Goal: Task Accomplishment & Management: Use online tool/utility

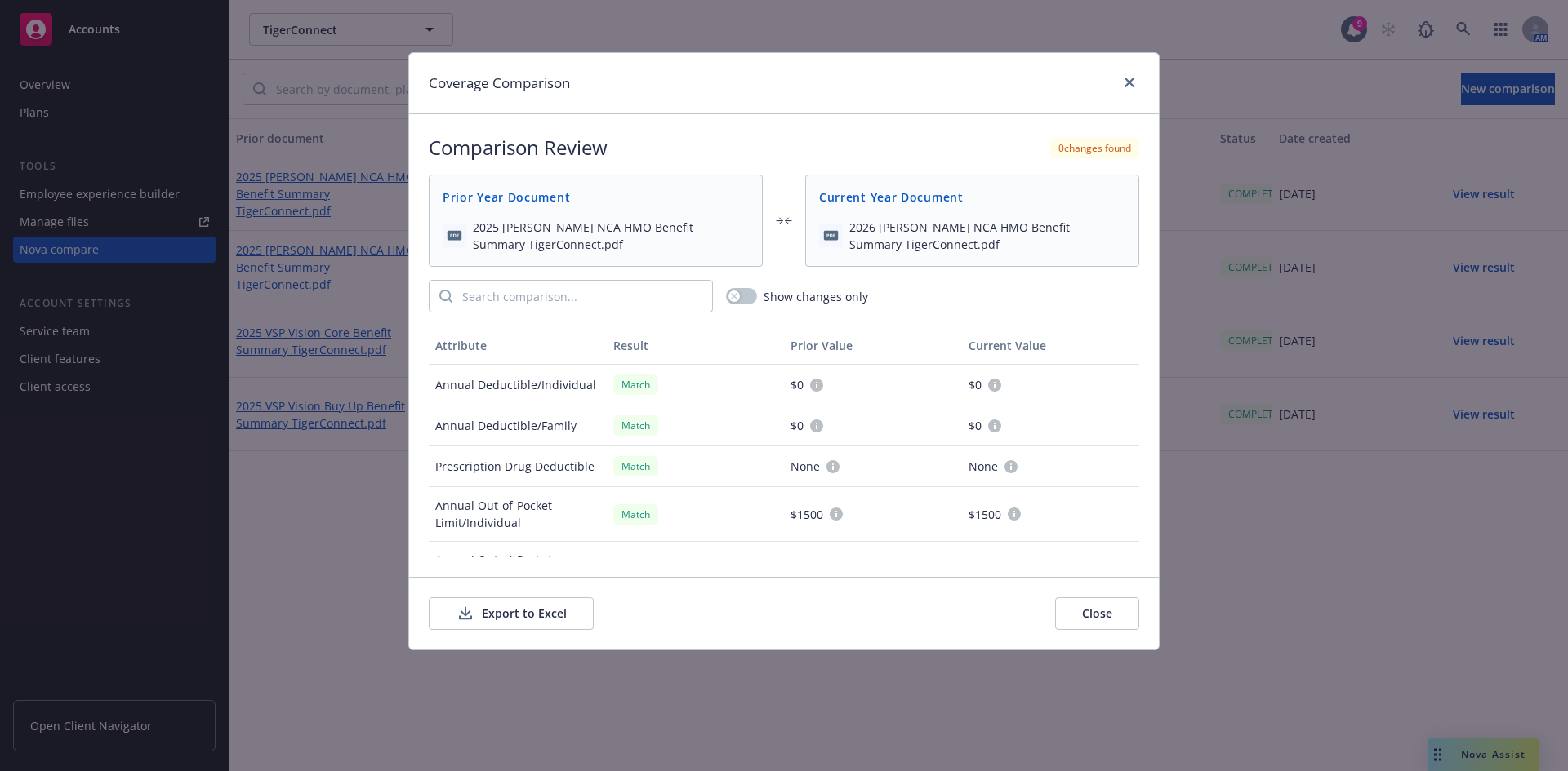
click at [509, 609] on button "Export to Excel" at bounding box center [512, 614] width 165 height 32
click at [1134, 83] on link "close" at bounding box center [1129, 82] width 20 height 20
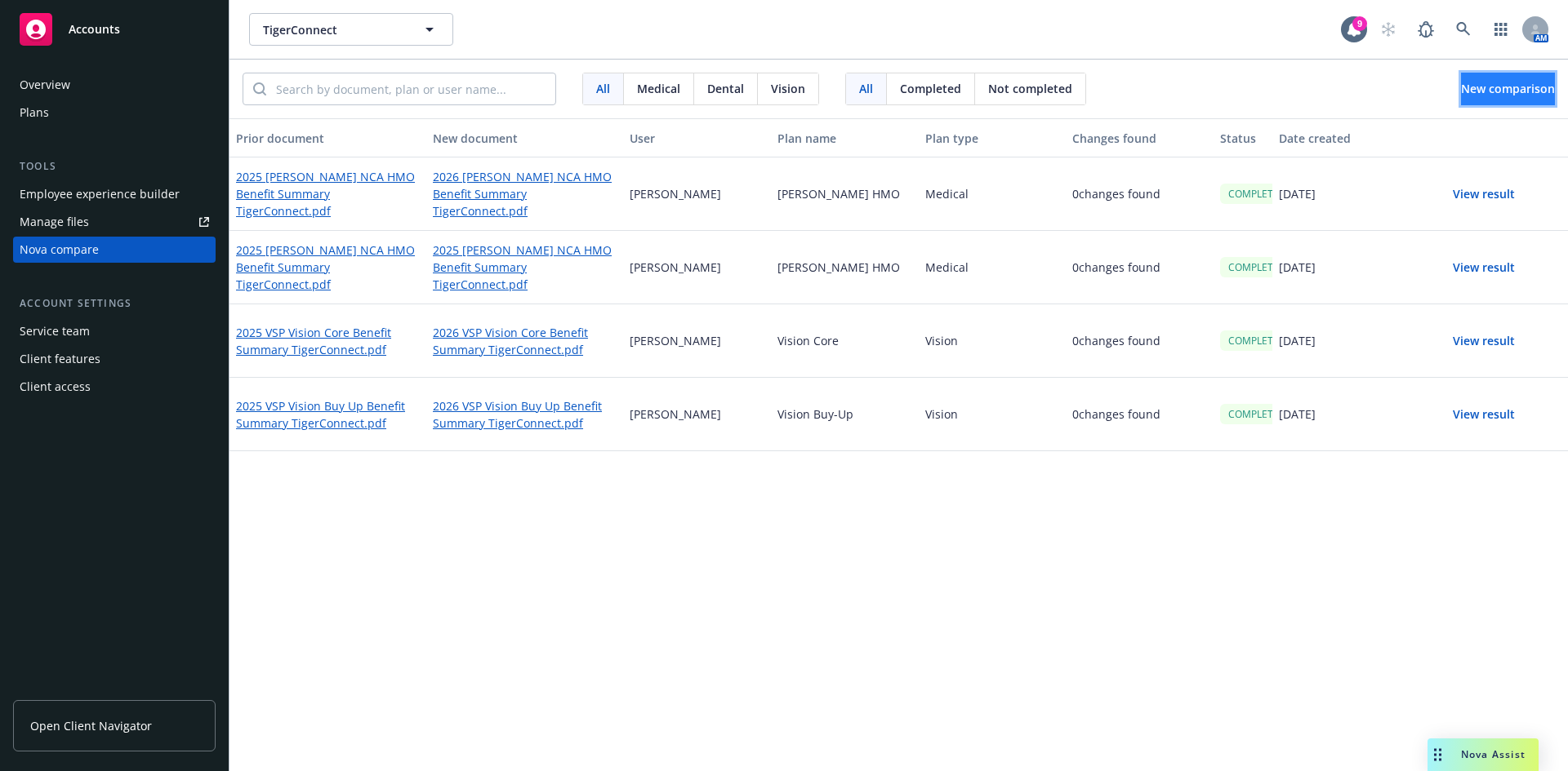
click at [1461, 89] on span "New comparison" at bounding box center [1508, 89] width 94 height 15
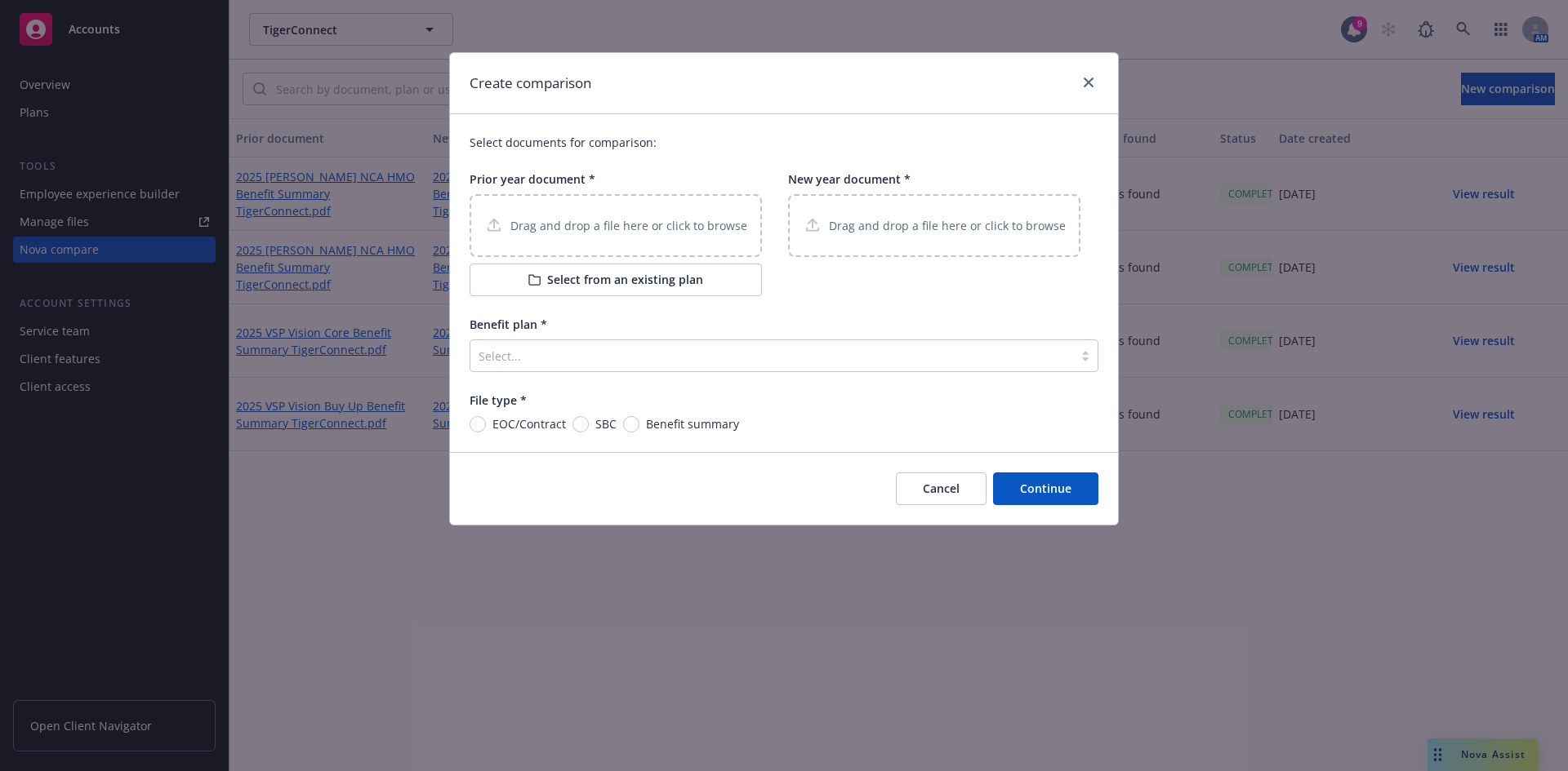
click at [680, 220] on p "Drag and drop a file here or click to browse" at bounding box center [628, 226] width 237 height 17
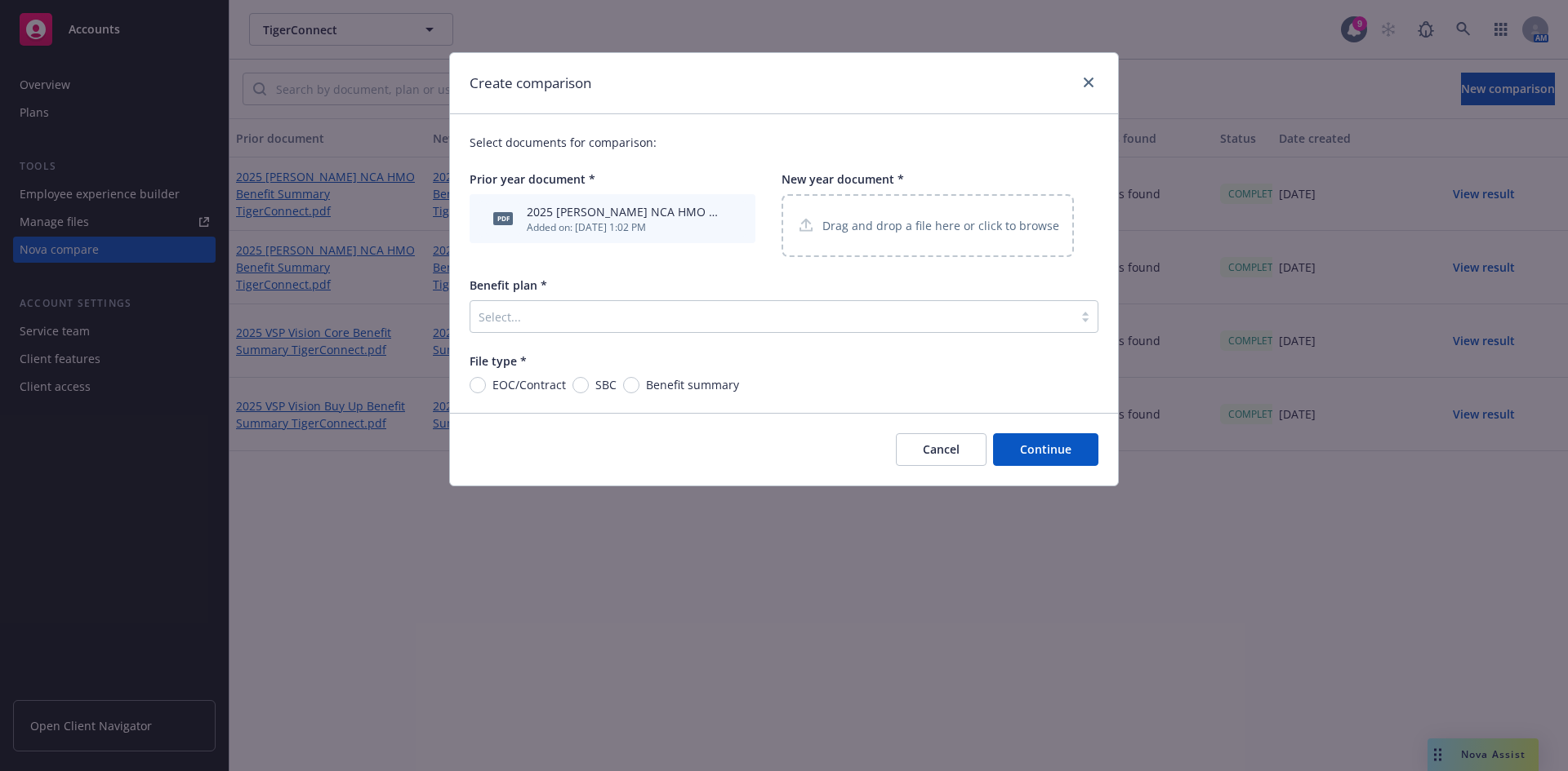
click at [963, 214] on div "Drag and drop a file here or click to browse" at bounding box center [927, 226] width 292 height 63
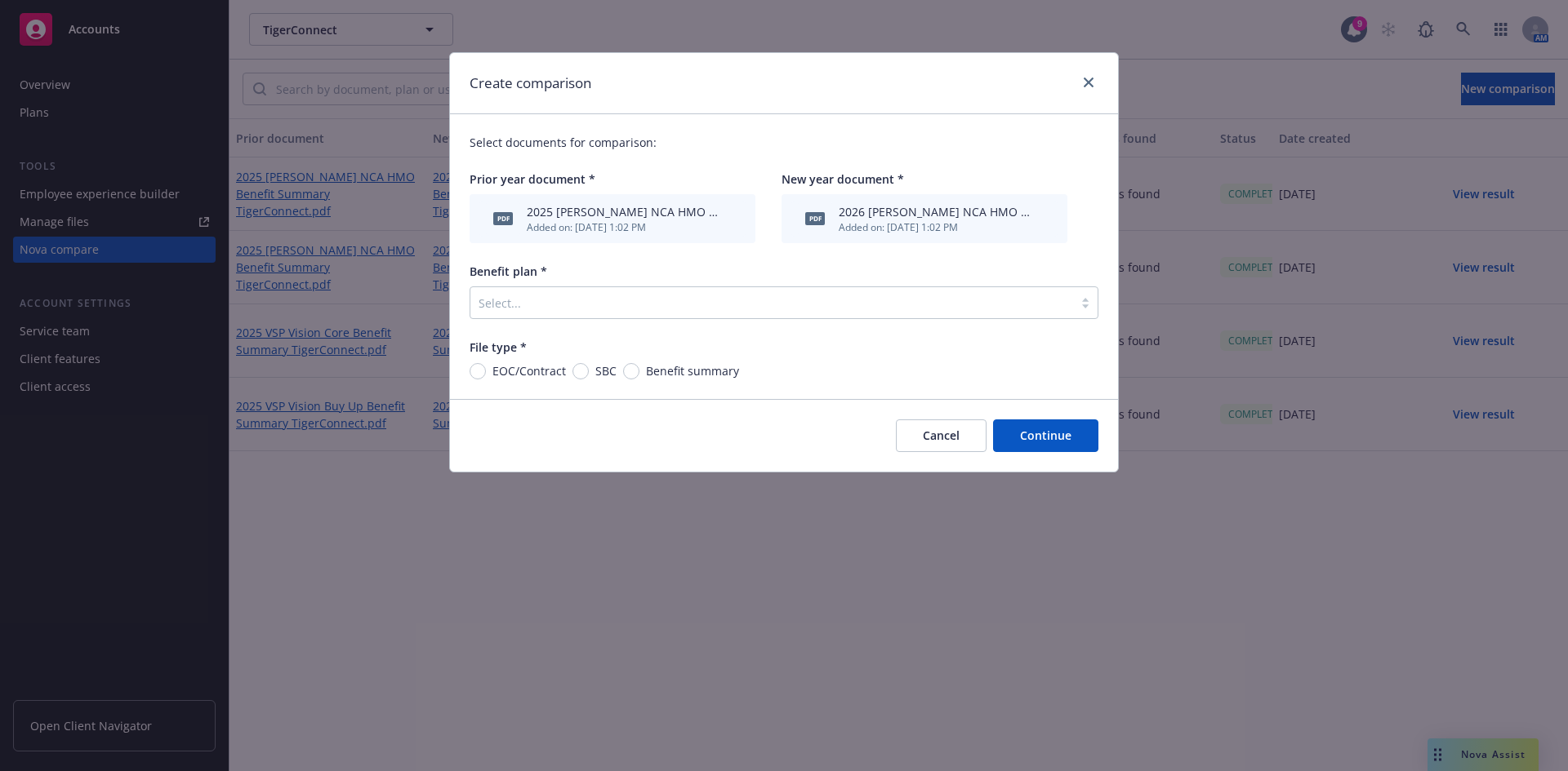
click at [581, 312] on div at bounding box center [771, 302] width 587 height 20
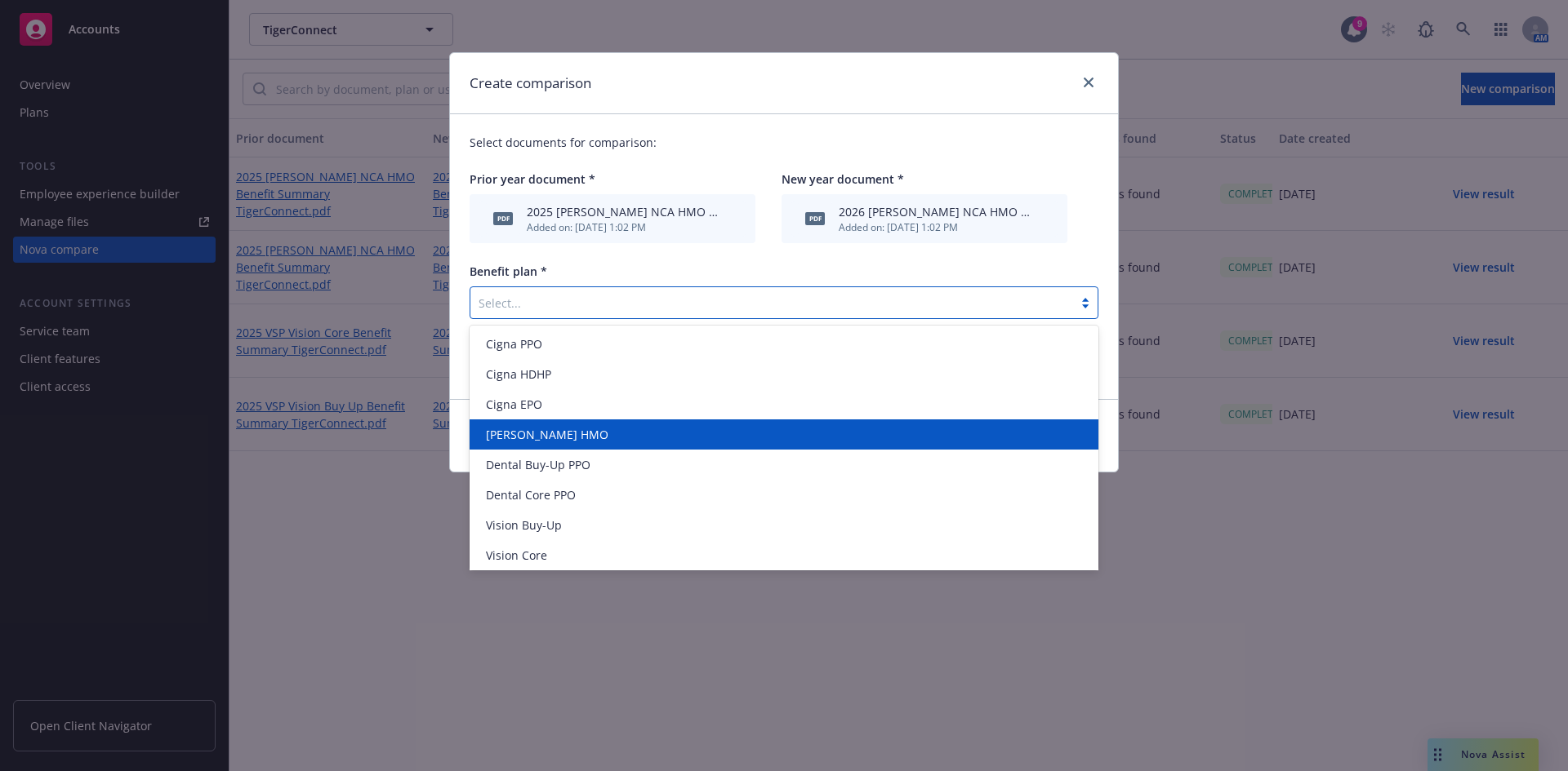
click at [518, 425] on div "[PERSON_NAME] HMO" at bounding box center [784, 434] width 629 height 30
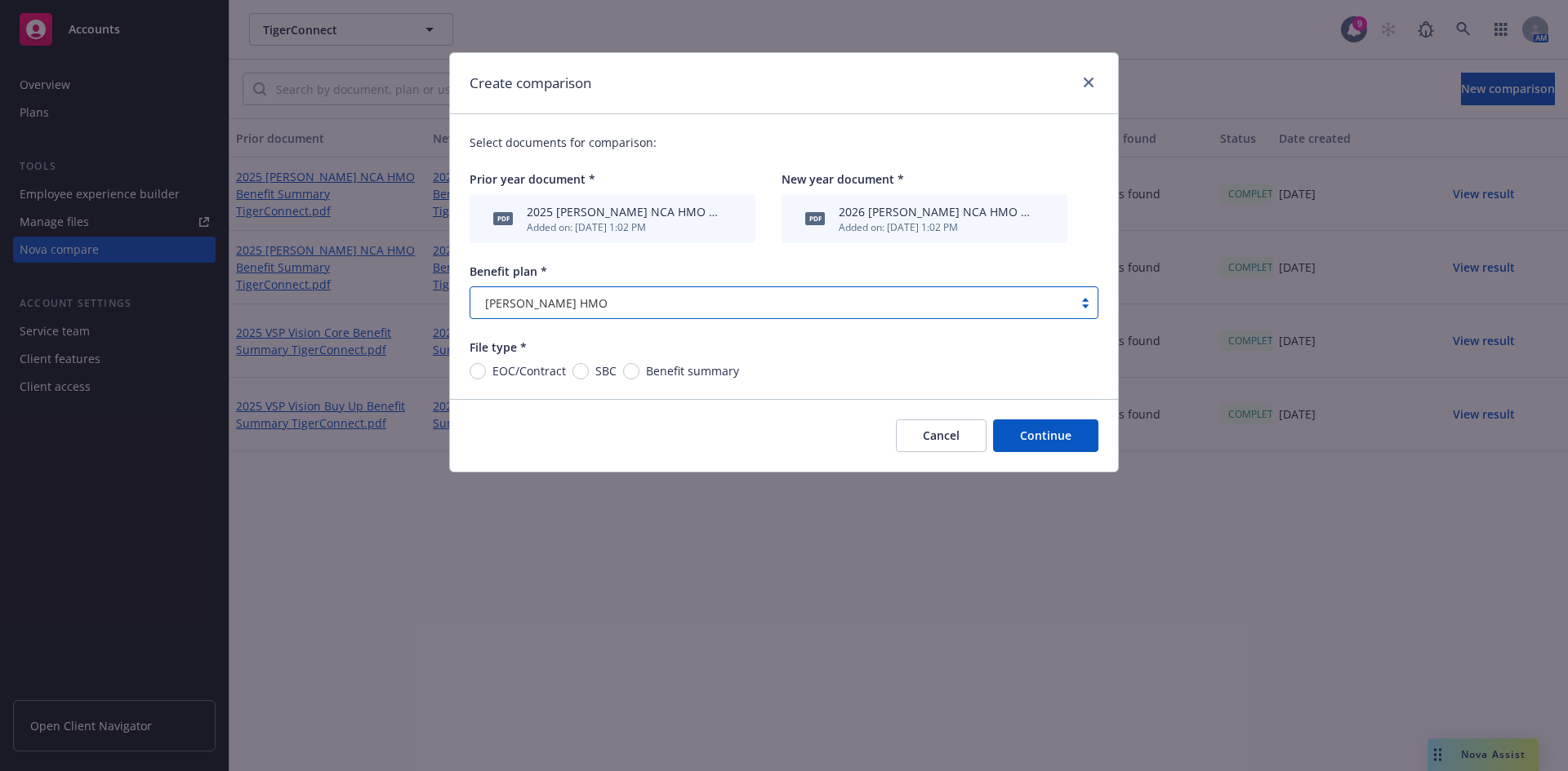
click at [670, 369] on span "Benefit summary" at bounding box center [692, 371] width 93 height 17
click at [639, 369] on input "Benefit summary" at bounding box center [631, 371] width 16 height 16
radio input "true"
click at [569, 366] on div "EOC/Contract SBC Benefit summary" at bounding box center [604, 371] width 270 height 17
click at [589, 372] on span "SBC" at bounding box center [603, 371] width 28 height 17
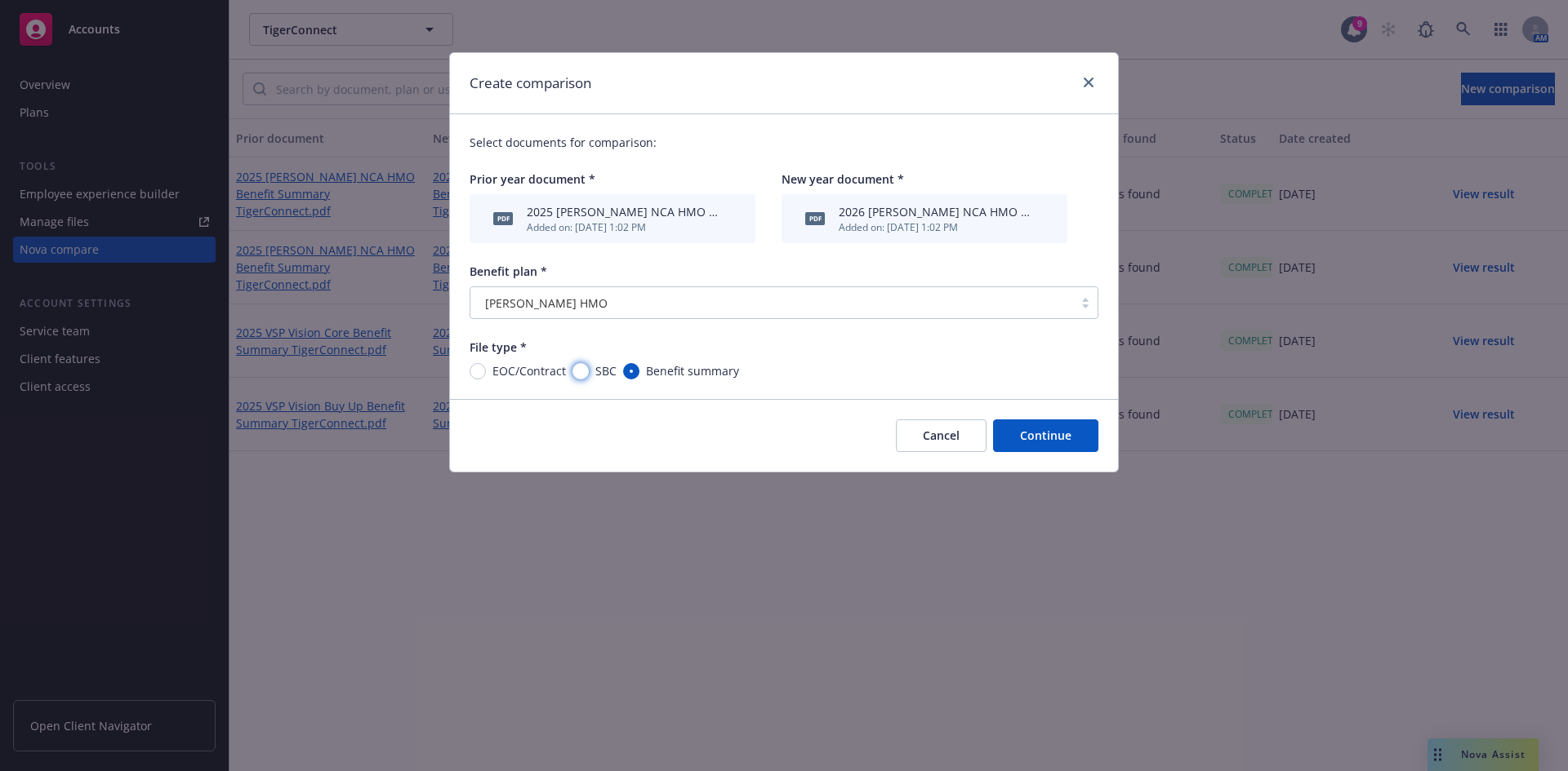
click at [588, 372] on input "SBC" at bounding box center [580, 371] width 16 height 16
radio input "true"
click at [1029, 448] on button "Continue" at bounding box center [1045, 436] width 106 height 32
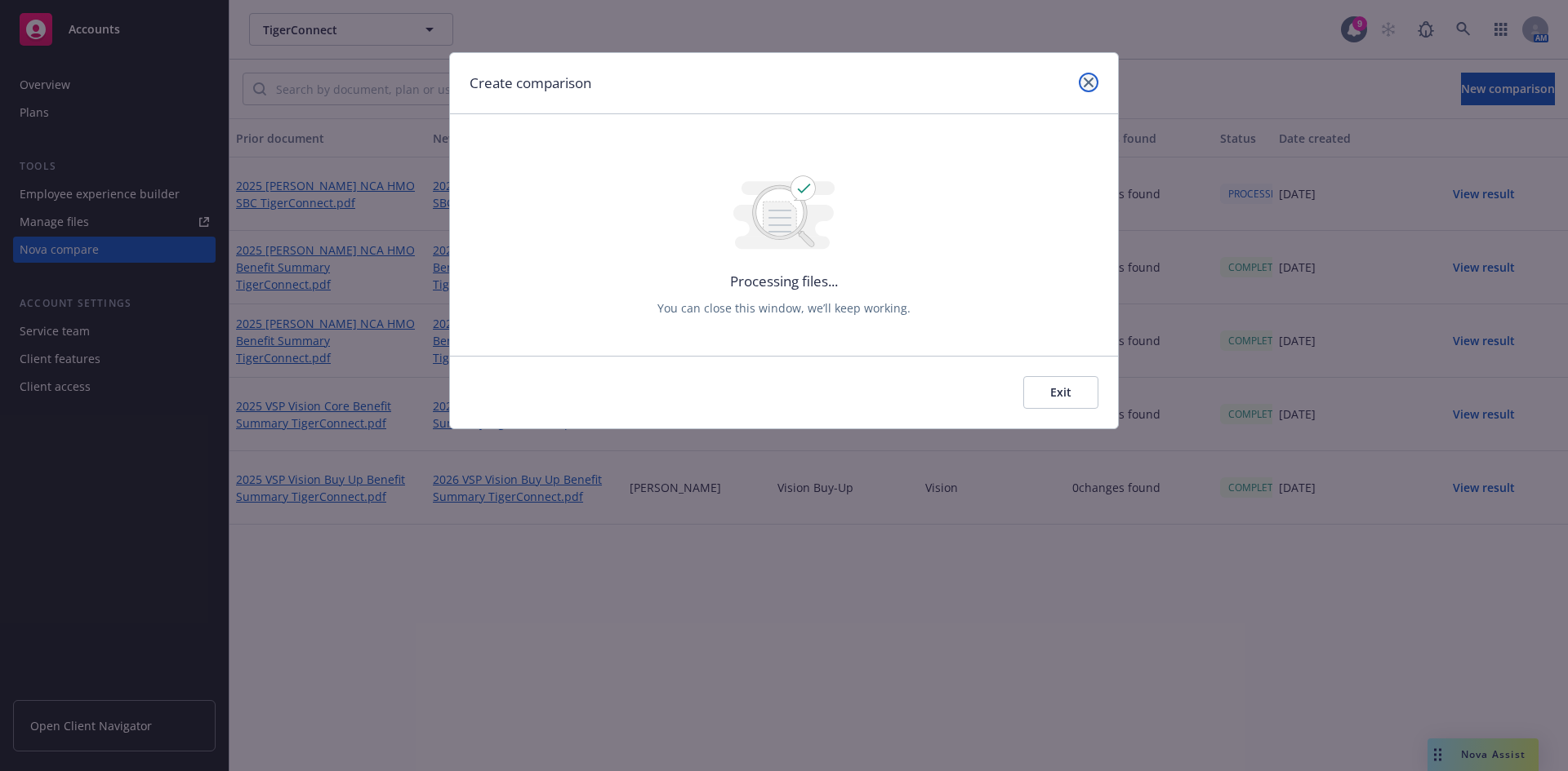
click at [1090, 77] on link "close" at bounding box center [1088, 82] width 20 height 20
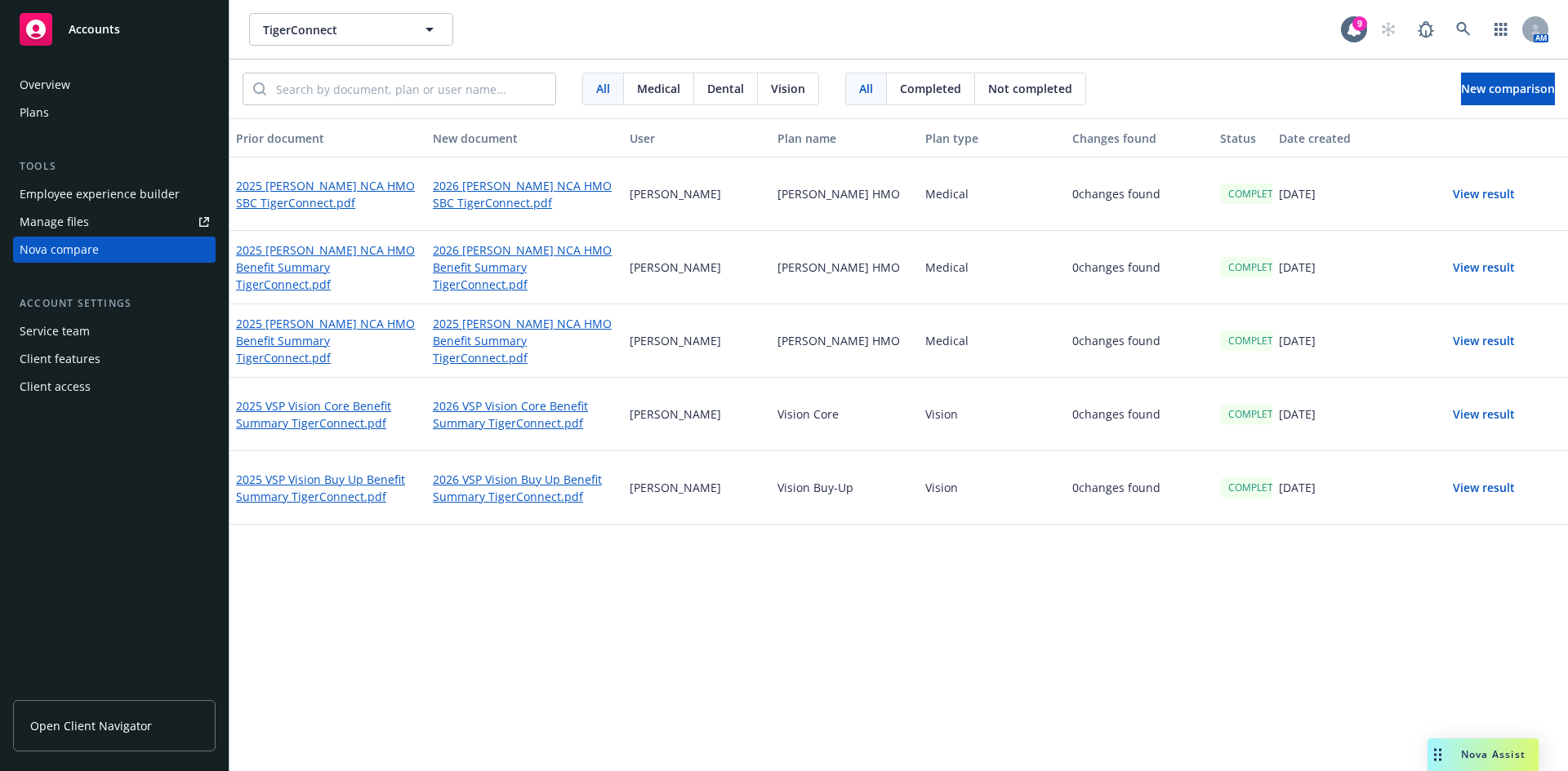
click at [1473, 184] on button "View result" at bounding box center [1484, 194] width 114 height 32
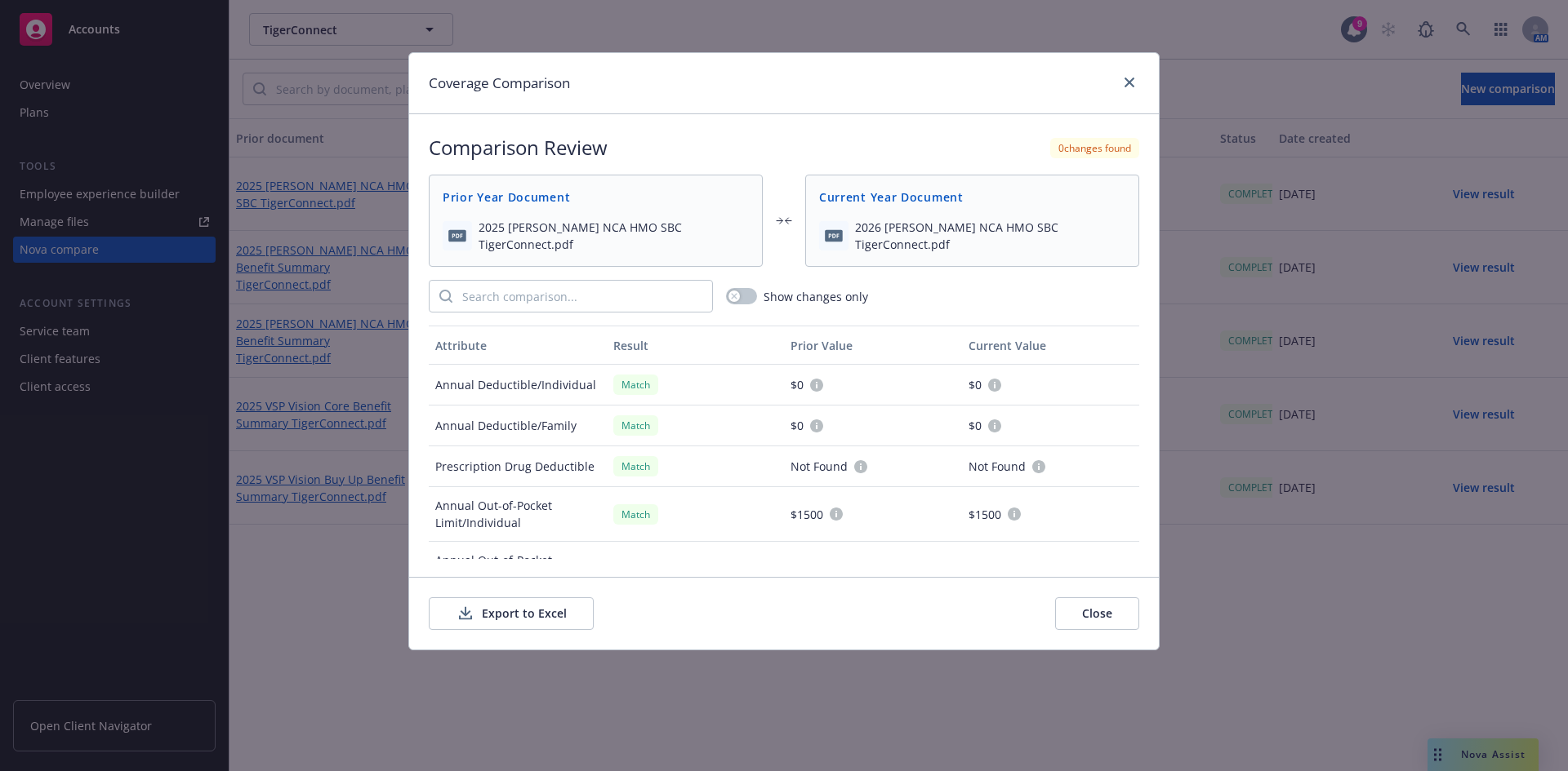
click at [536, 620] on button "Export to Excel" at bounding box center [512, 614] width 165 height 32
click at [1118, 83] on div at bounding box center [1125, 83] width 26 height 21
click at [1135, 86] on link "close" at bounding box center [1129, 82] width 20 height 20
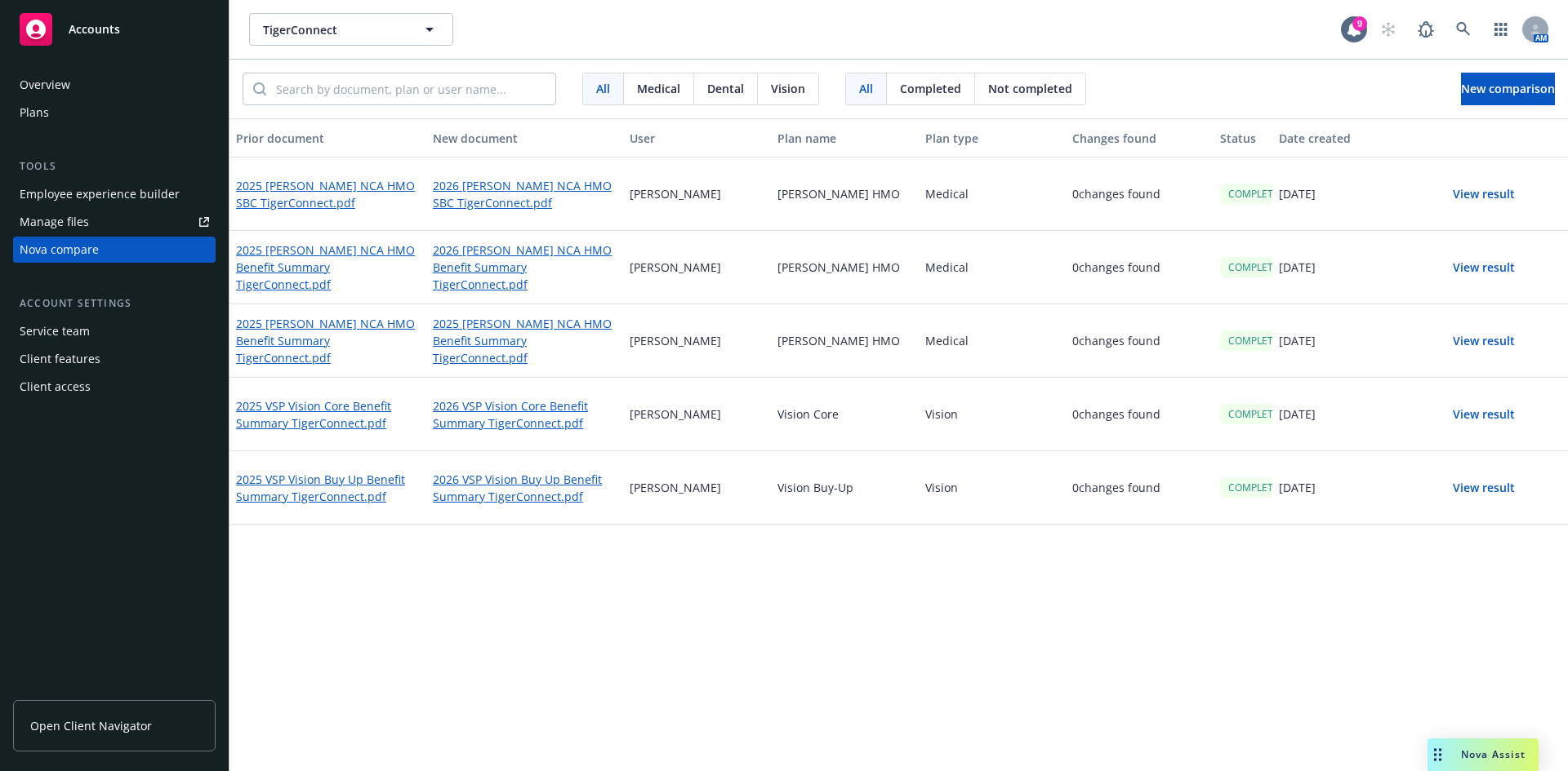
click at [1132, 663] on div "Prior document New document User Plan name Plan type Changes found Status Date …" at bounding box center [899, 444] width 1338 height 653
click at [1479, 94] on span "New comparison" at bounding box center [1508, 89] width 94 height 15
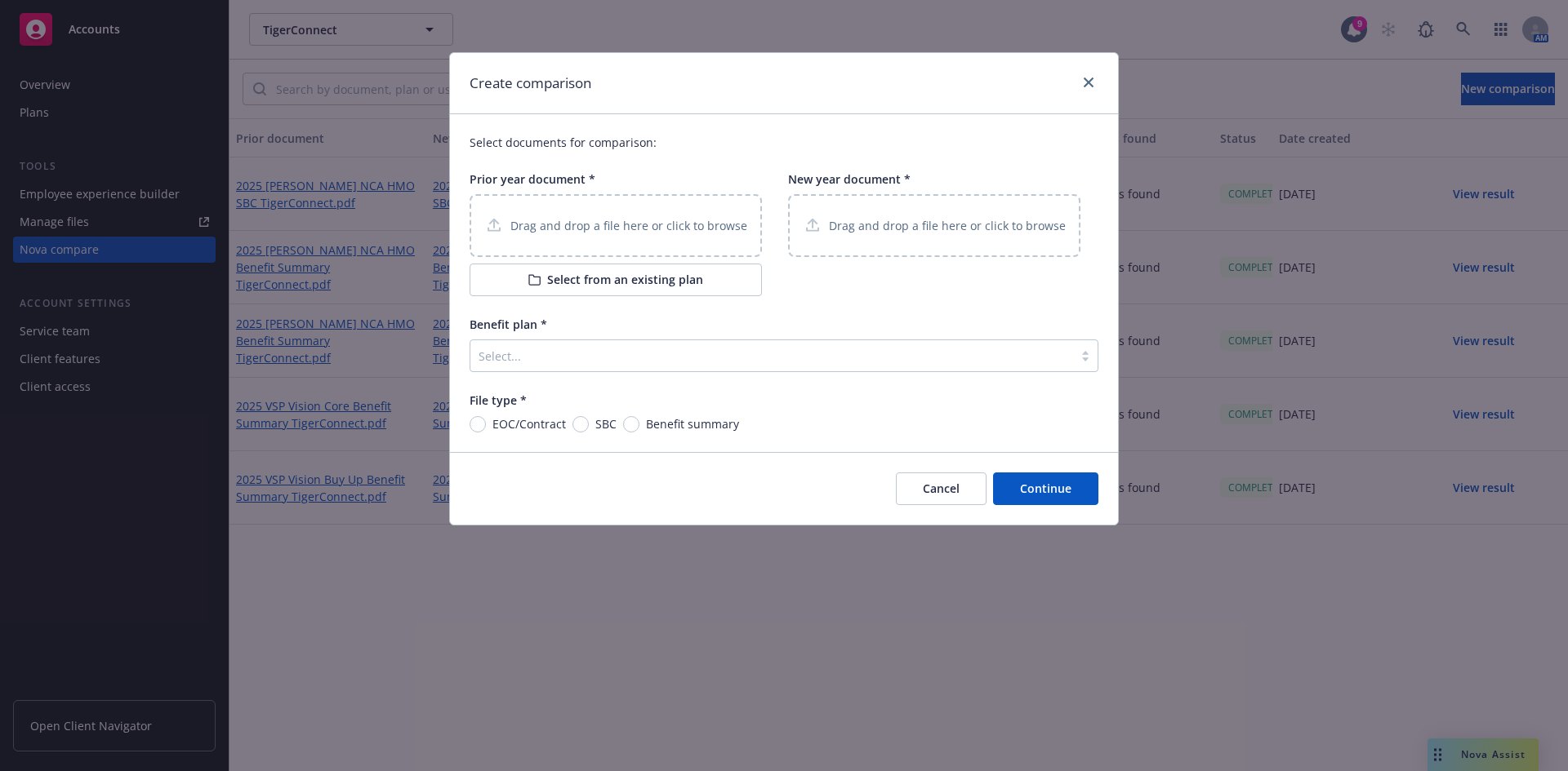
click at [586, 231] on p "Drag and drop a file here or click to browse" at bounding box center [628, 226] width 237 height 17
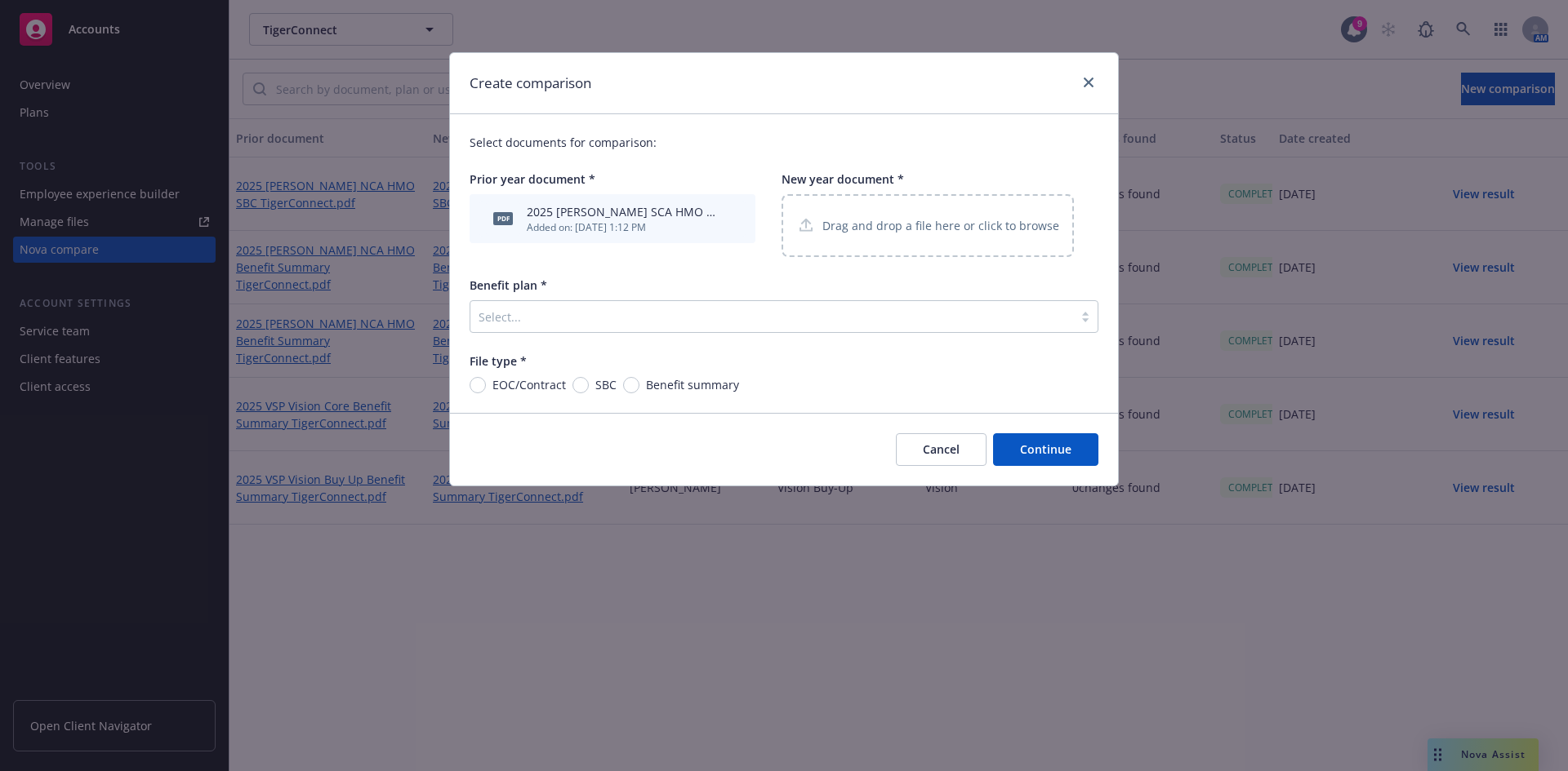
click at [864, 220] on p "Drag and drop a file here or click to browse" at bounding box center [941, 226] width 237 height 17
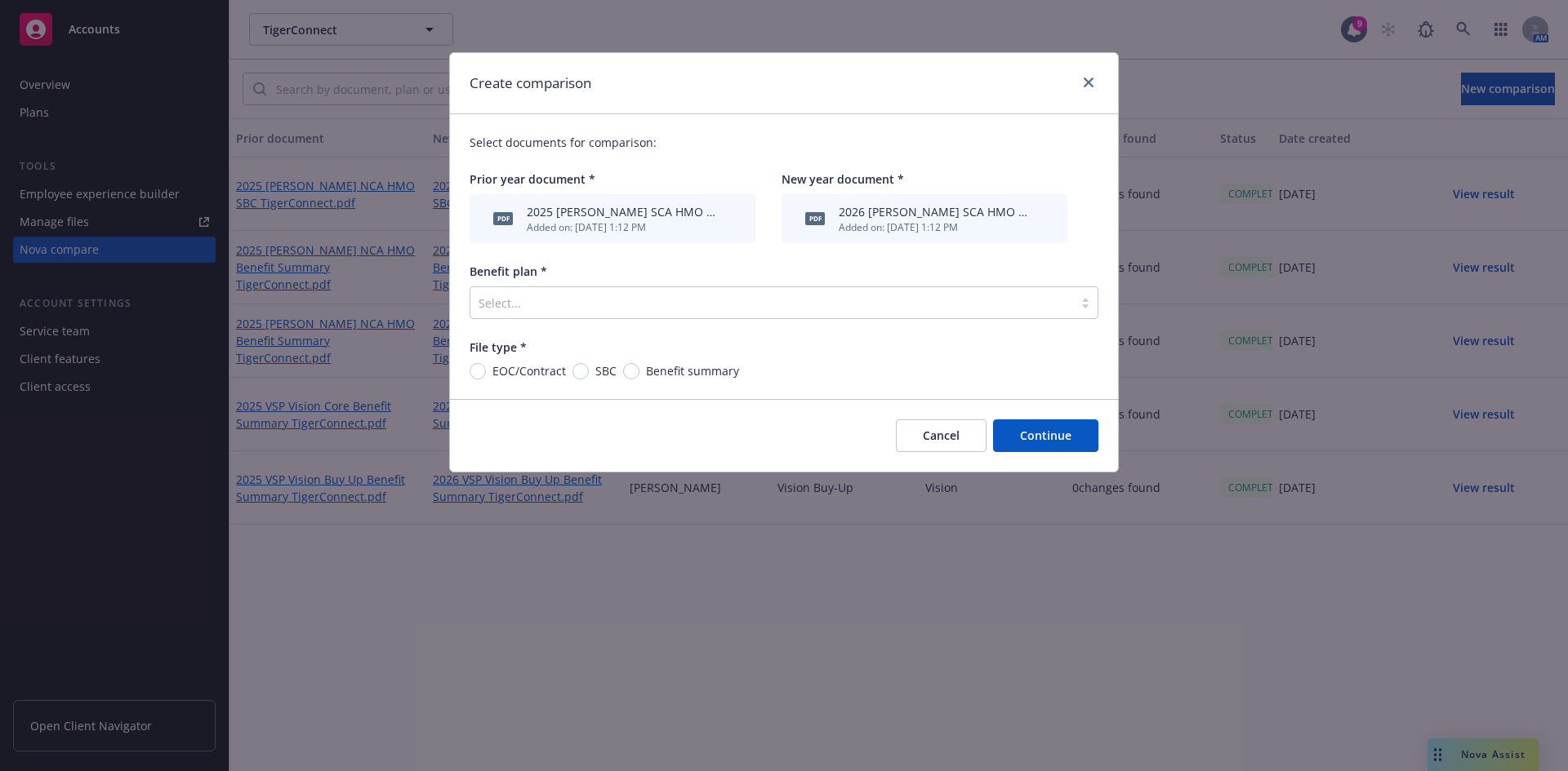
click at [571, 311] on div at bounding box center [771, 302] width 587 height 20
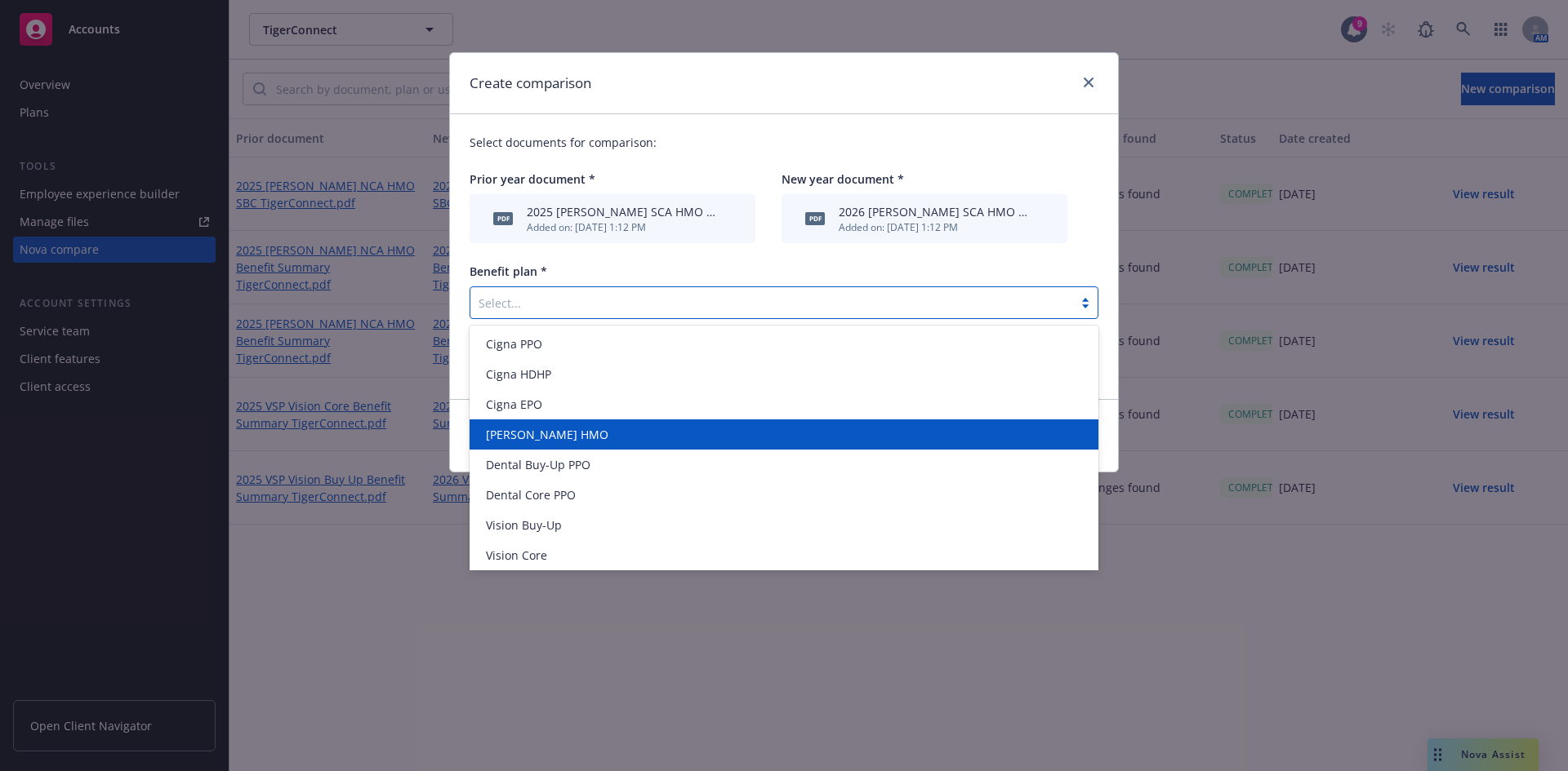
click at [501, 434] on span "[PERSON_NAME] HMO" at bounding box center [547, 435] width 123 height 17
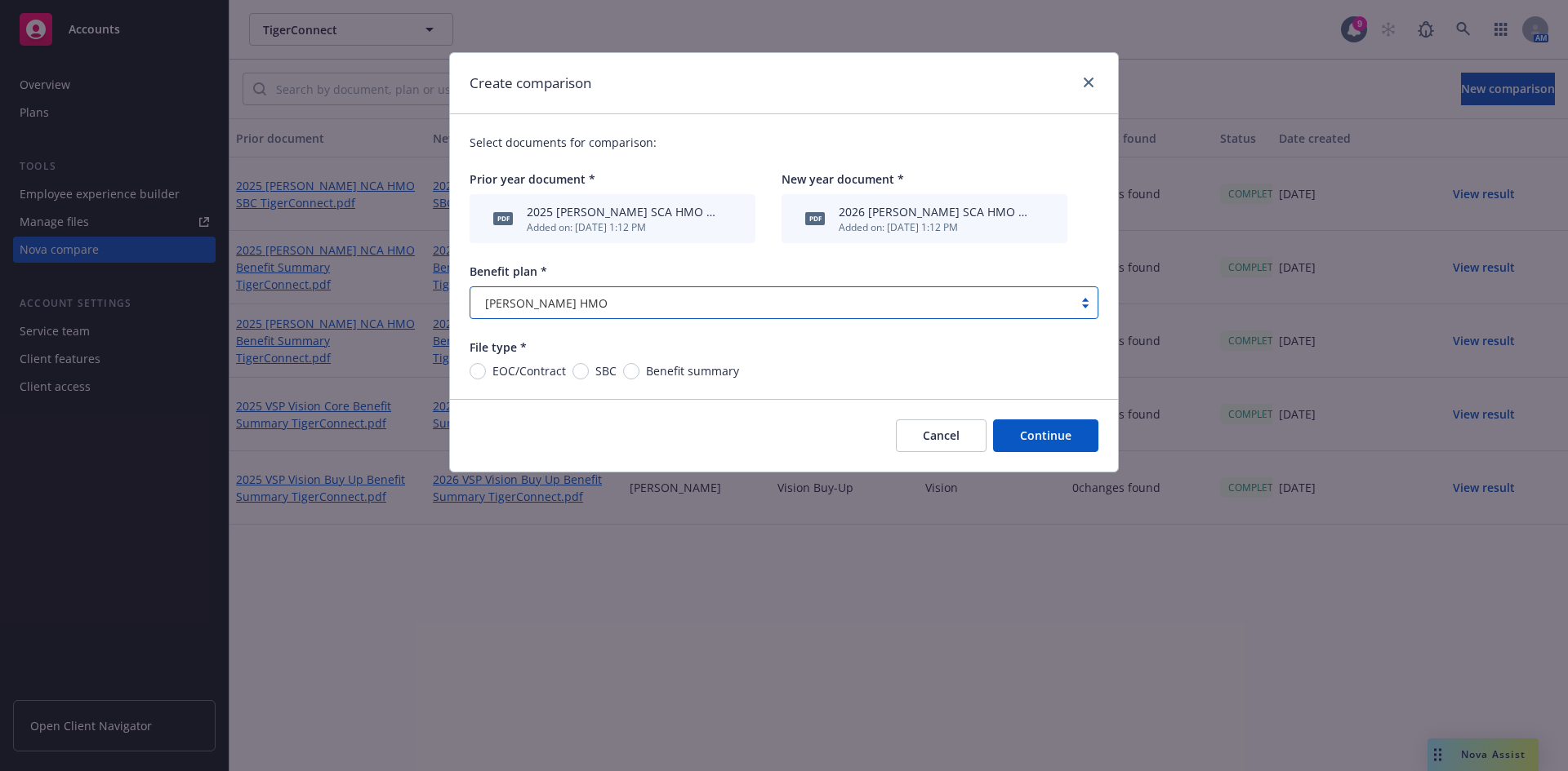
click at [642, 366] on span "Benefit summary" at bounding box center [689, 371] width 100 height 17
click at [639, 366] on input "Benefit summary" at bounding box center [631, 371] width 16 height 16
radio input "true"
click at [1063, 450] on button "Continue" at bounding box center [1045, 436] width 106 height 32
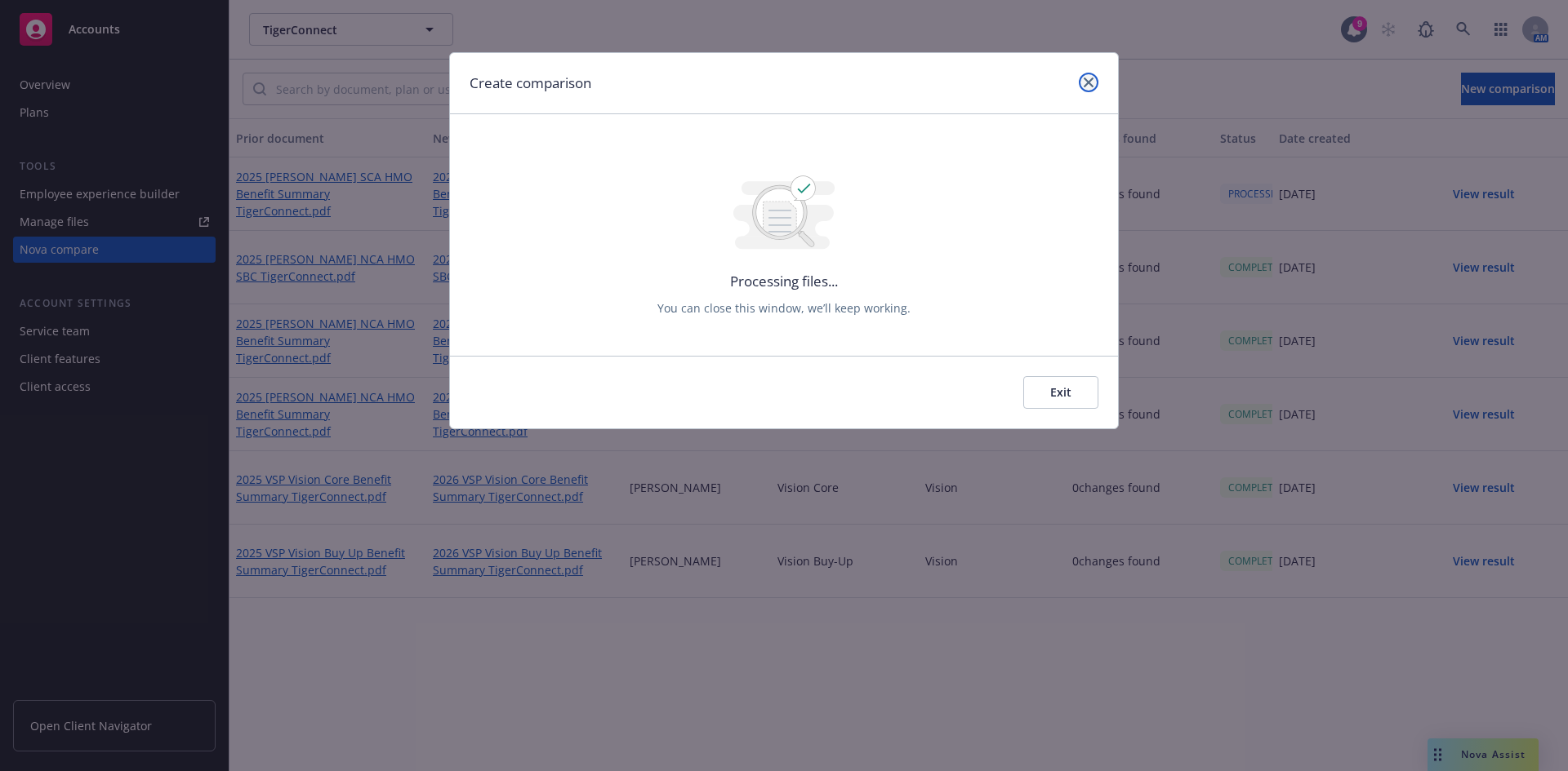
click at [1091, 89] on link "close" at bounding box center [1088, 82] width 20 height 20
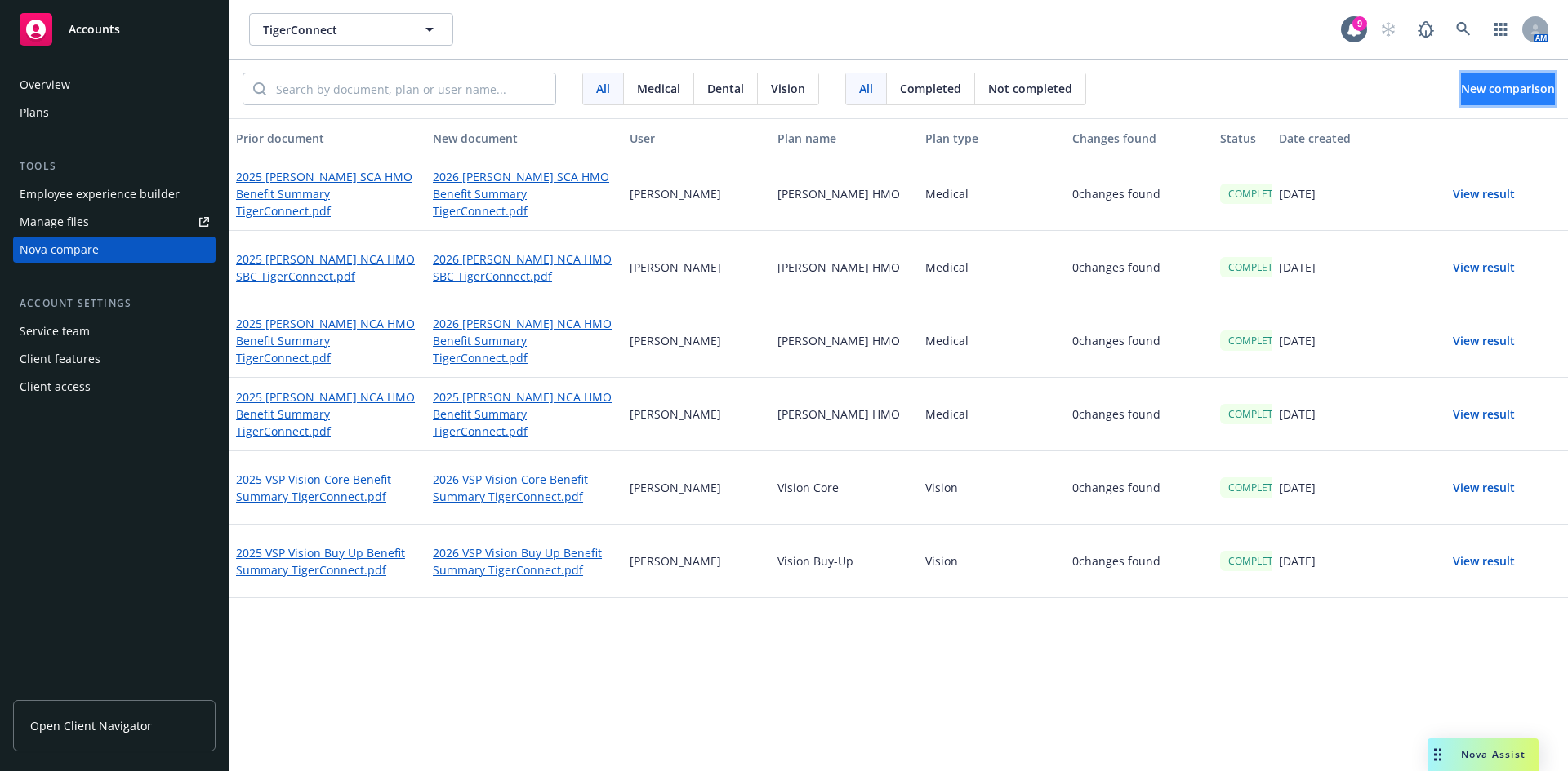
click at [1461, 93] on span "New comparison" at bounding box center [1508, 89] width 94 height 15
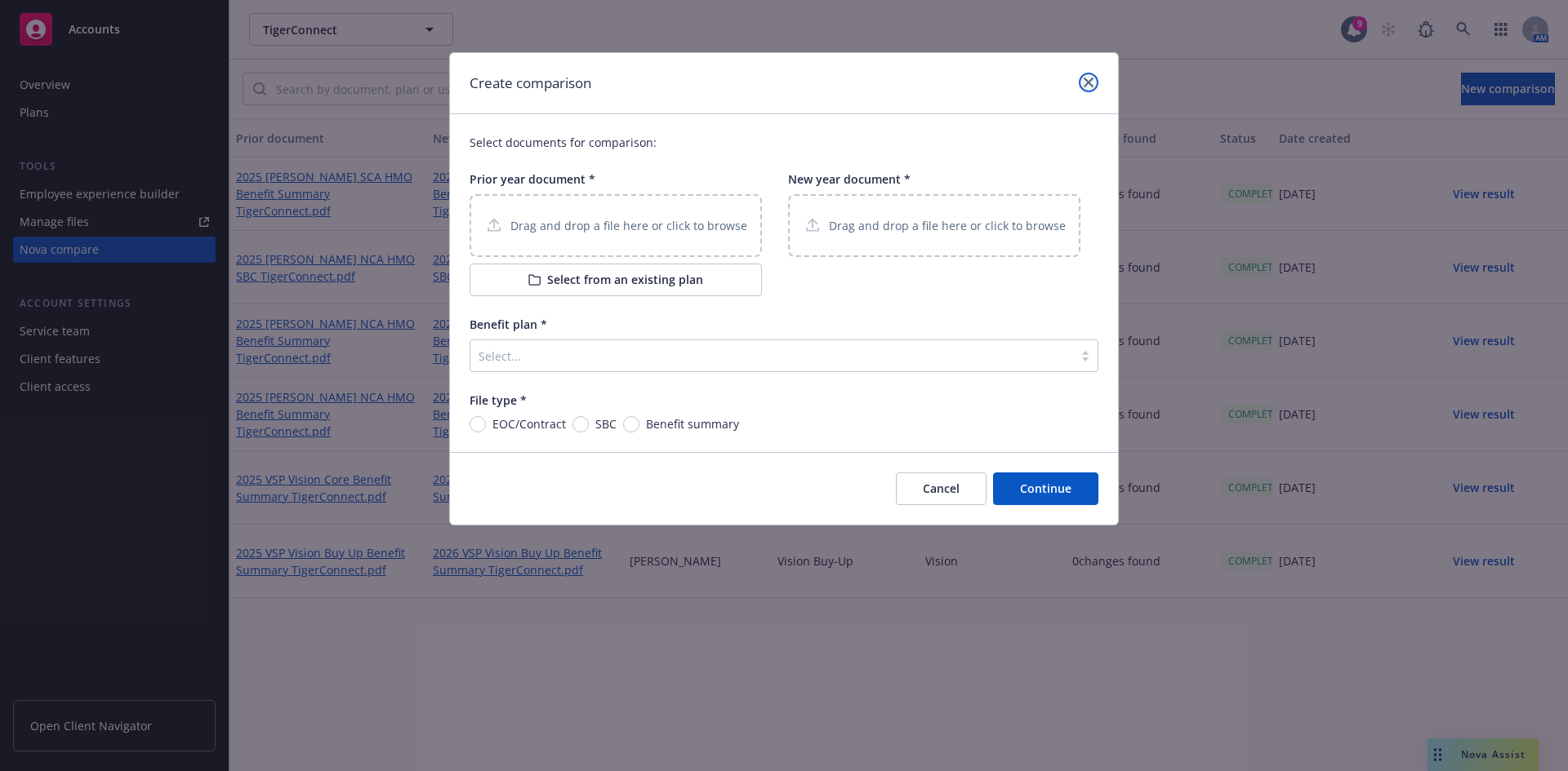
click at [1091, 77] on link "close" at bounding box center [1088, 82] width 20 height 20
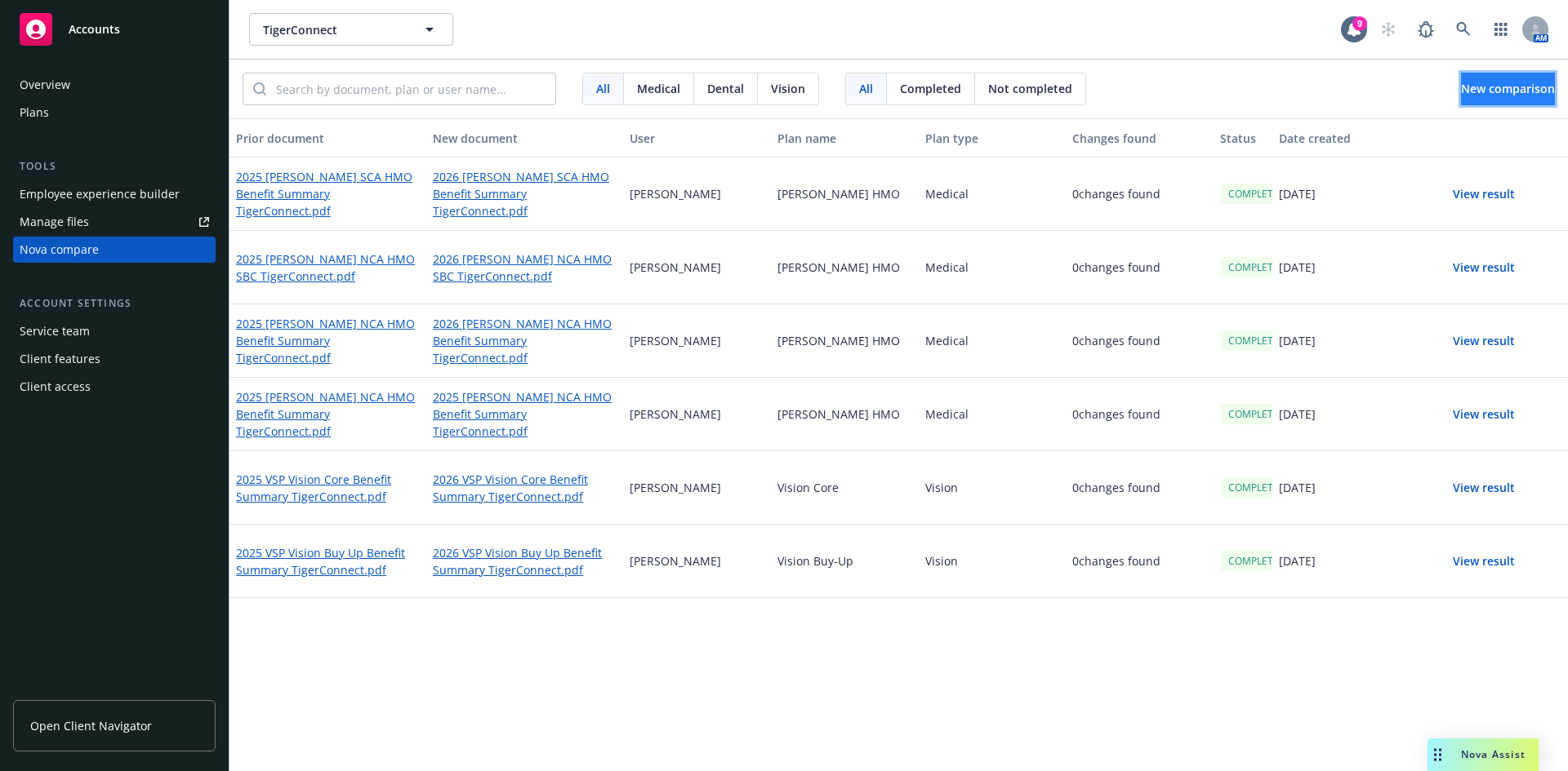
click at [1461, 89] on span "New comparison" at bounding box center [1508, 89] width 94 height 15
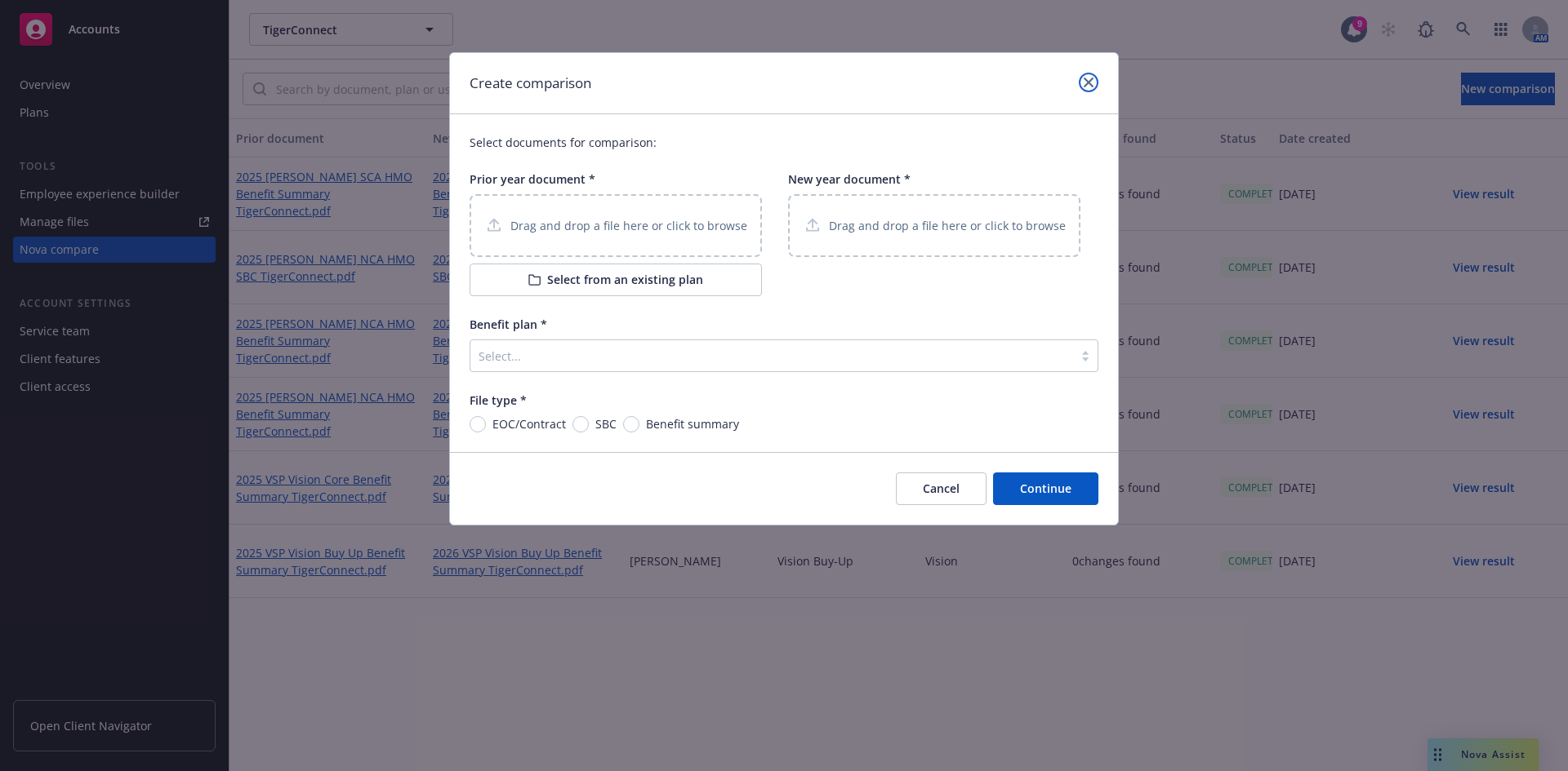
click at [1085, 77] on icon "close" at bounding box center [1089, 83] width 10 height 10
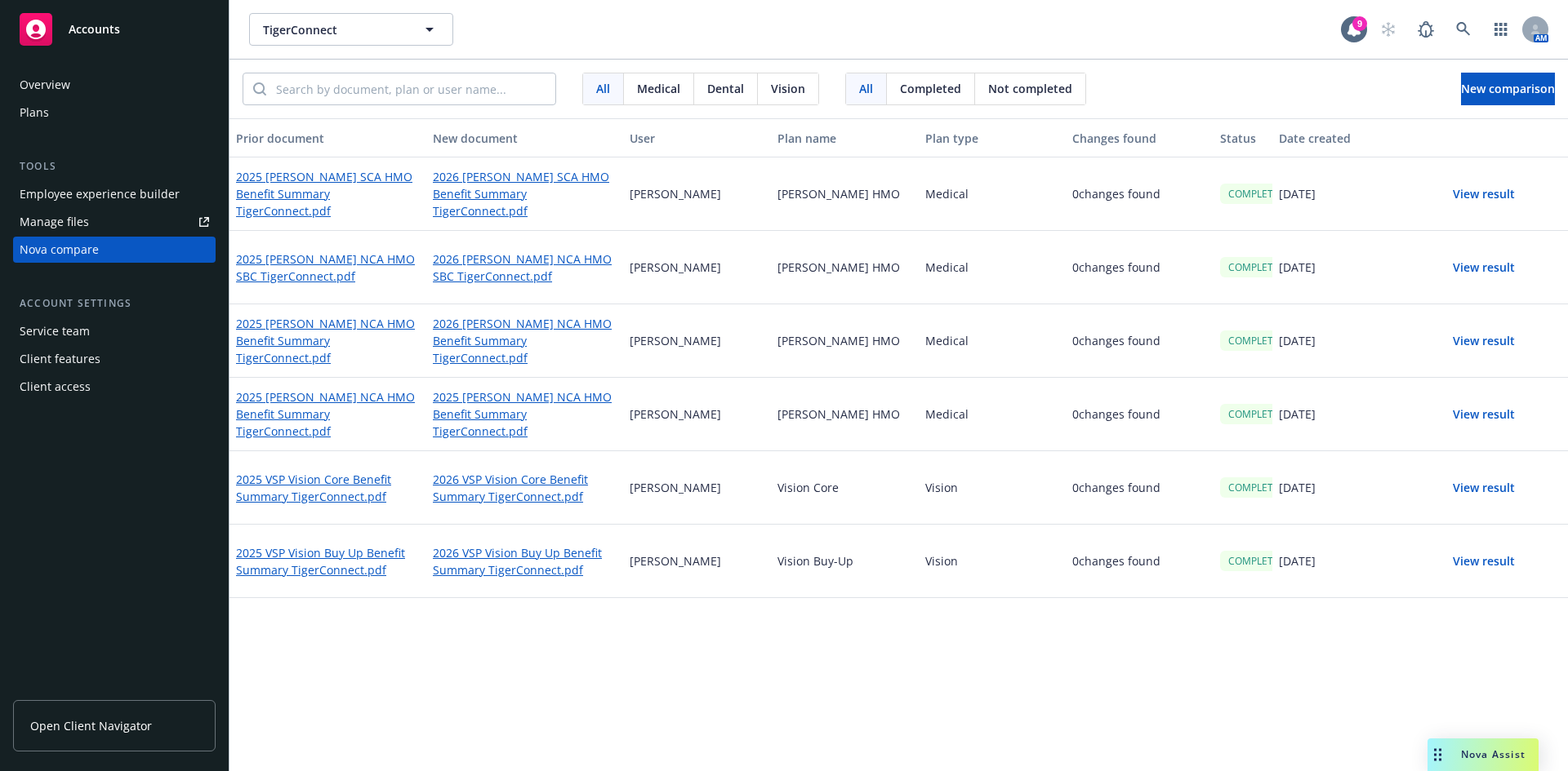
drag, startPoint x: 933, startPoint y: 41, endPoint x: 949, endPoint y: 60, distance: 24.8
click at [933, 41] on div "TigerConnect TigerConnect" at bounding box center [795, 29] width 1091 height 32
click at [1481, 199] on button "View result" at bounding box center [1484, 194] width 114 height 32
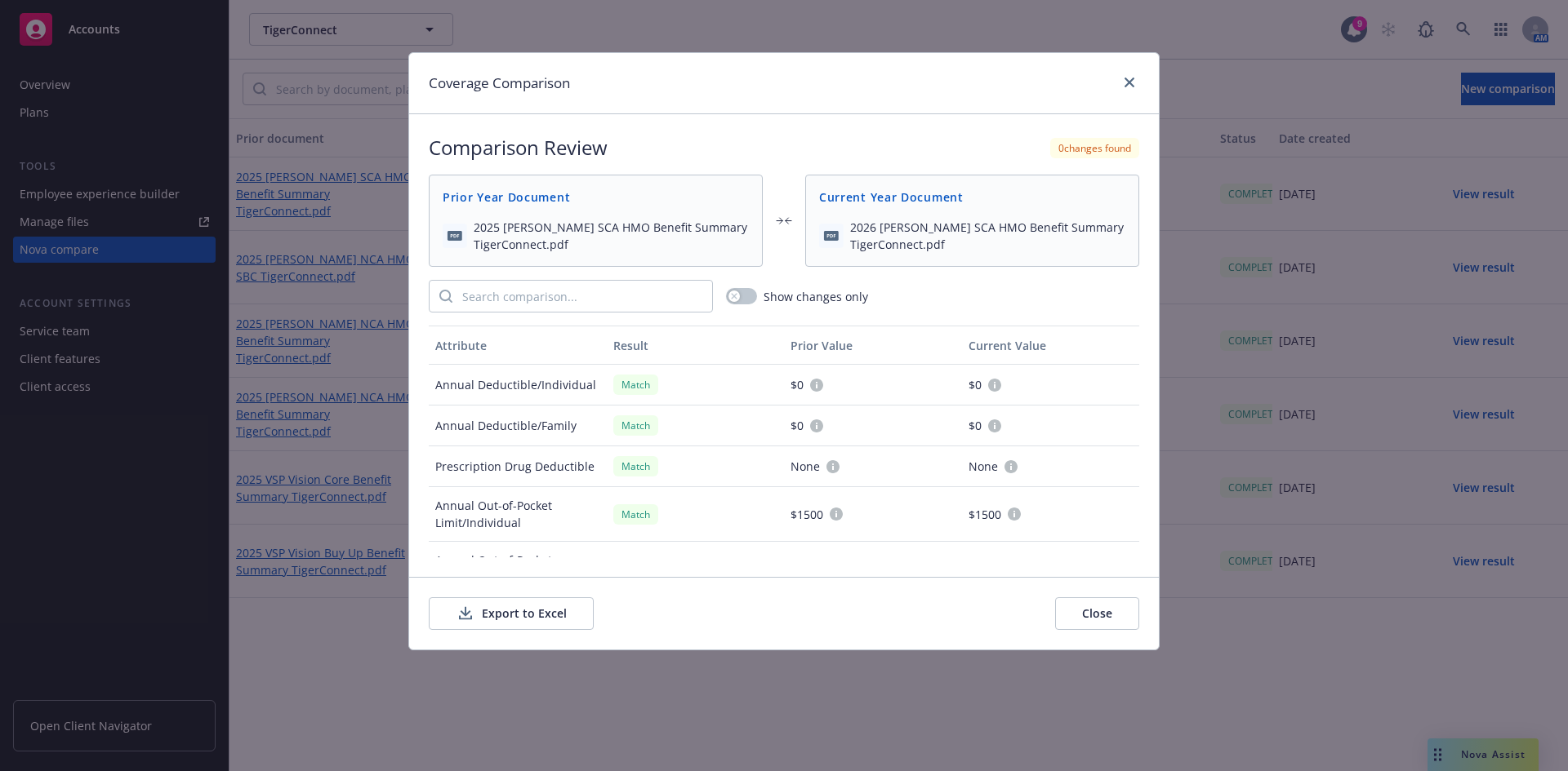
click at [560, 607] on button "Export to Excel" at bounding box center [512, 614] width 165 height 32
click at [1121, 71] on div "Coverage Comparison" at bounding box center [784, 83] width 750 height 61
drag, startPoint x: 1144, startPoint y: 73, endPoint x: 1124, endPoint y: 80, distance: 21.2
click at [1143, 74] on div "Coverage Comparison" at bounding box center [784, 83] width 750 height 61
click at [1124, 80] on link "close" at bounding box center [1129, 82] width 20 height 20
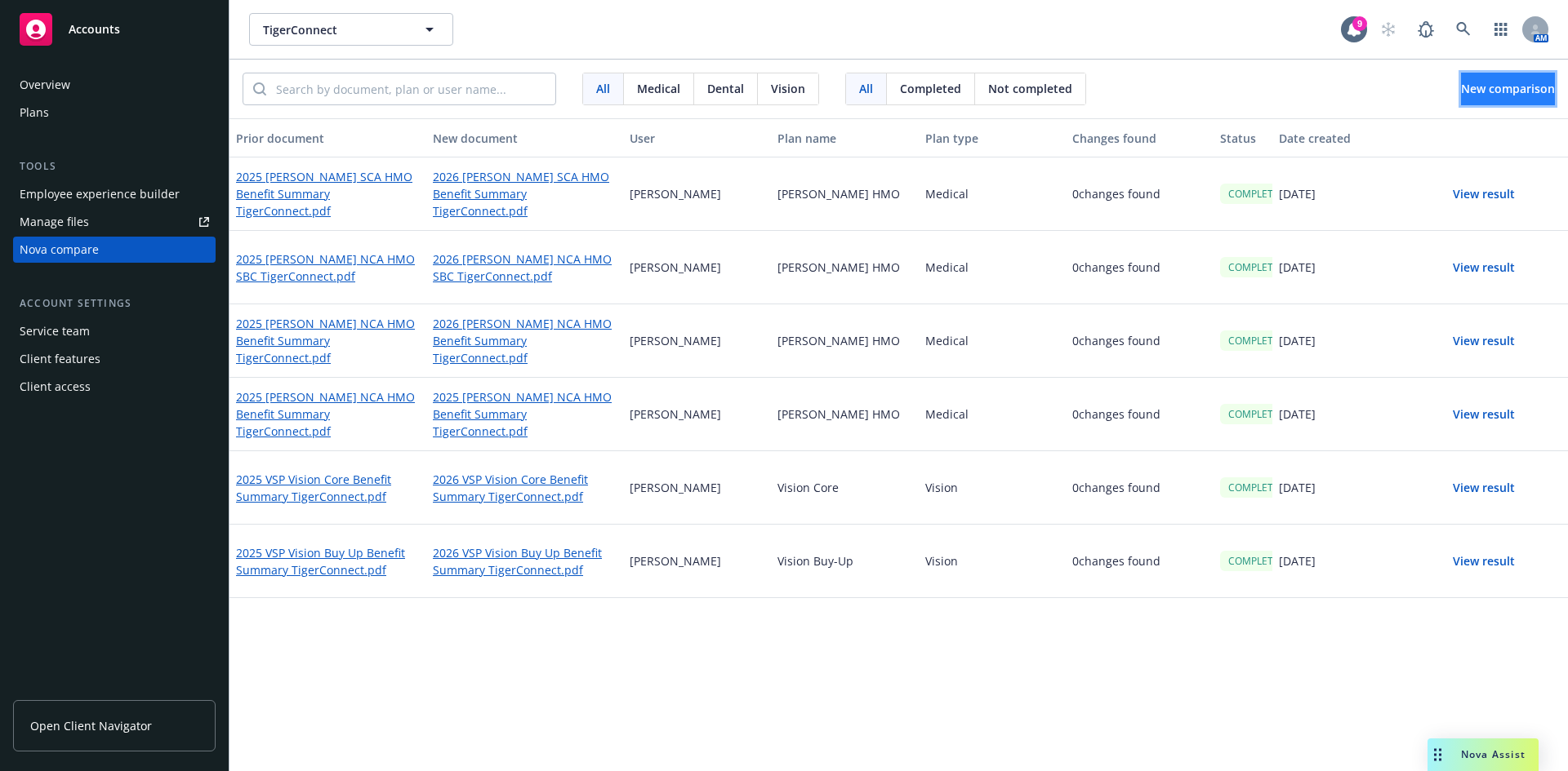
click at [1461, 91] on span "New comparison" at bounding box center [1508, 89] width 94 height 15
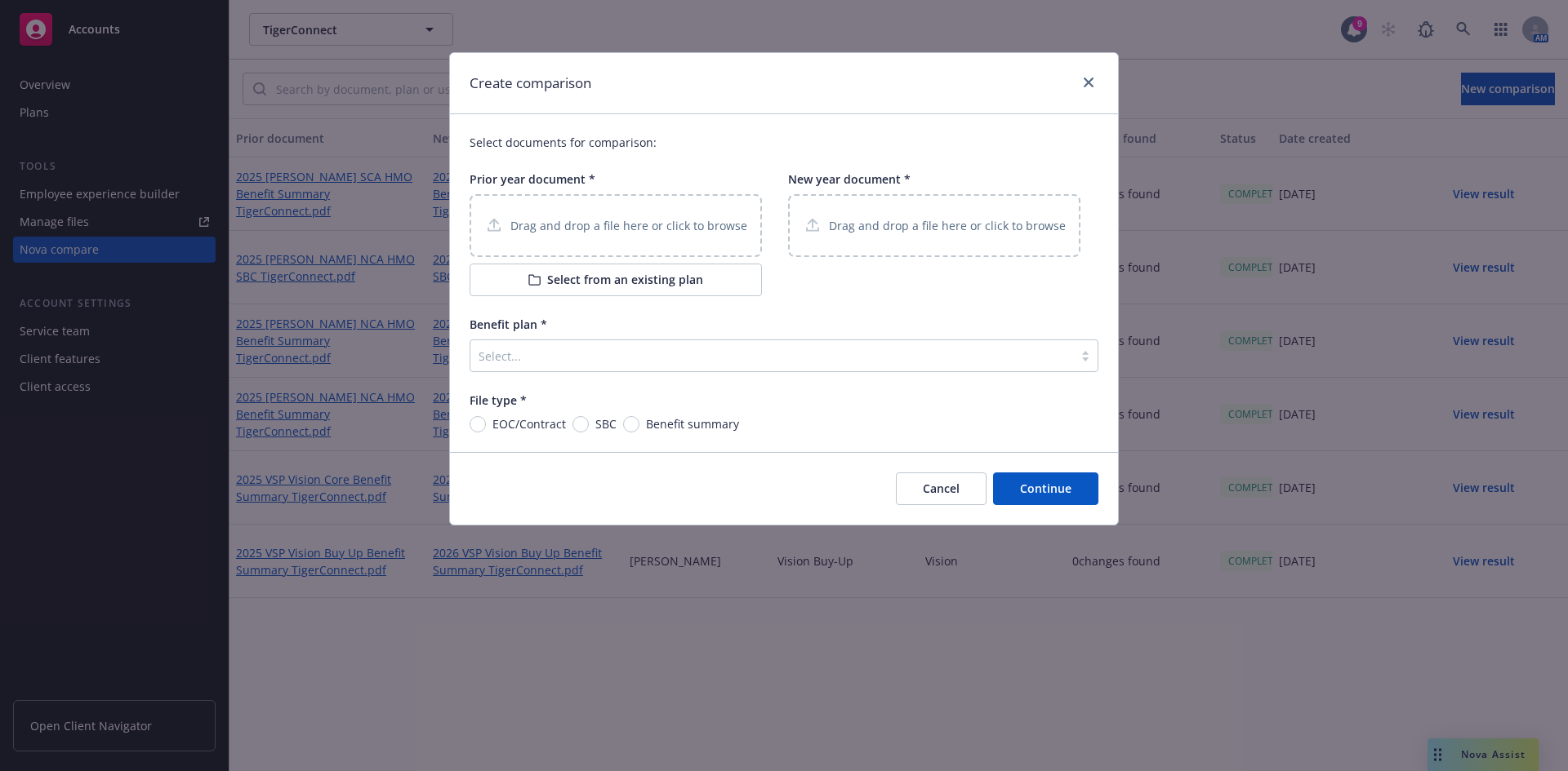
click at [613, 213] on div "Drag and drop a file here or click to browse" at bounding box center [615, 226] width 292 height 63
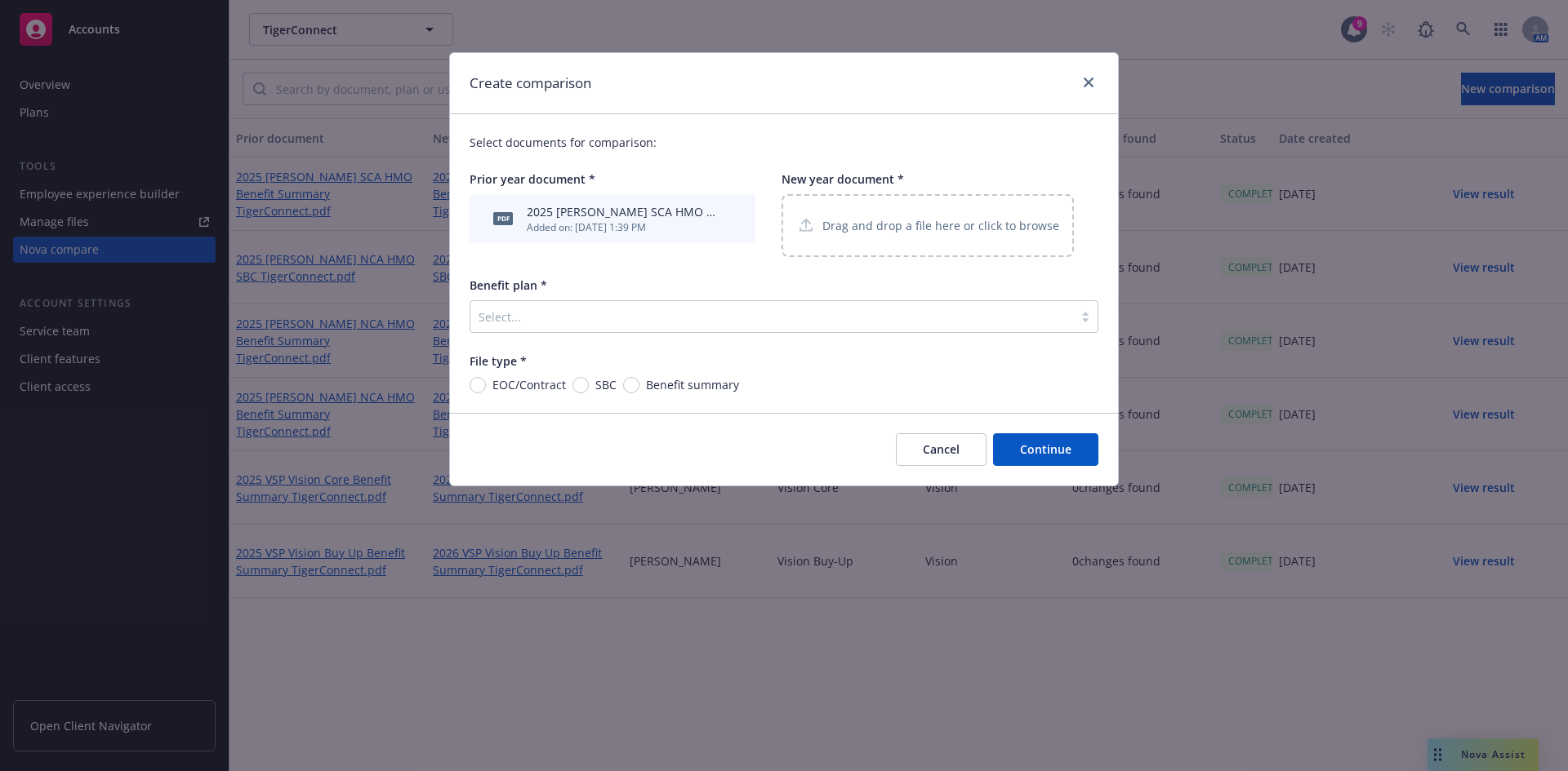
click at [915, 223] on p "Drag and drop a file here or click to browse" at bounding box center [941, 226] width 237 height 17
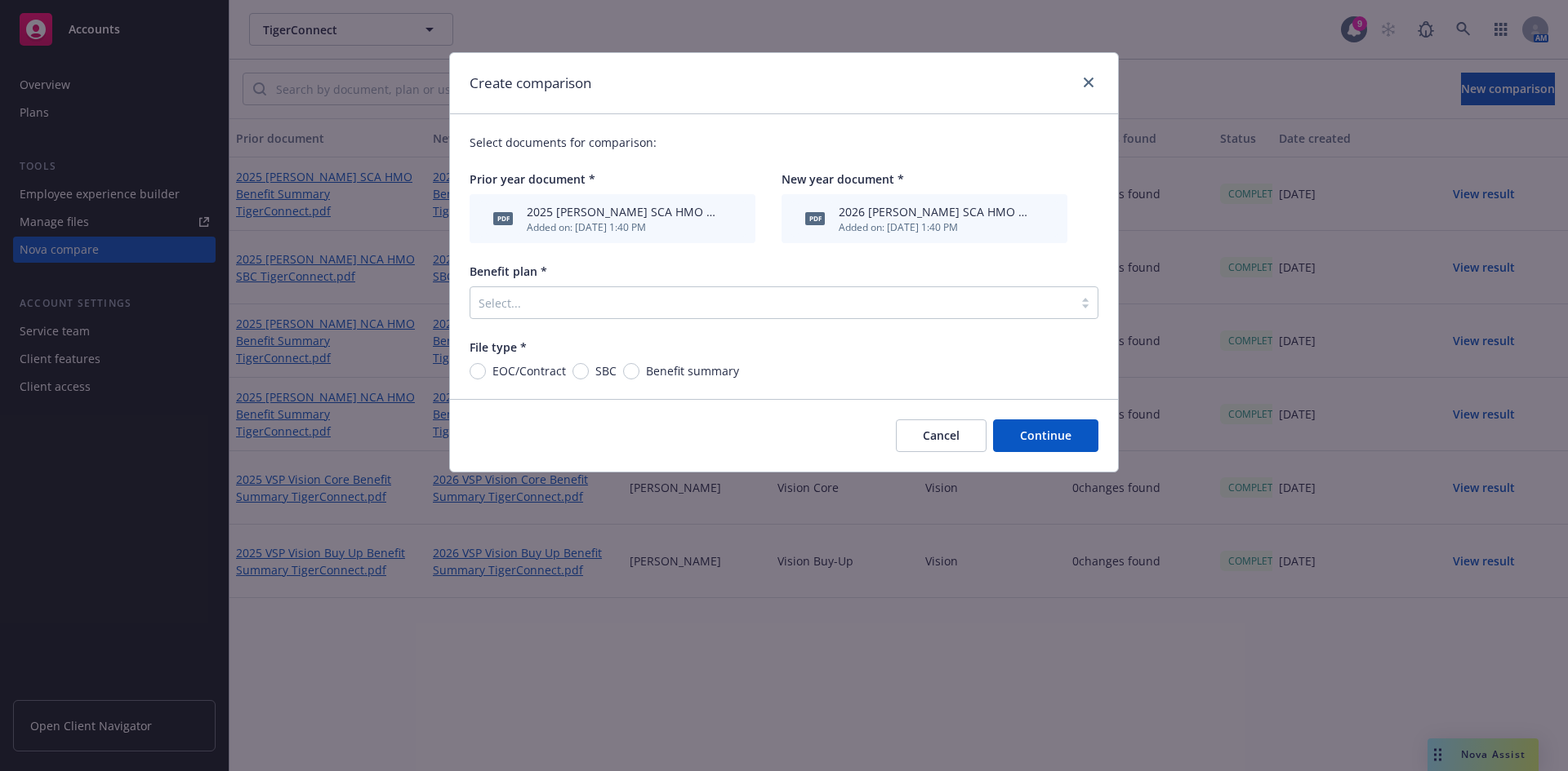
click at [544, 323] on div "Select documents for comparison: Prior year document * pdf 2025 [PERSON_NAME] S…" at bounding box center [783, 256] width 668 height 285
click at [539, 309] on div at bounding box center [771, 302] width 587 height 20
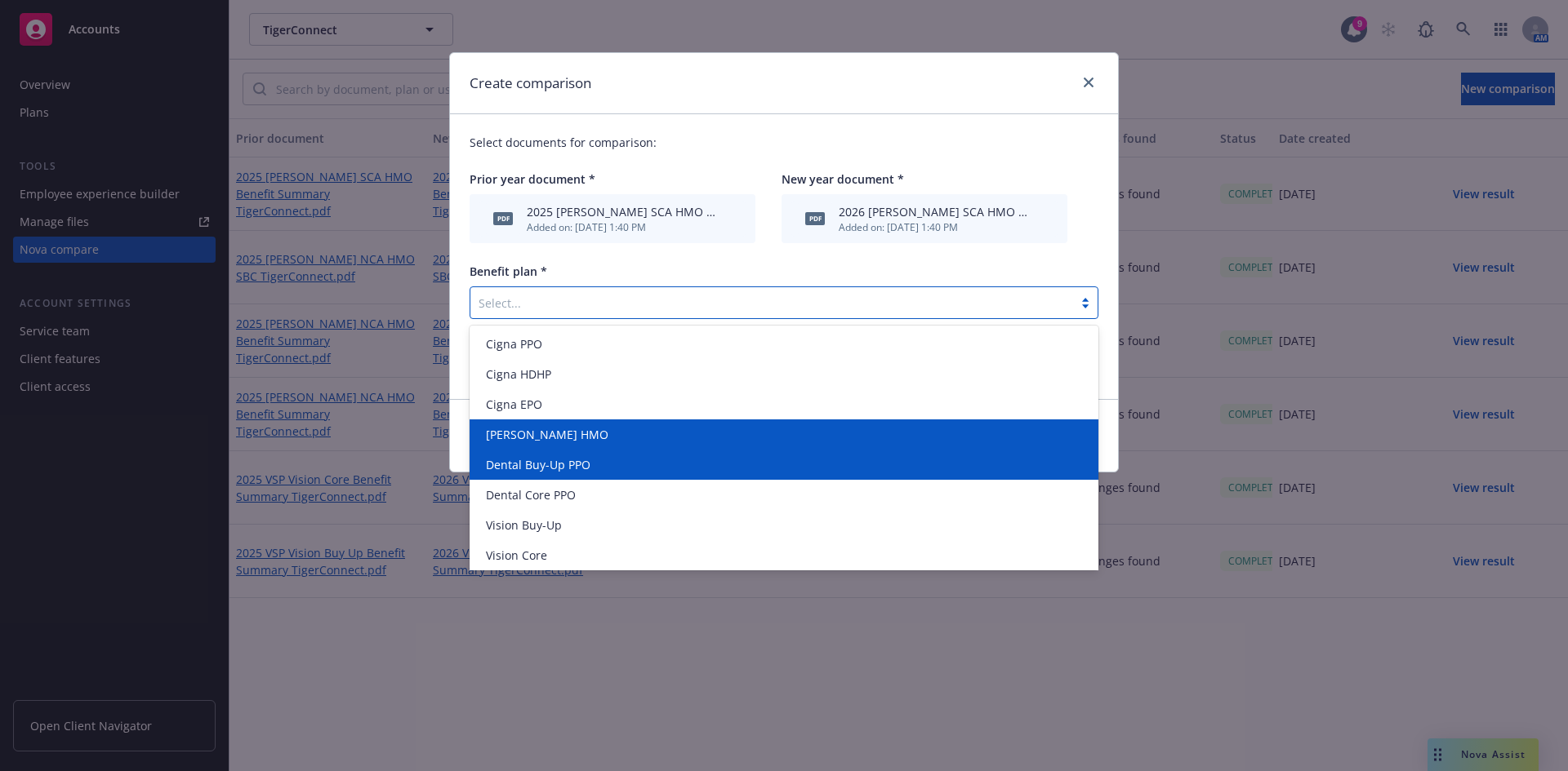
scroll to position [3, 0]
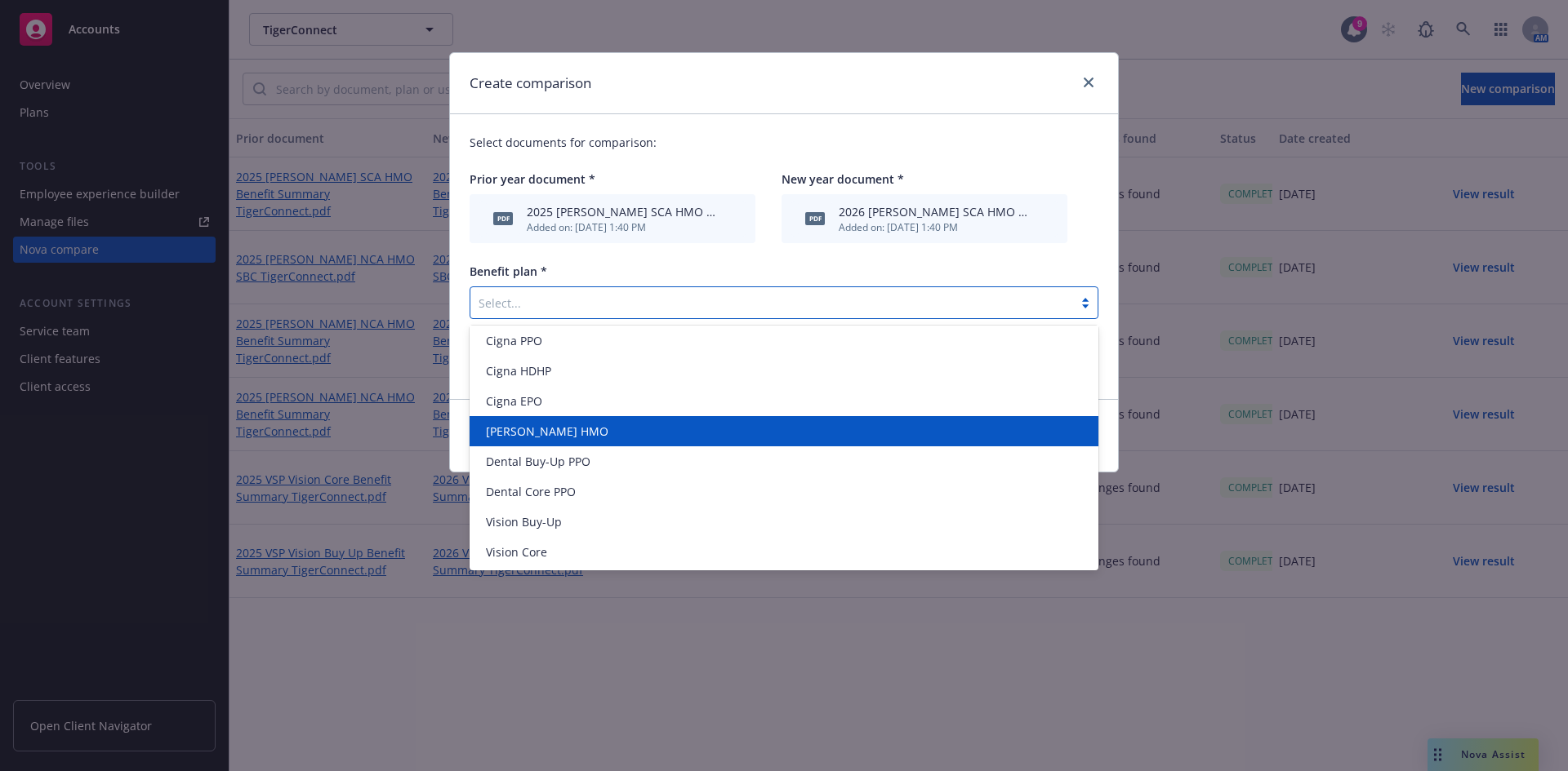
click at [509, 425] on span "[PERSON_NAME] HMO" at bounding box center [547, 431] width 123 height 17
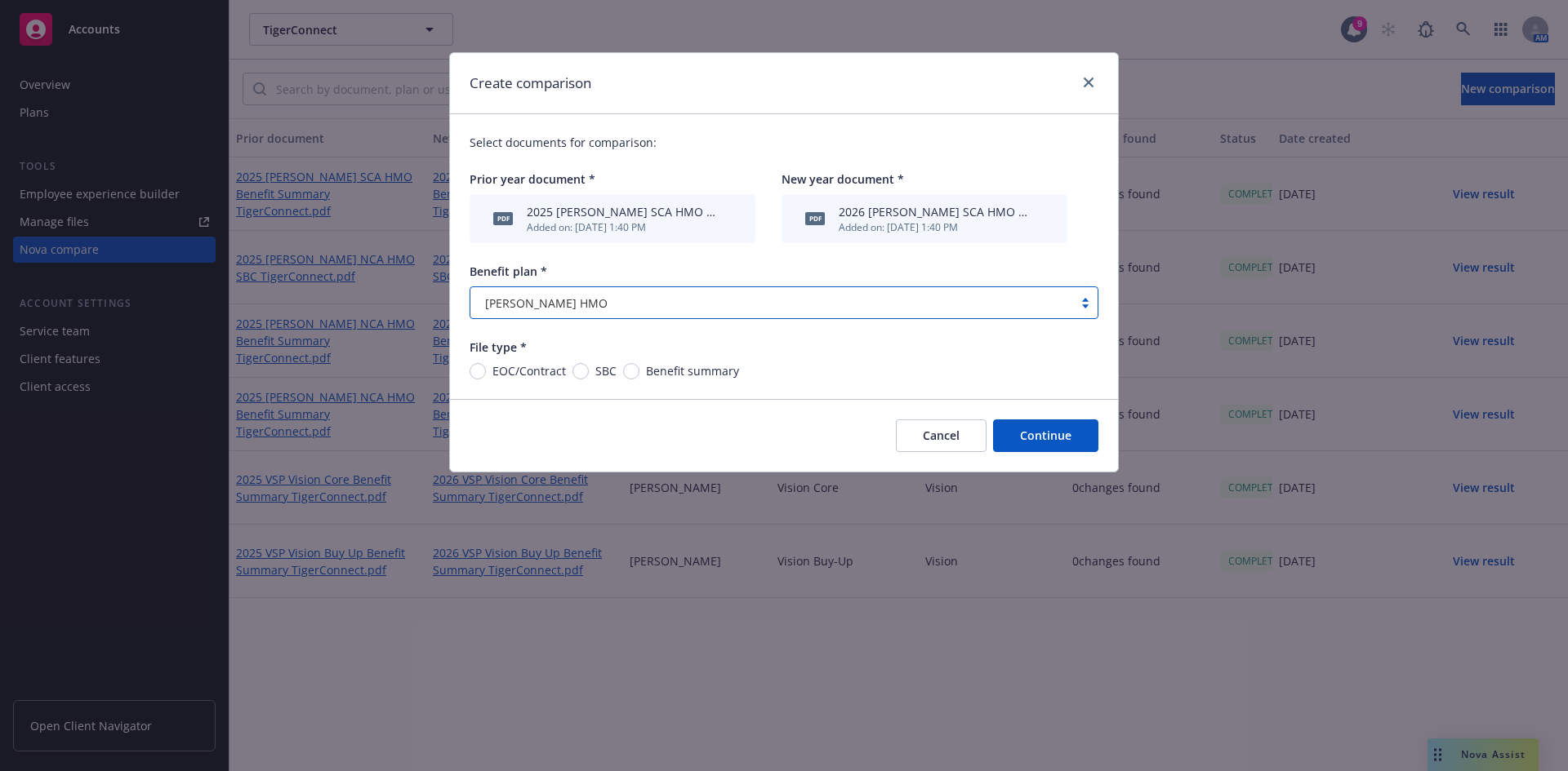
click at [589, 371] on span "SBC" at bounding box center [603, 371] width 28 height 17
click at [588, 371] on input "SBC" at bounding box center [580, 371] width 16 height 16
radio input "true"
click at [1017, 442] on button "Continue" at bounding box center [1045, 436] width 106 height 32
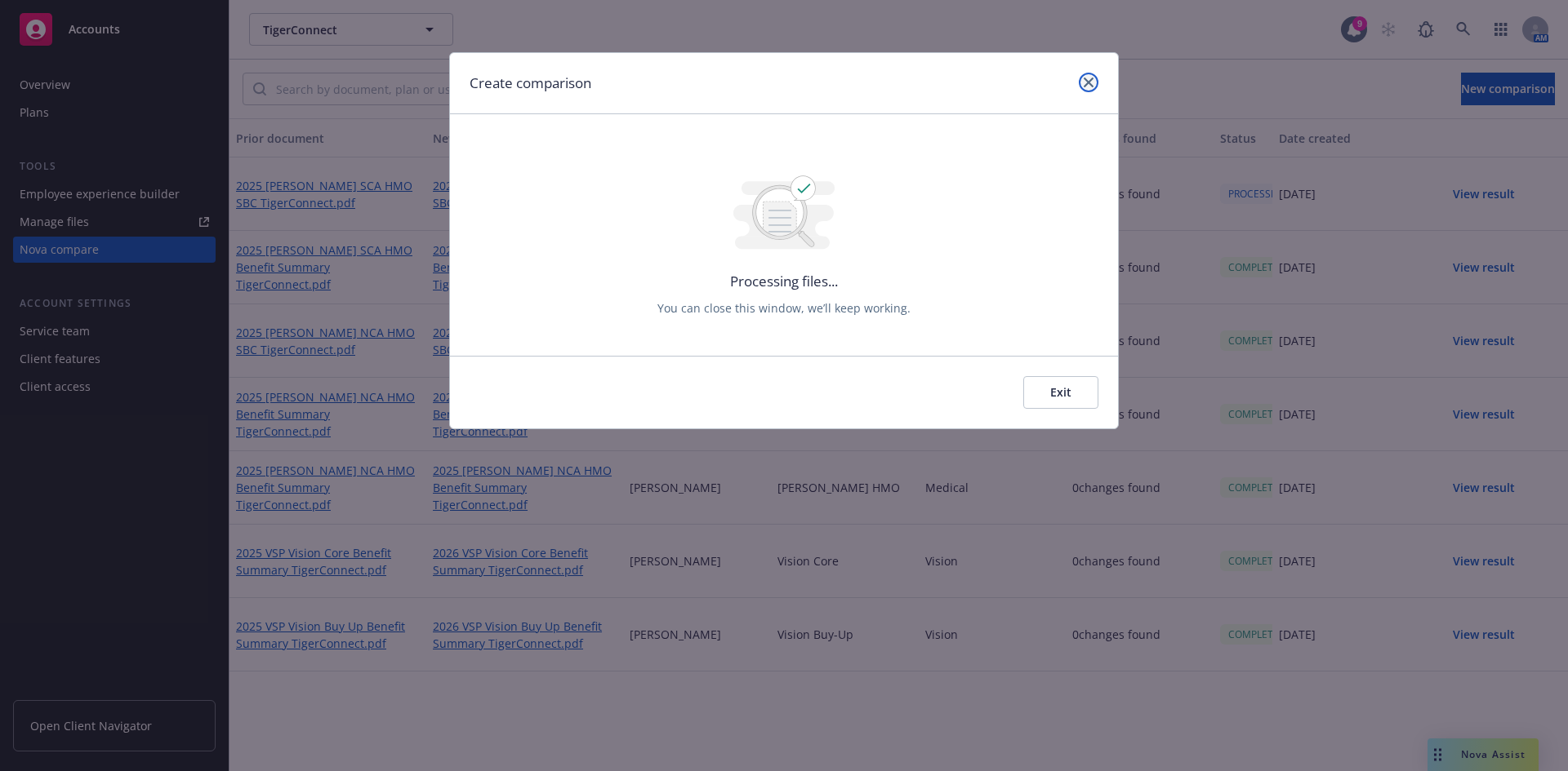
click at [1097, 81] on link "close" at bounding box center [1088, 82] width 20 height 20
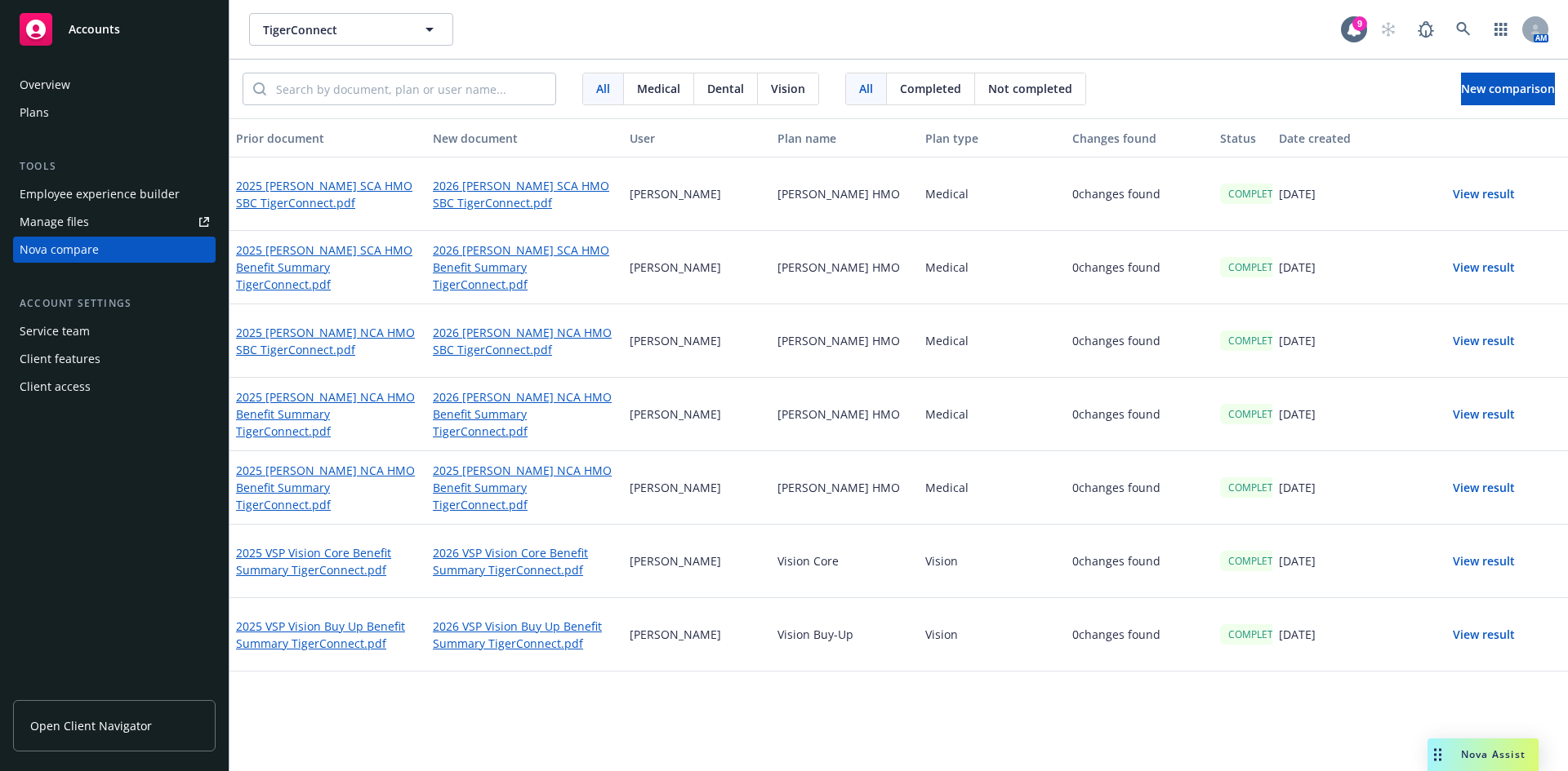
click at [1454, 193] on button "View result" at bounding box center [1484, 194] width 114 height 32
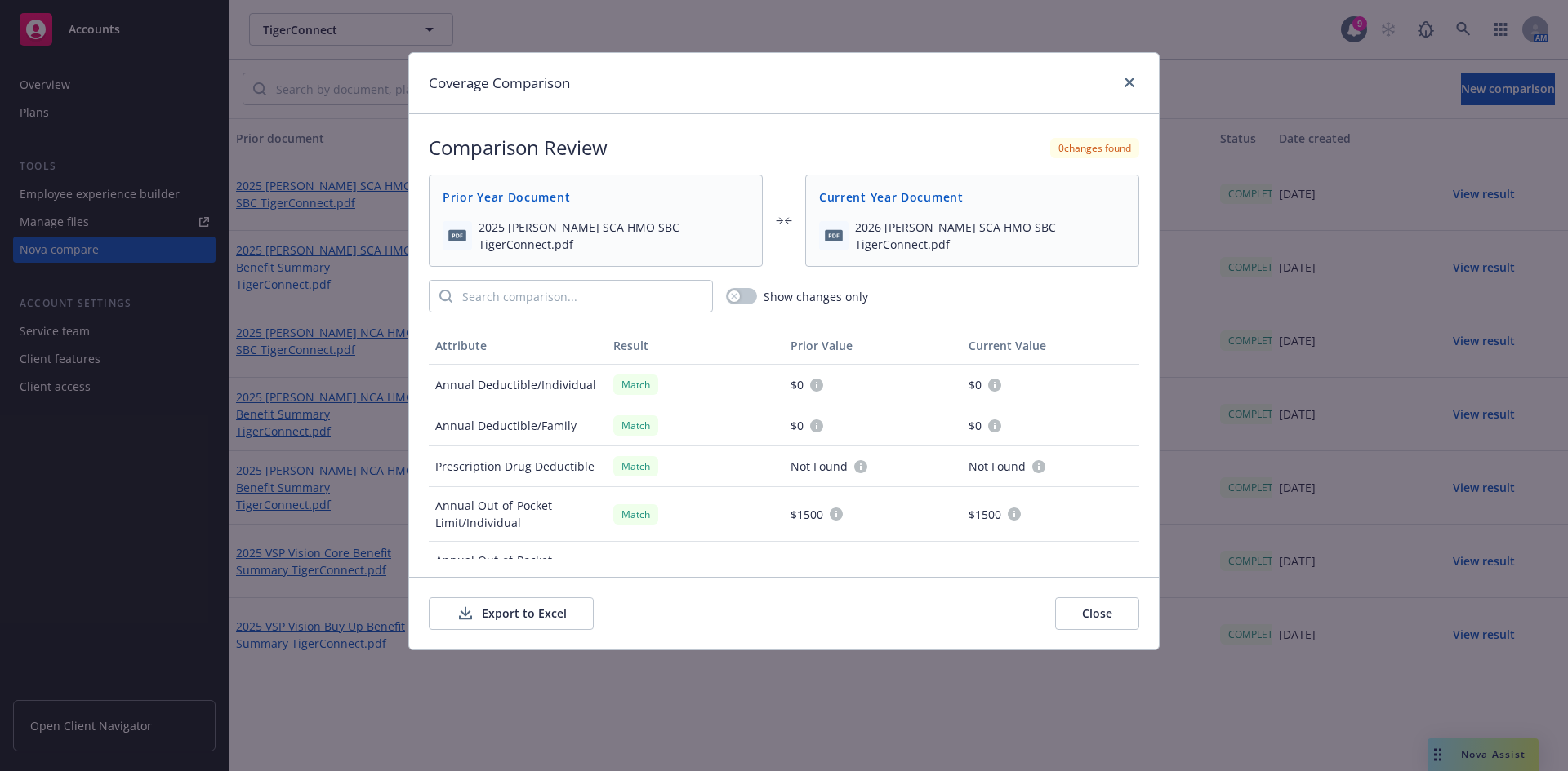
click at [488, 612] on button "Export to Excel" at bounding box center [512, 614] width 165 height 32
click at [1121, 71] on div "Coverage Comparison" at bounding box center [784, 83] width 750 height 61
click at [1130, 84] on icon "close" at bounding box center [1130, 83] width 10 height 10
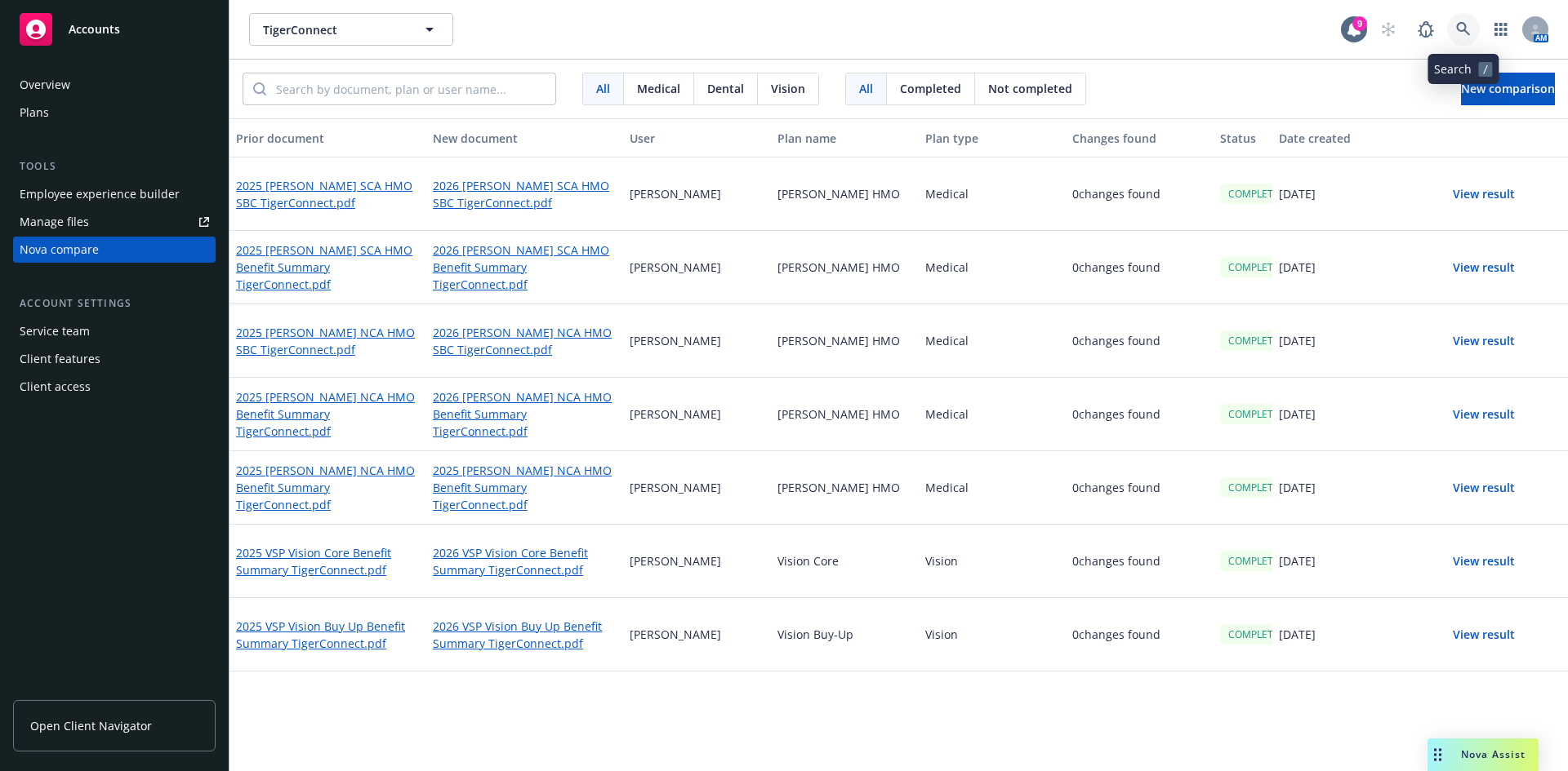
click at [1467, 24] on icon at bounding box center [1462, 29] width 14 height 14
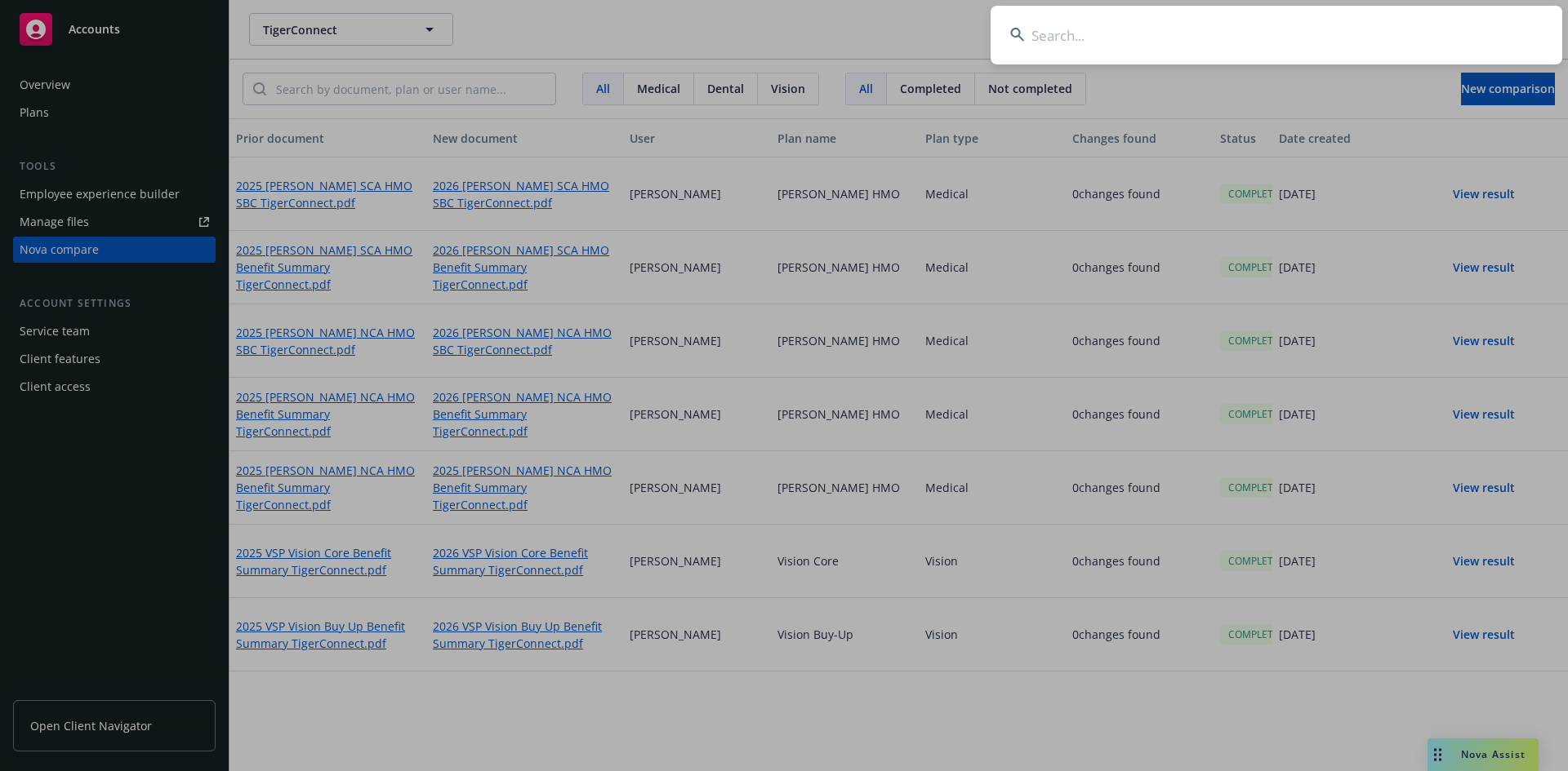
click at [1290, 38] on input at bounding box center [1275, 35] width 571 height 59
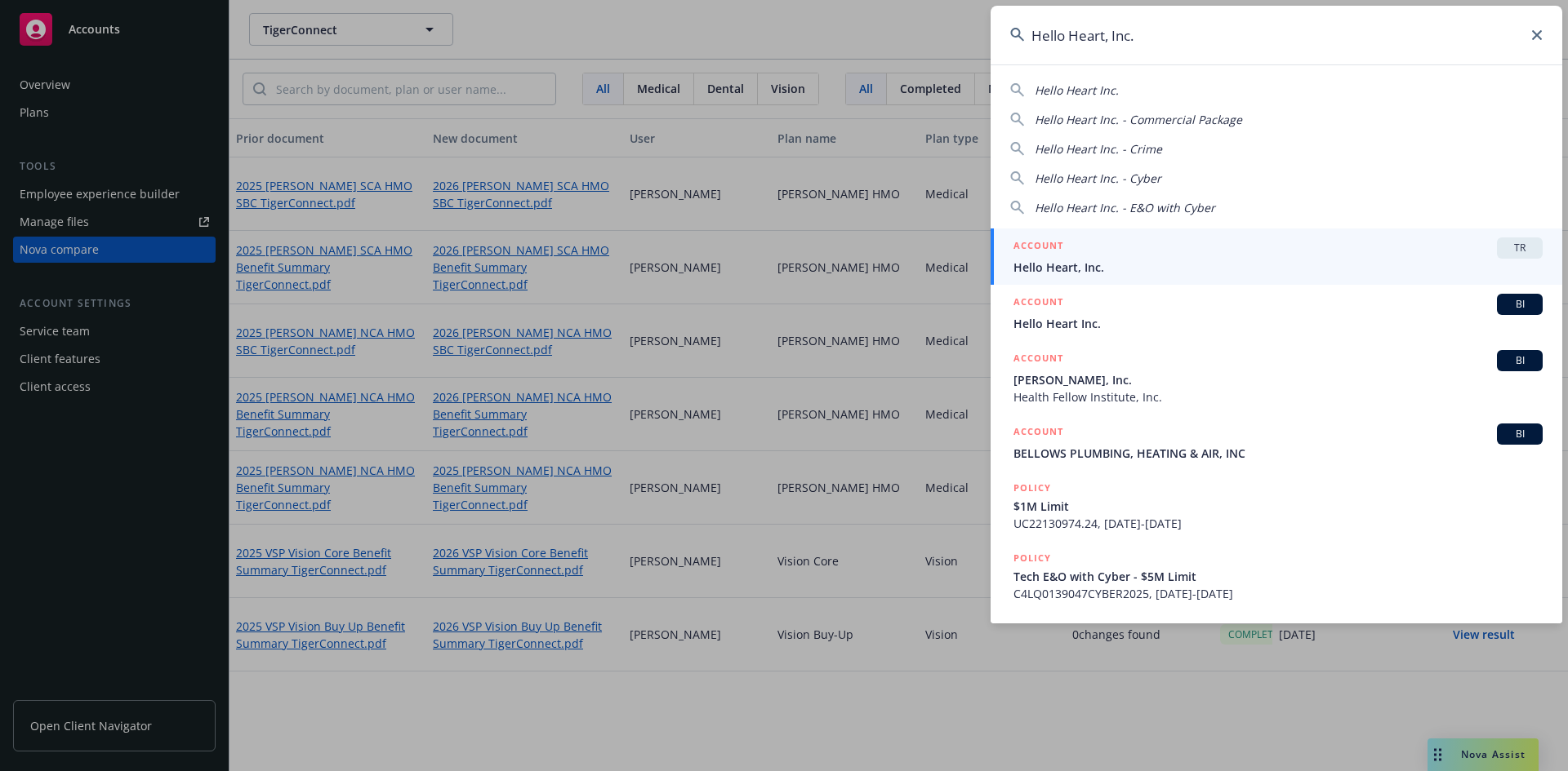
type input "Hello Heart, Inc."
click at [1503, 250] on span "TR" at bounding box center [1519, 248] width 32 height 14
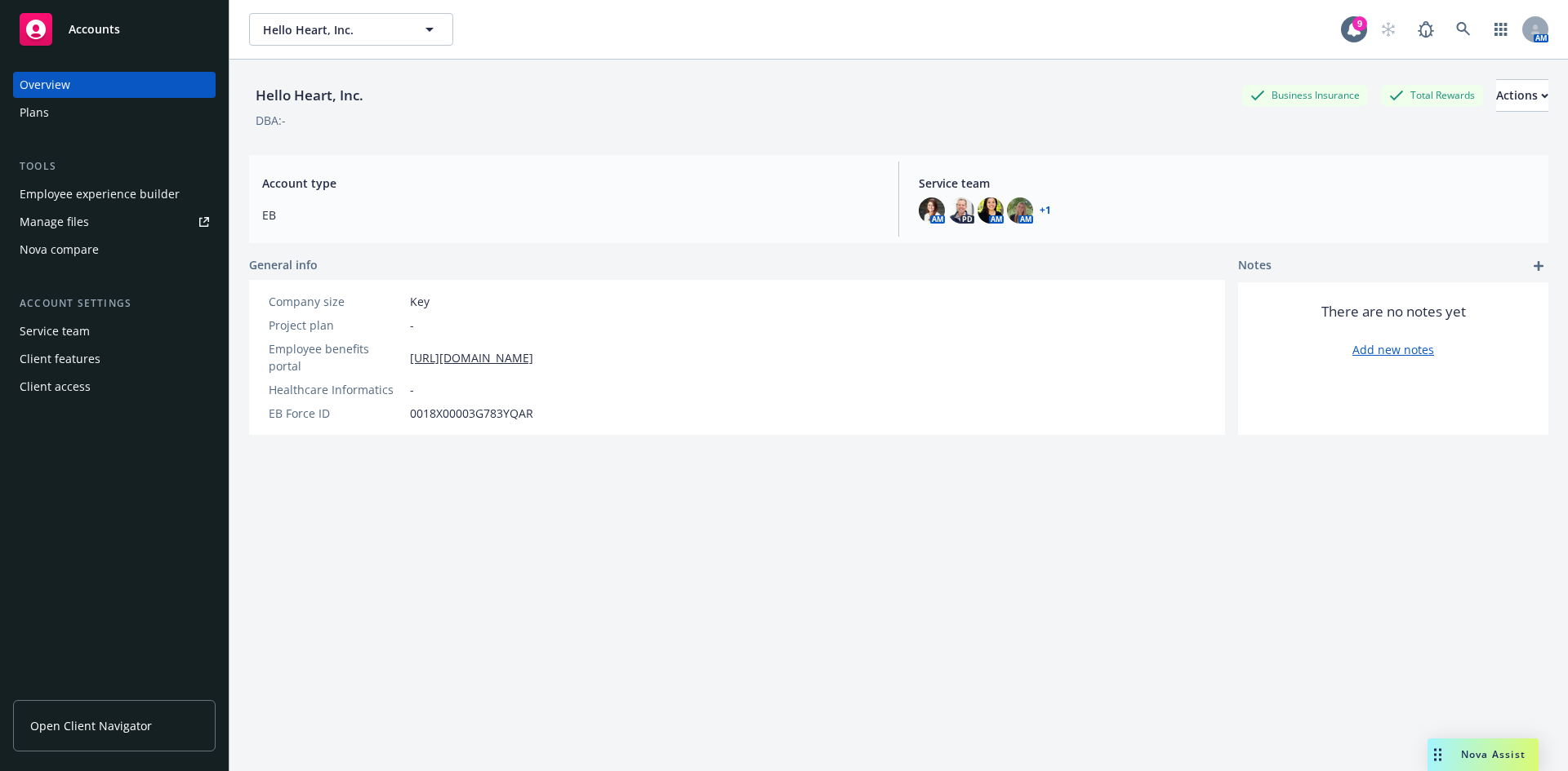
click at [94, 254] on div "Nova compare" at bounding box center [59, 249] width 79 height 26
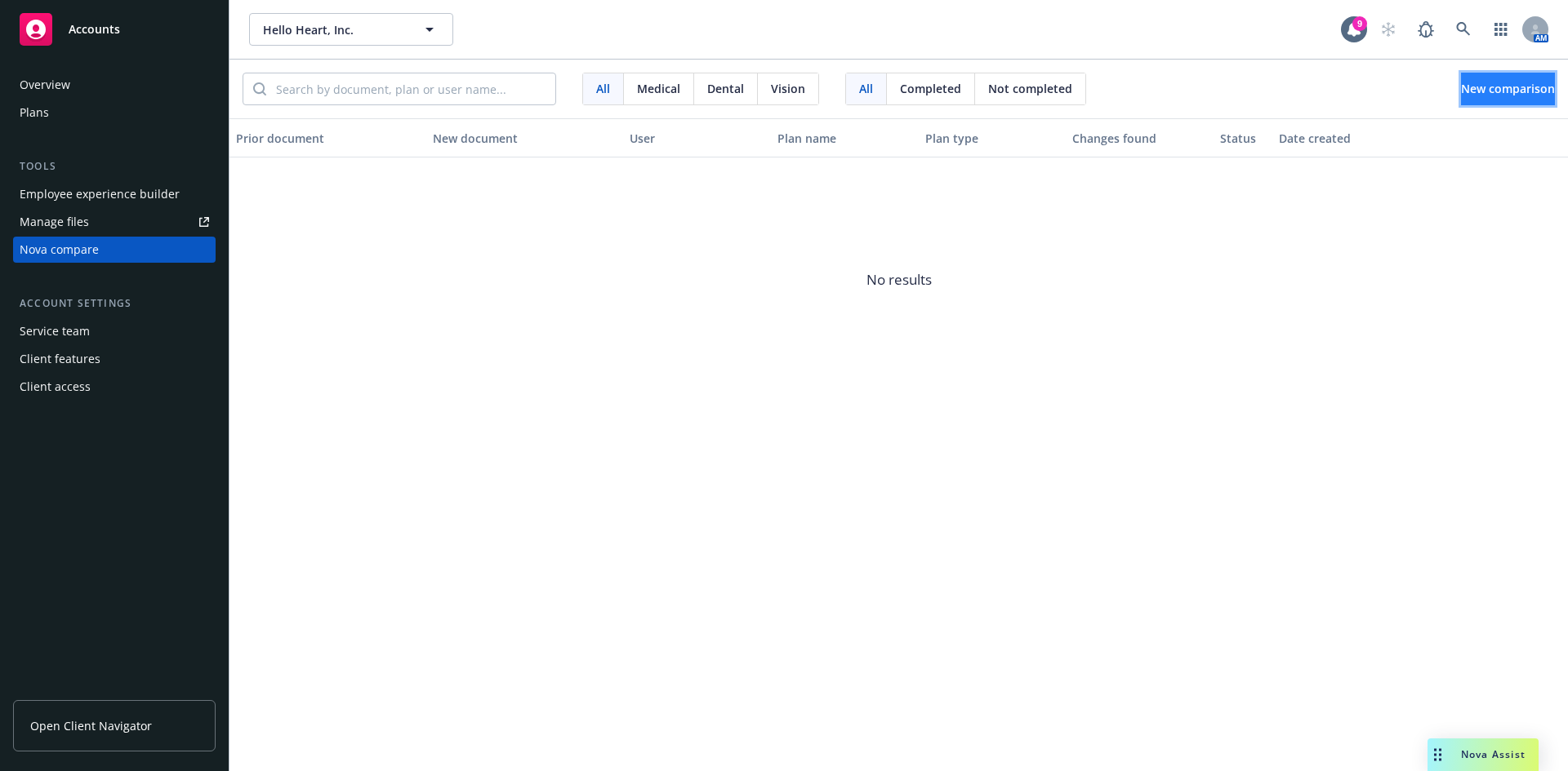
click at [1482, 83] on span "New comparison" at bounding box center [1508, 89] width 94 height 15
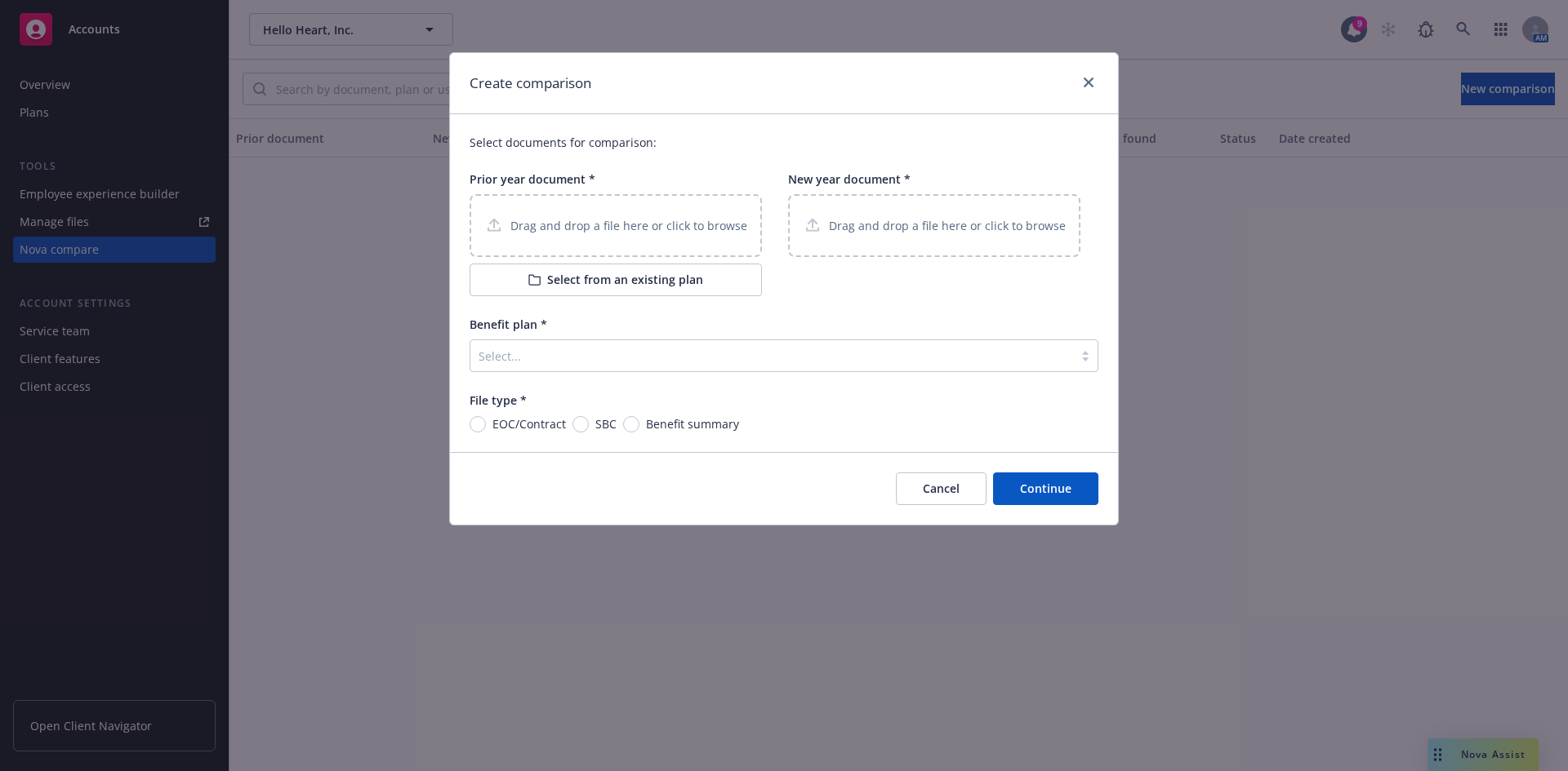
click at [672, 228] on p "Drag and drop a file here or click to browse" at bounding box center [628, 226] width 237 height 17
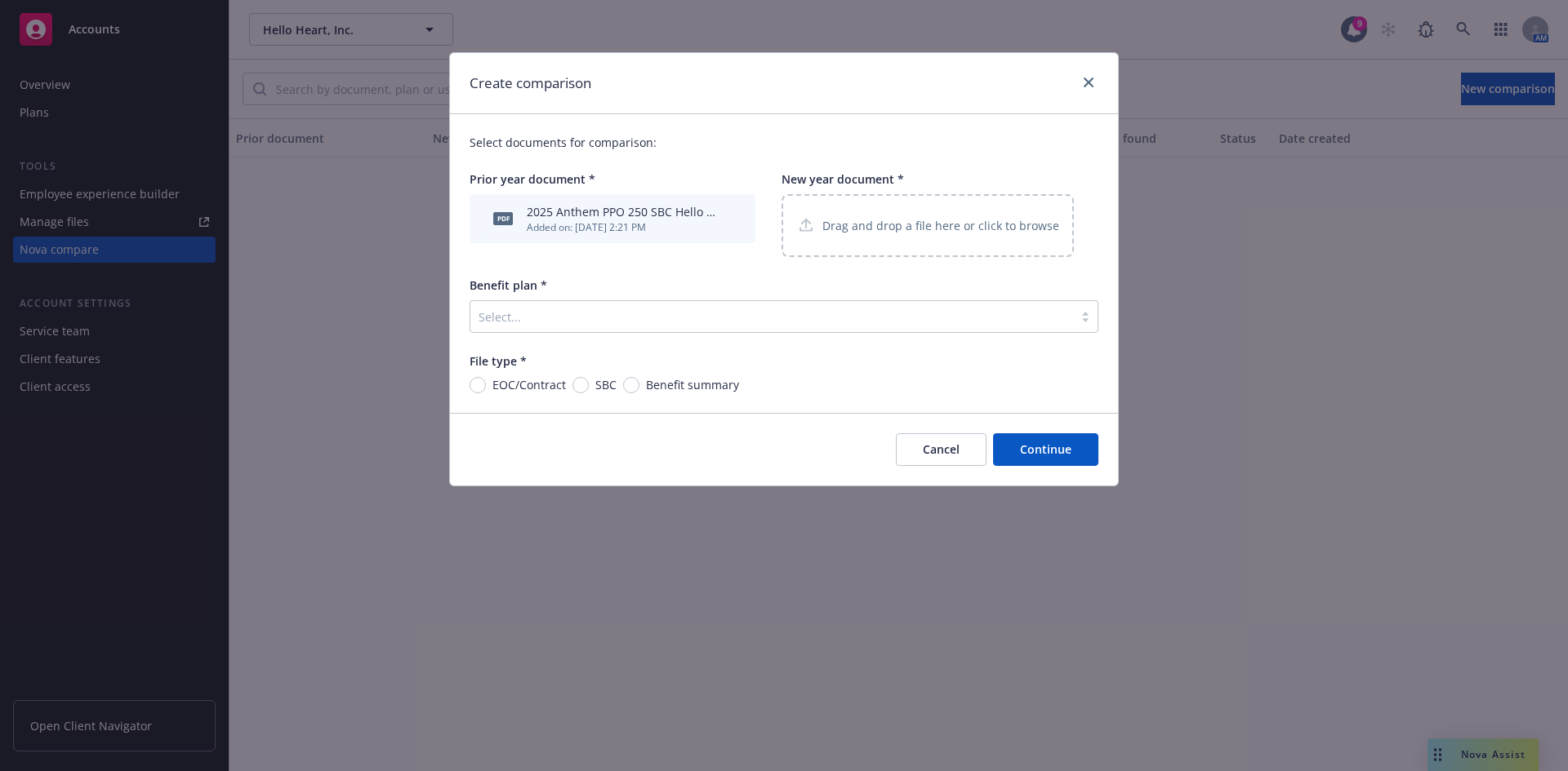
click at [942, 220] on p "Drag and drop a file here or click to browse" at bounding box center [941, 226] width 237 height 17
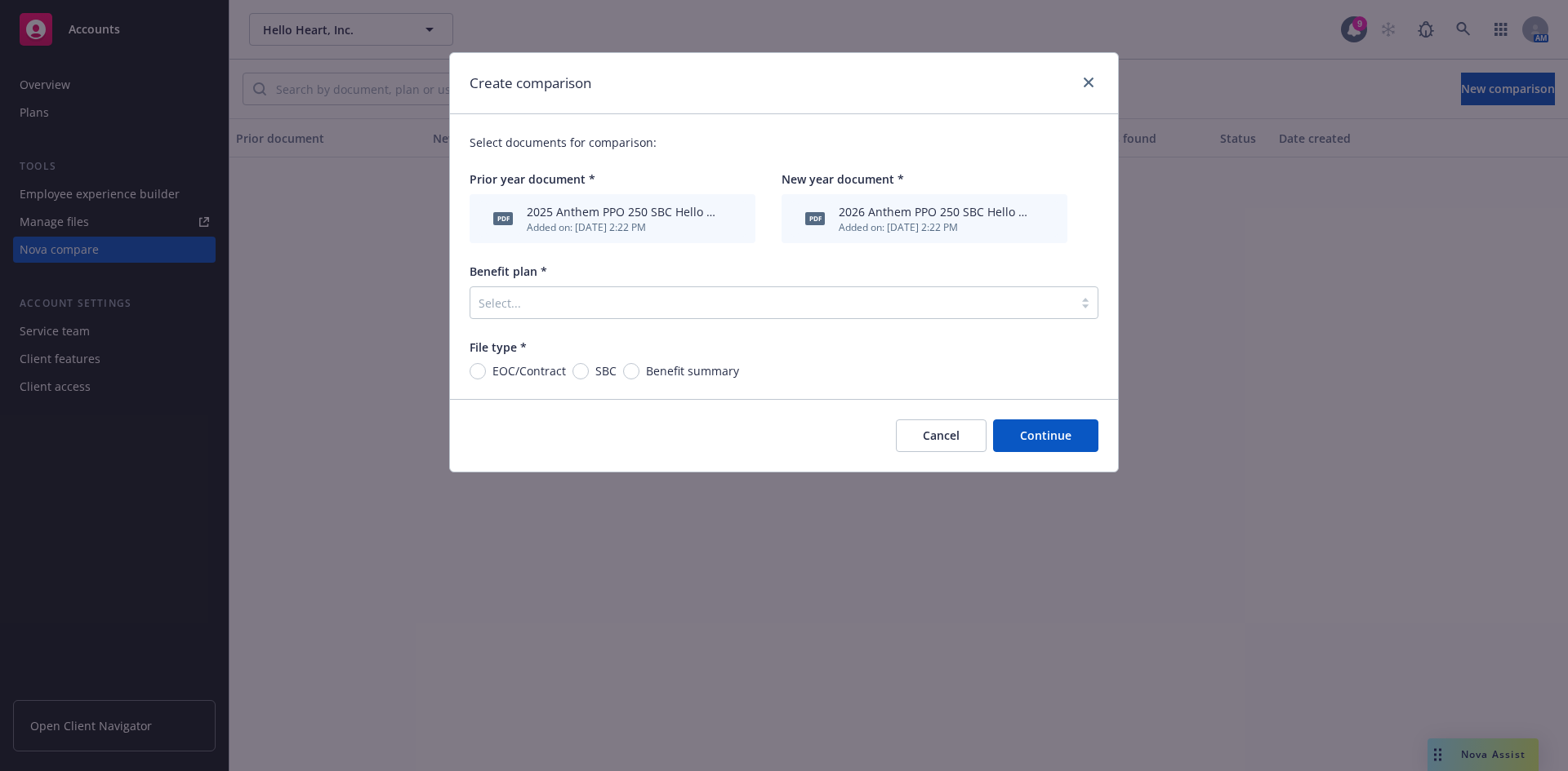
click at [613, 300] on div at bounding box center [771, 302] width 587 height 20
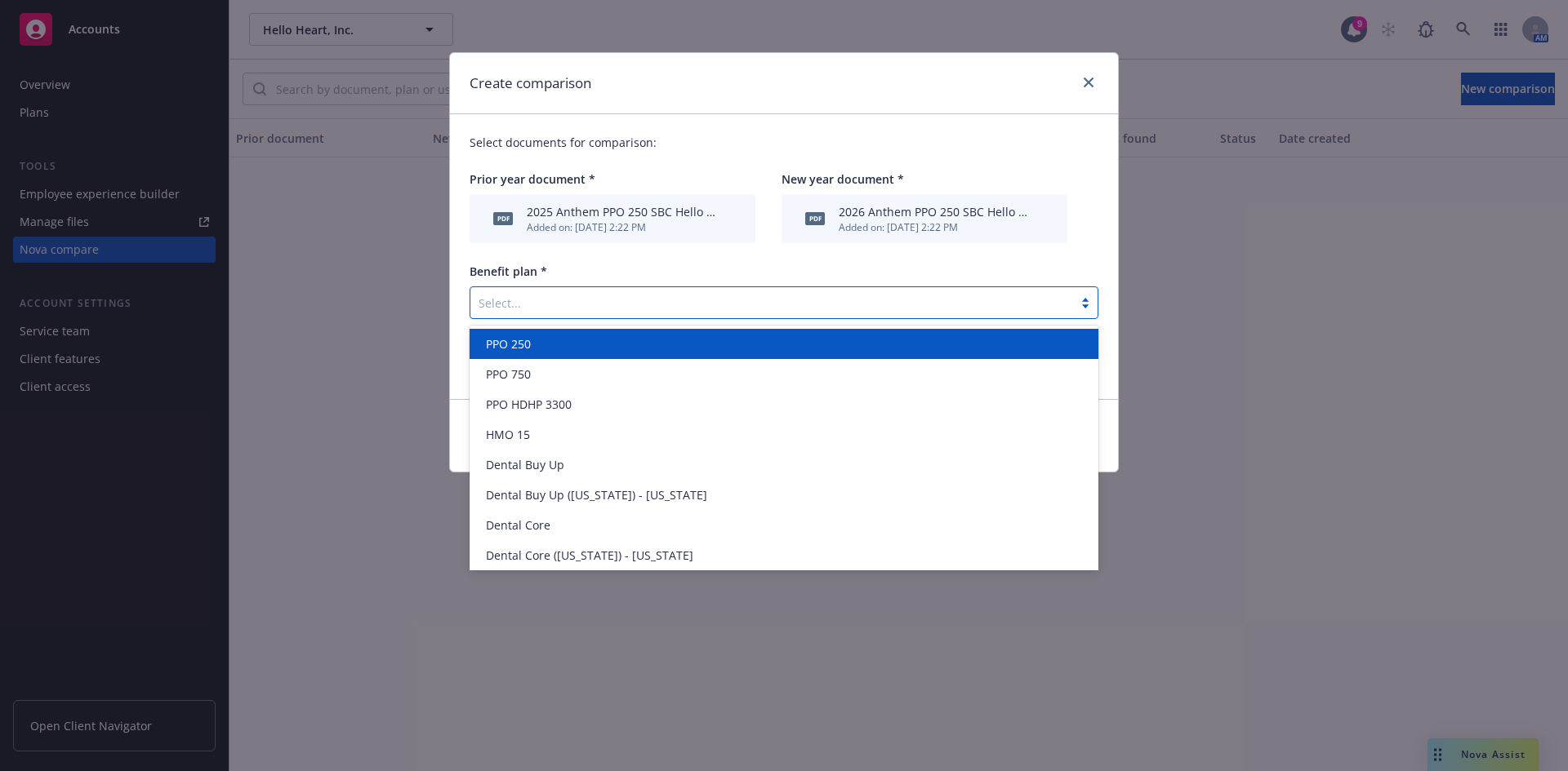
click at [560, 350] on div "PPO 250" at bounding box center [784, 344] width 609 height 17
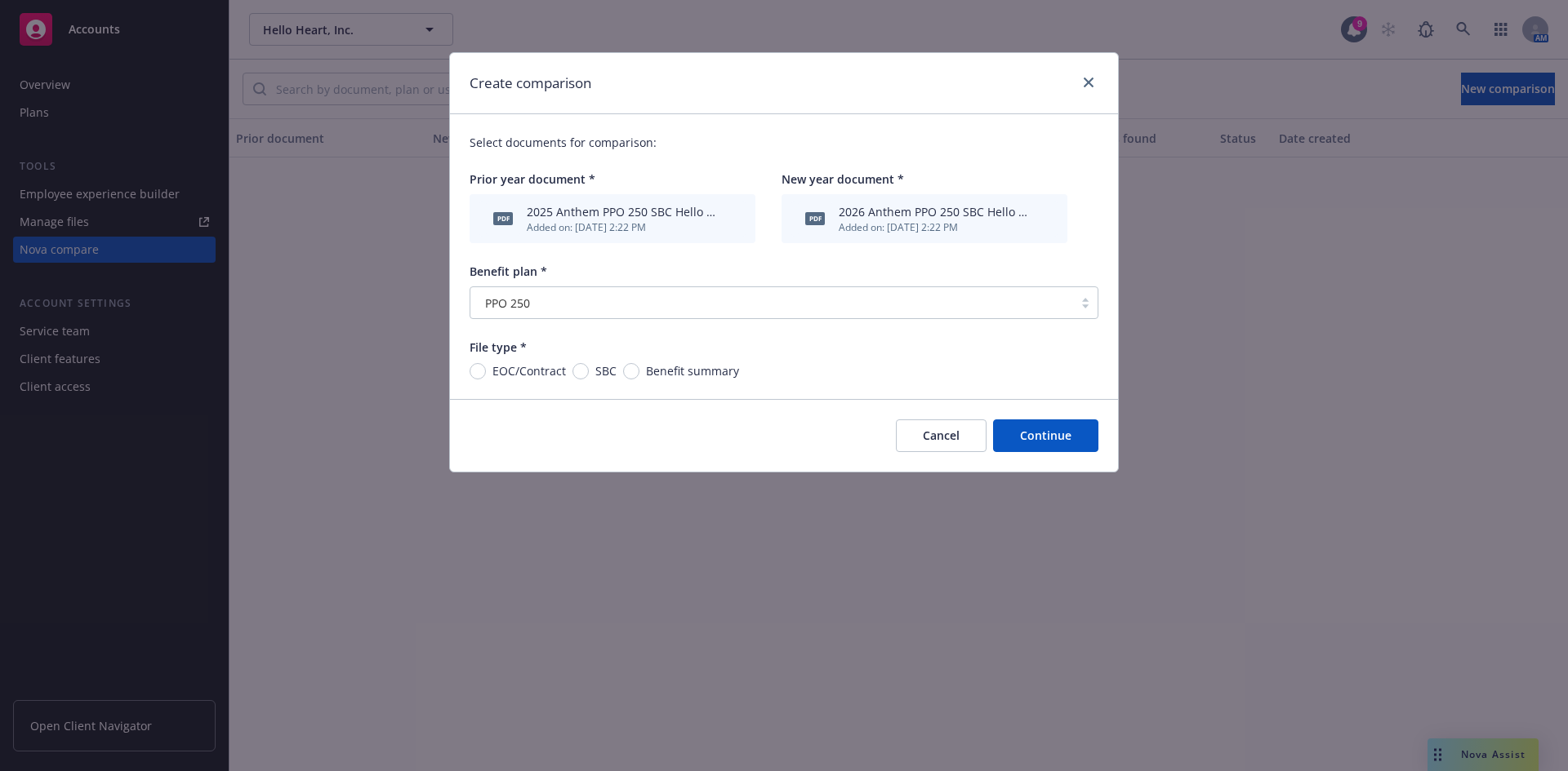
click at [590, 367] on span "SBC" at bounding box center [603, 371] width 28 height 17
click at [589, 367] on input "SBC" at bounding box center [580, 371] width 16 height 16
radio input "true"
click at [590, 367] on span "SBC" at bounding box center [603, 371] width 28 height 17
click at [589, 367] on input "SBC" at bounding box center [580, 371] width 16 height 16
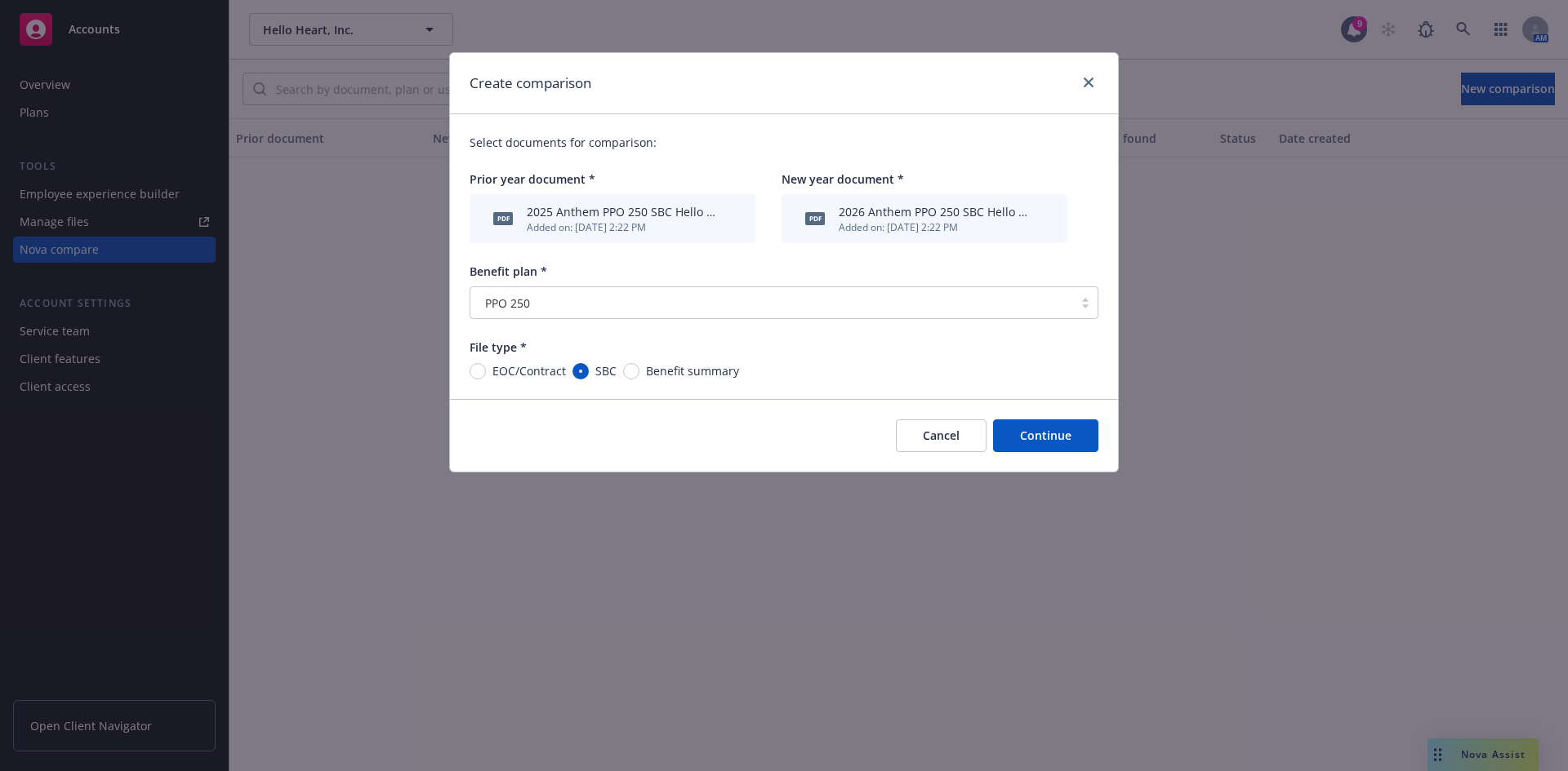
click at [1031, 438] on button "Continue" at bounding box center [1045, 436] width 106 height 32
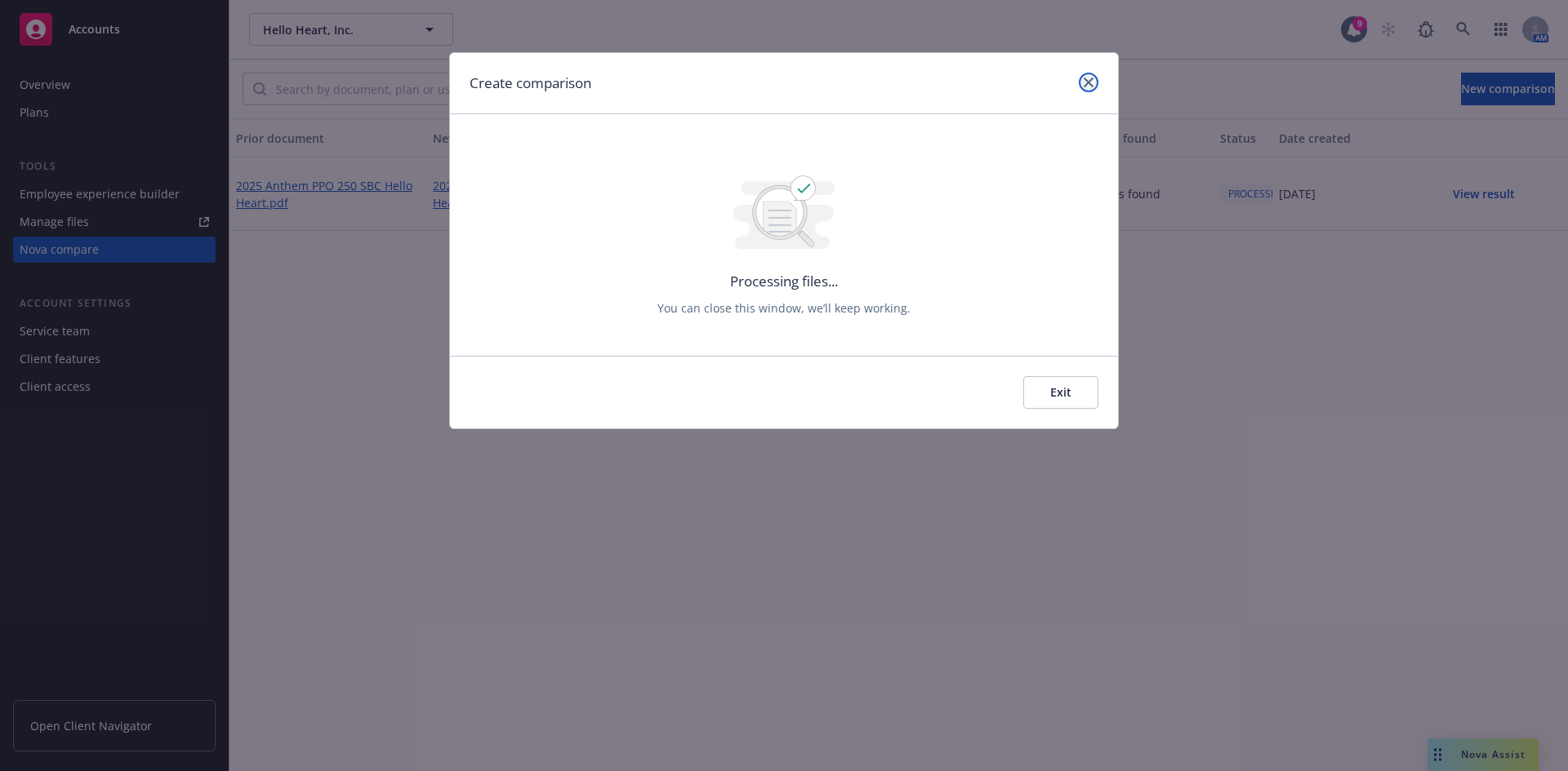
click at [1083, 84] on link "close" at bounding box center [1088, 82] width 20 height 20
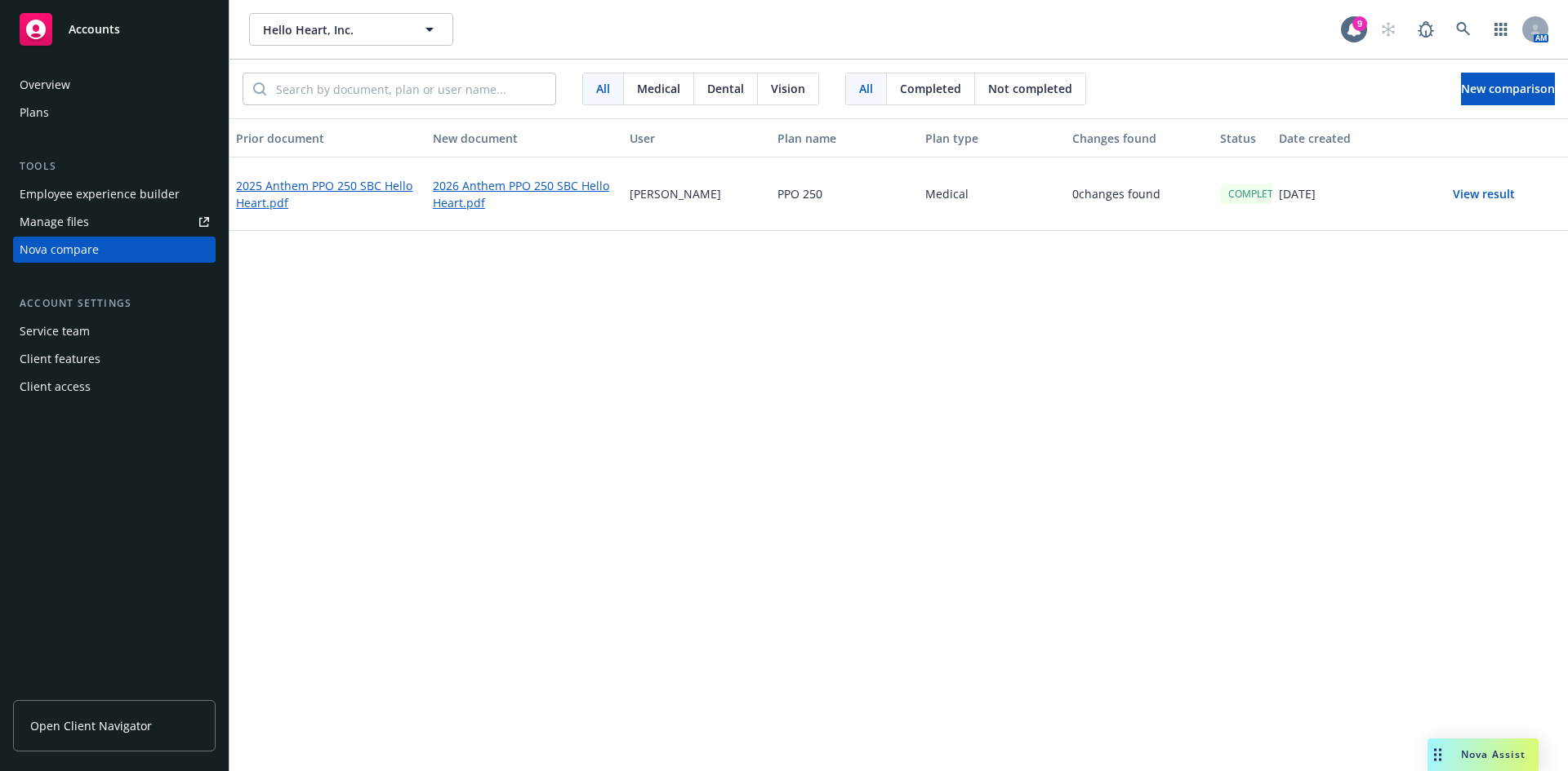
click at [1460, 193] on button "View result" at bounding box center [1484, 194] width 114 height 32
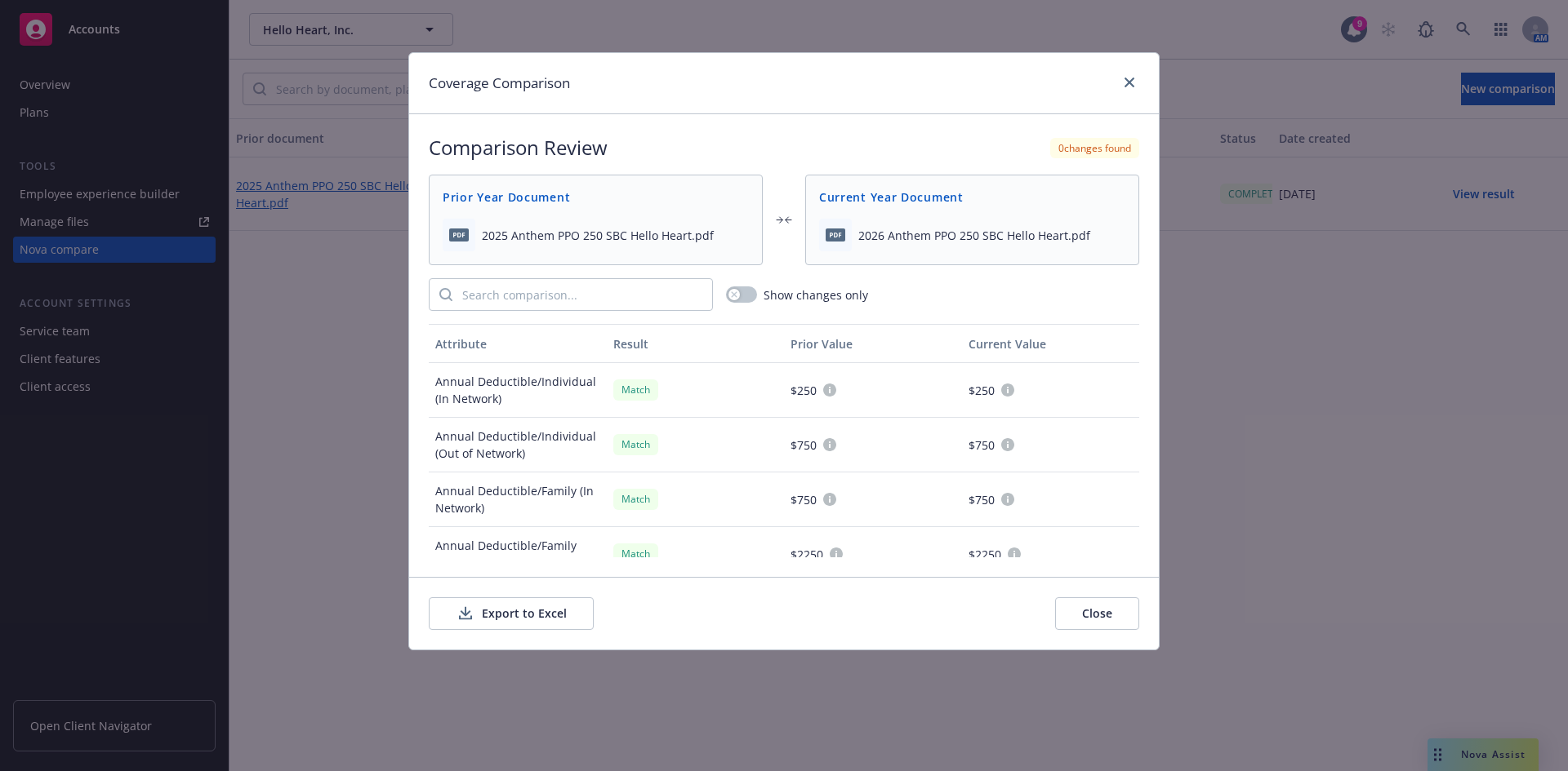
click at [478, 606] on button "Export to Excel" at bounding box center [512, 614] width 165 height 32
click at [1122, 77] on link "close" at bounding box center [1129, 82] width 20 height 20
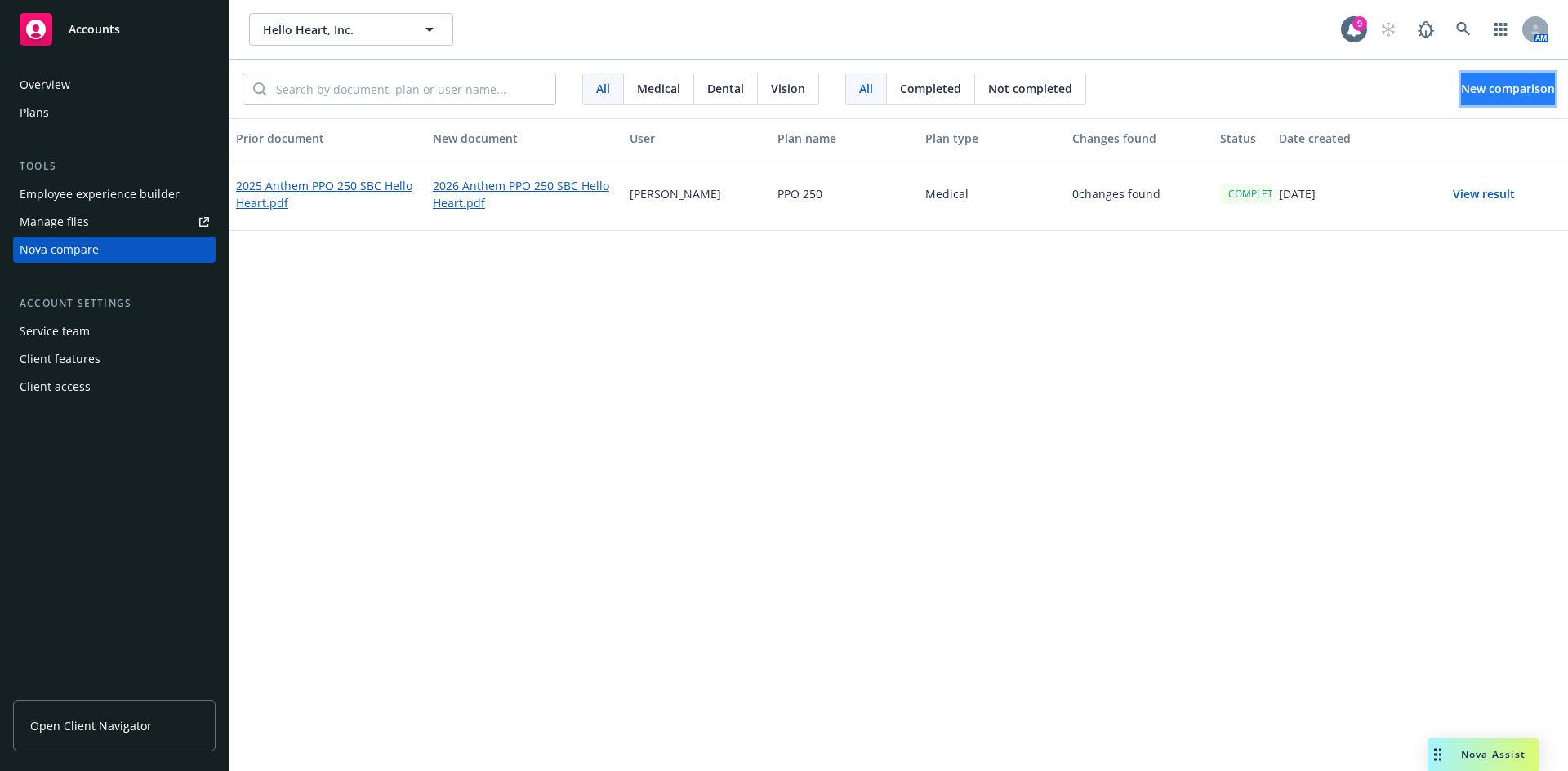
click at [1481, 87] on span "New comparison" at bounding box center [1508, 89] width 94 height 15
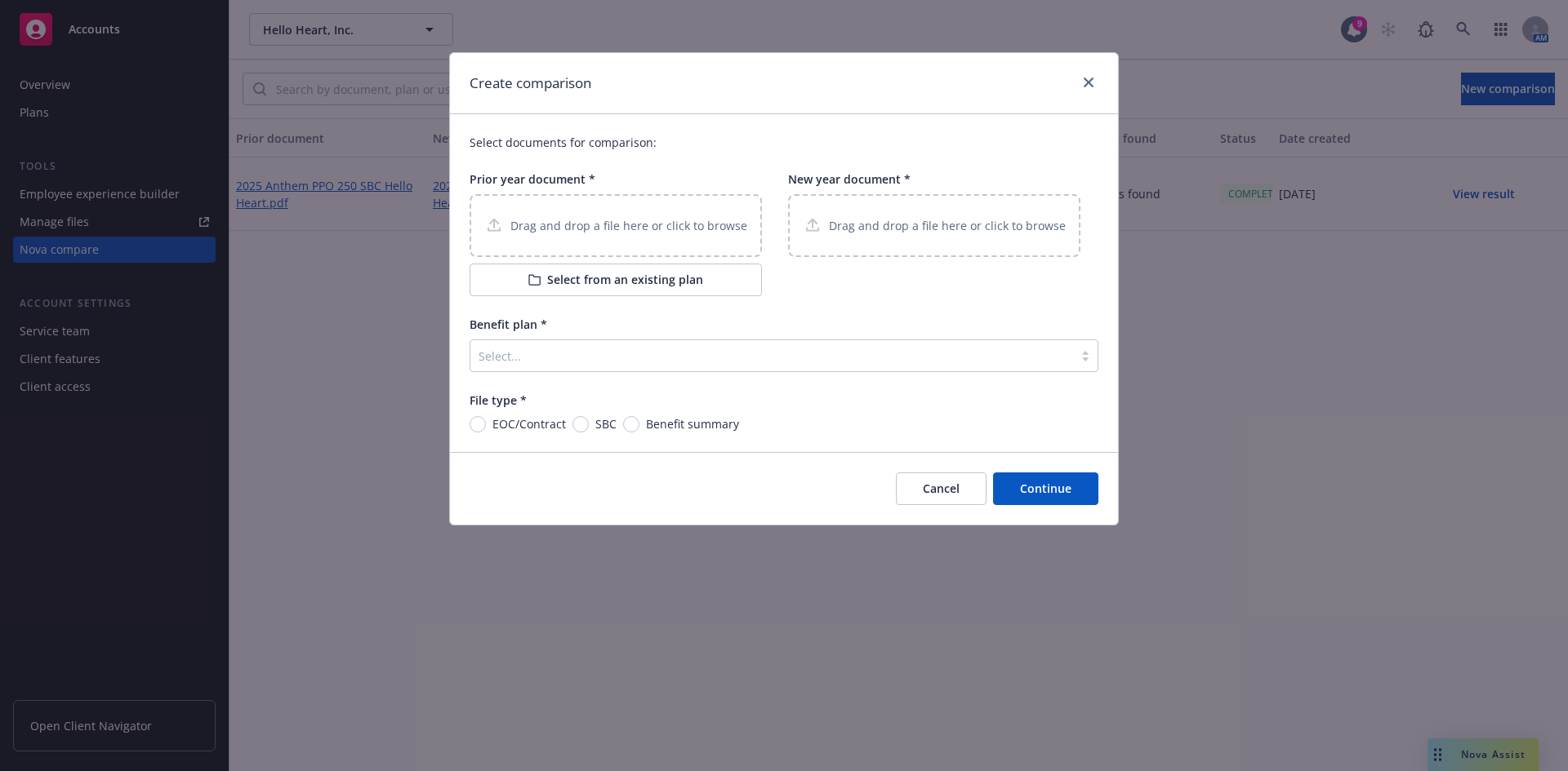
click at [649, 243] on div "Drag and drop a file here or click to browse" at bounding box center [615, 226] width 292 height 63
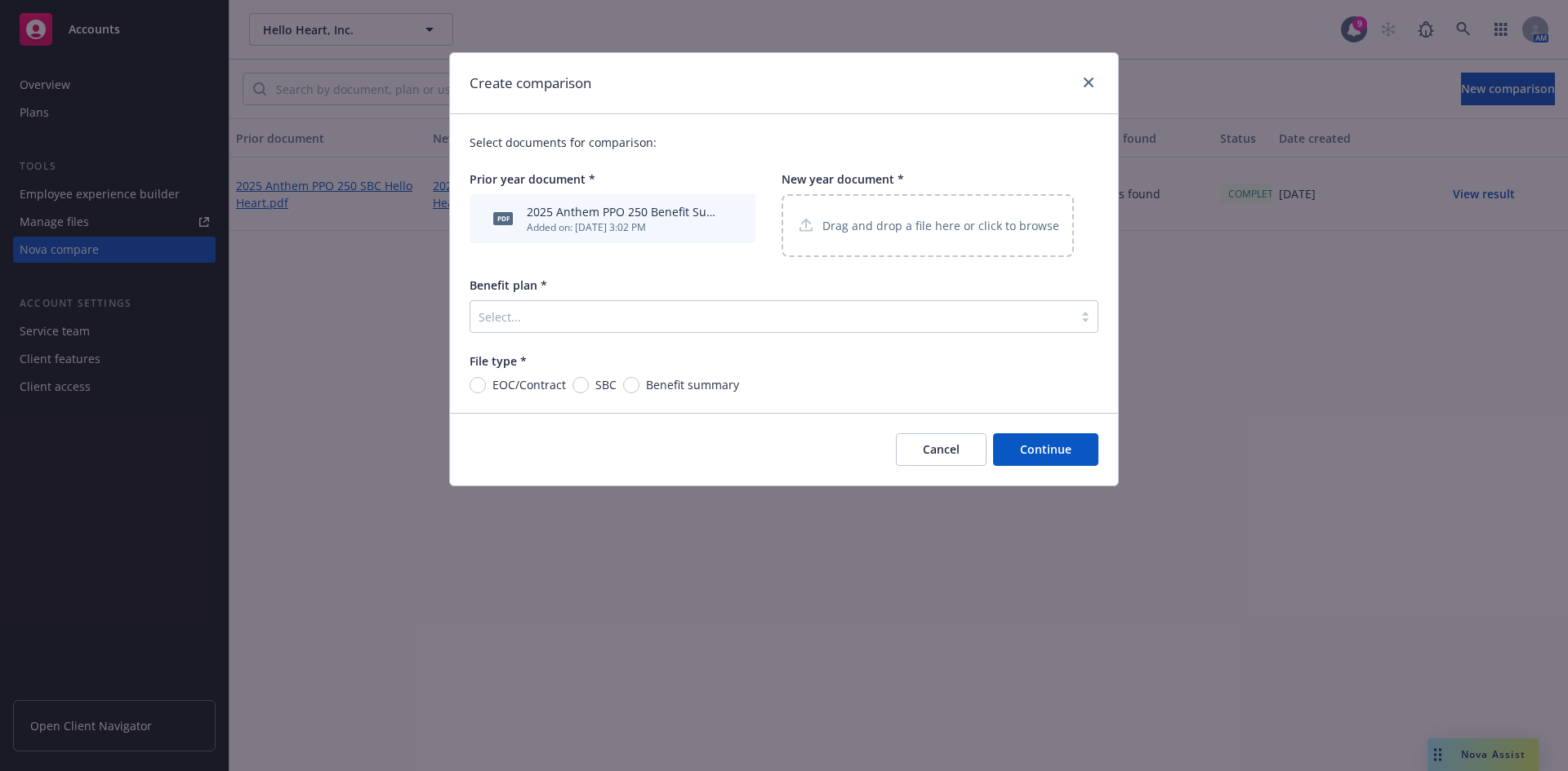
click at [907, 226] on p "Drag and drop a file here or click to browse" at bounding box center [941, 226] width 237 height 17
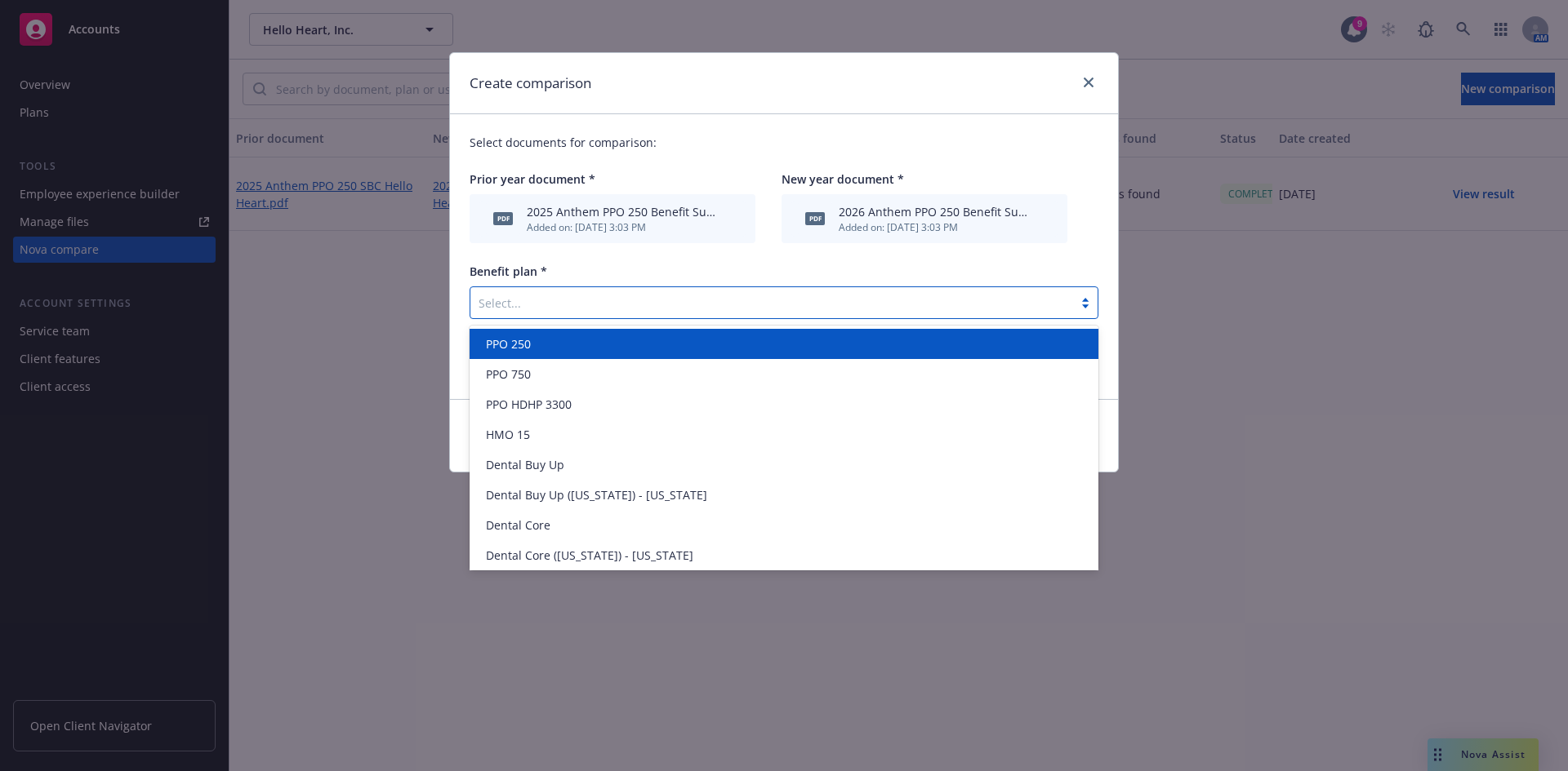
click at [616, 302] on div at bounding box center [771, 302] width 587 height 20
click at [543, 349] on div "PPO 250" at bounding box center [784, 344] width 609 height 17
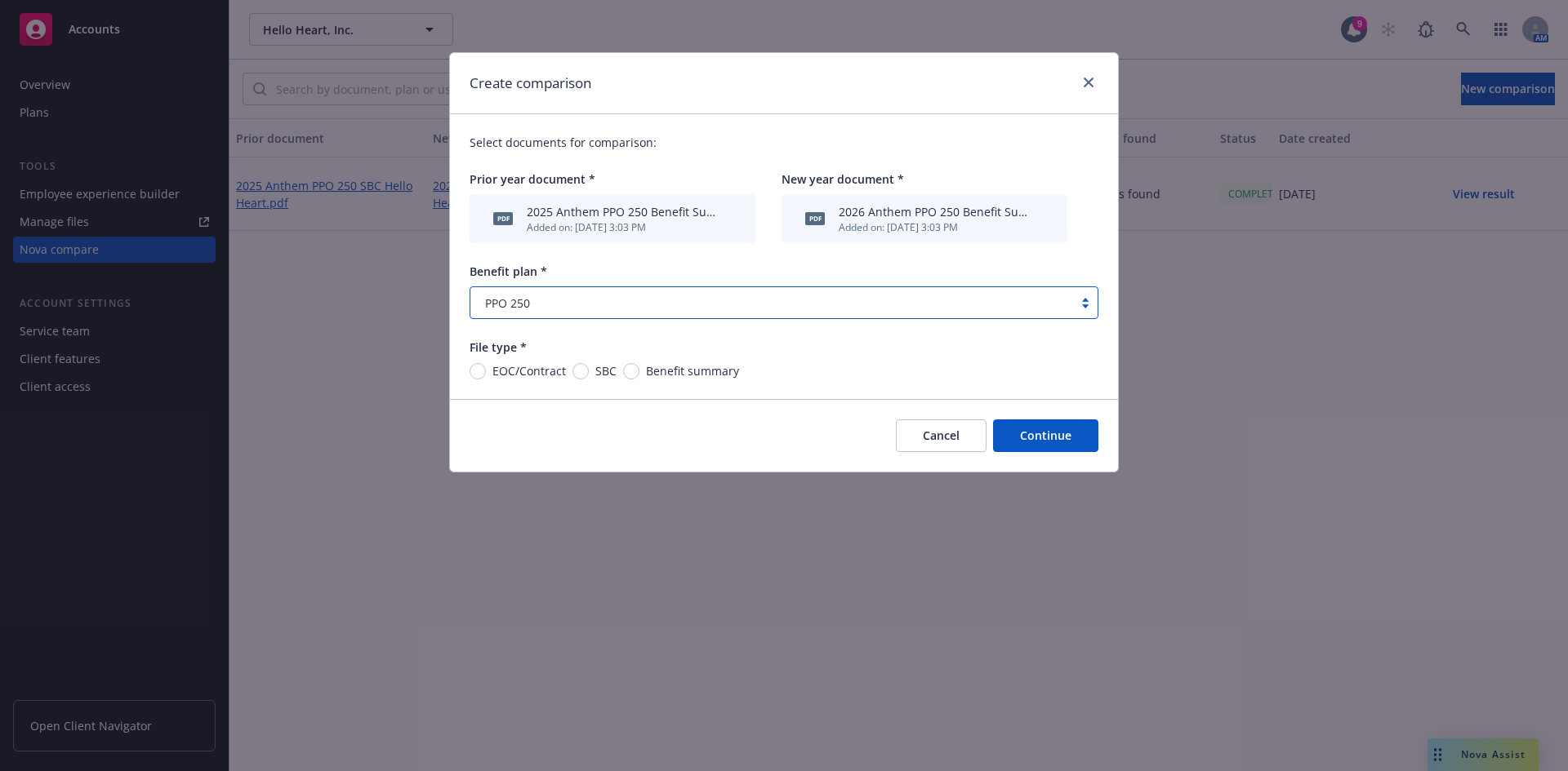
click at [639, 375] on span "Benefit summary" at bounding box center [689, 371] width 100 height 17
click at [638, 375] on input "Benefit summary" at bounding box center [631, 371] width 16 height 16
radio input "true"
click at [1061, 431] on button "Continue" at bounding box center [1045, 436] width 106 height 32
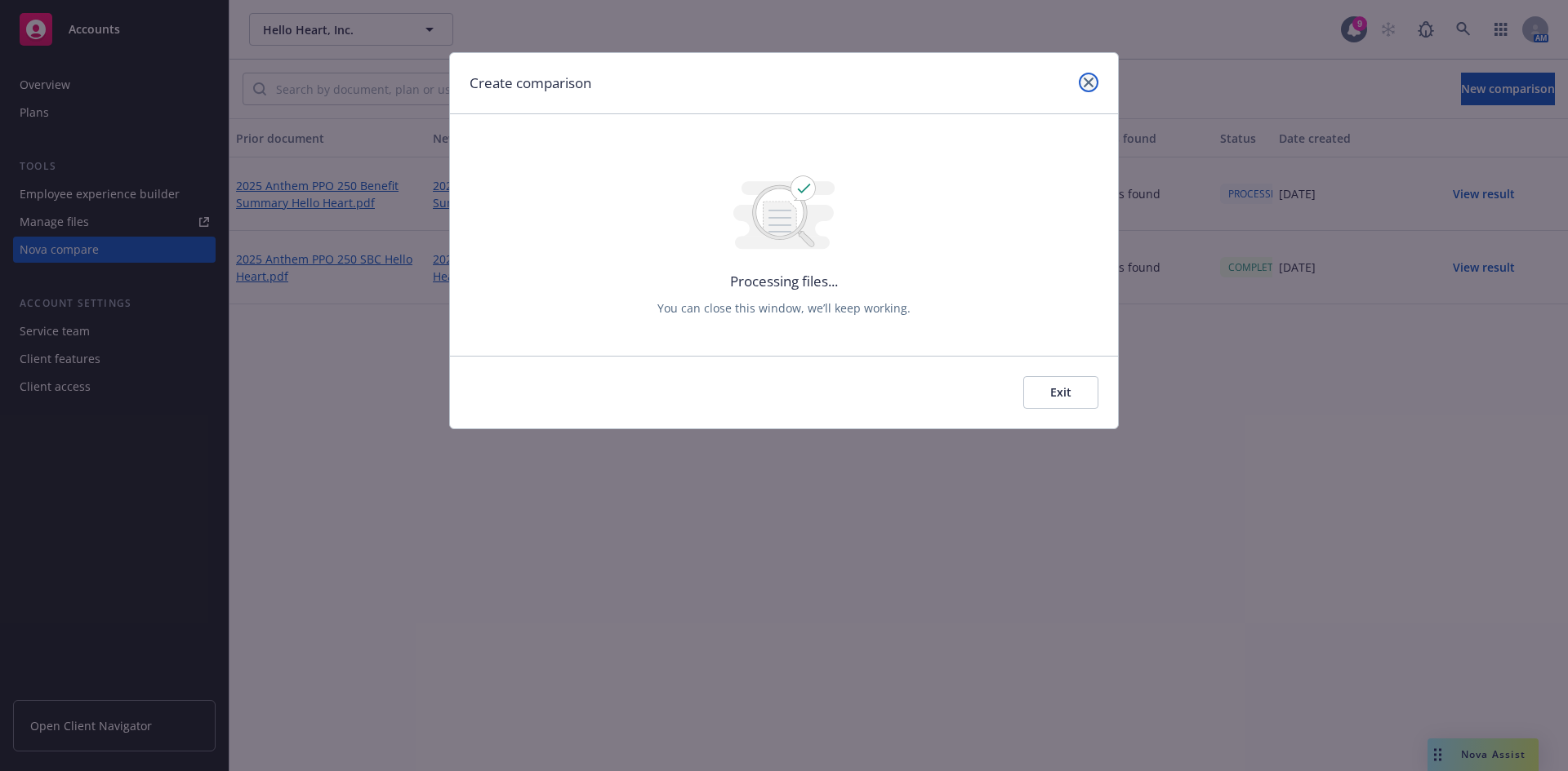
click at [1084, 82] on icon "close" at bounding box center [1089, 83] width 10 height 10
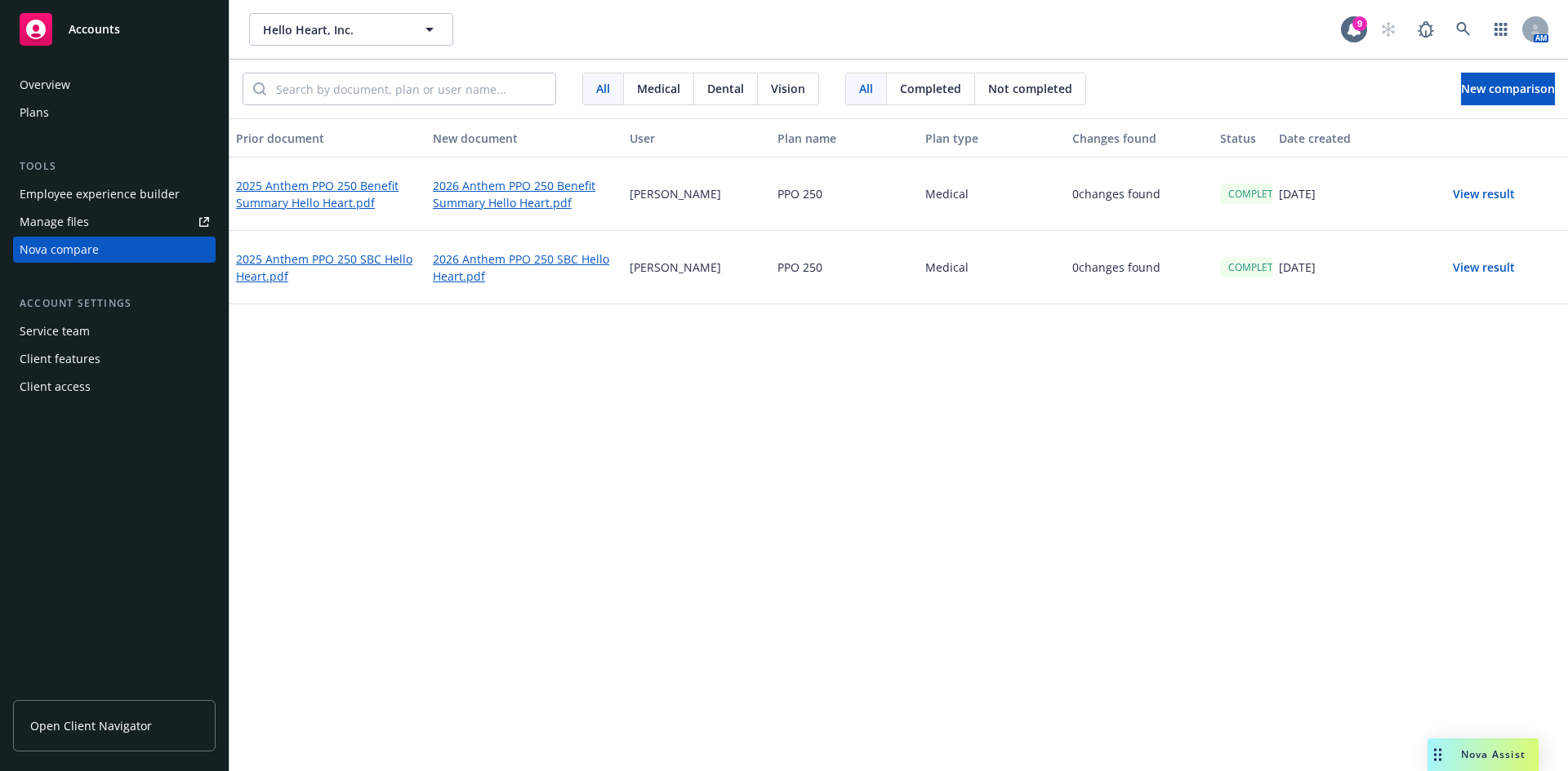
click at [1467, 185] on button "View result" at bounding box center [1484, 194] width 114 height 32
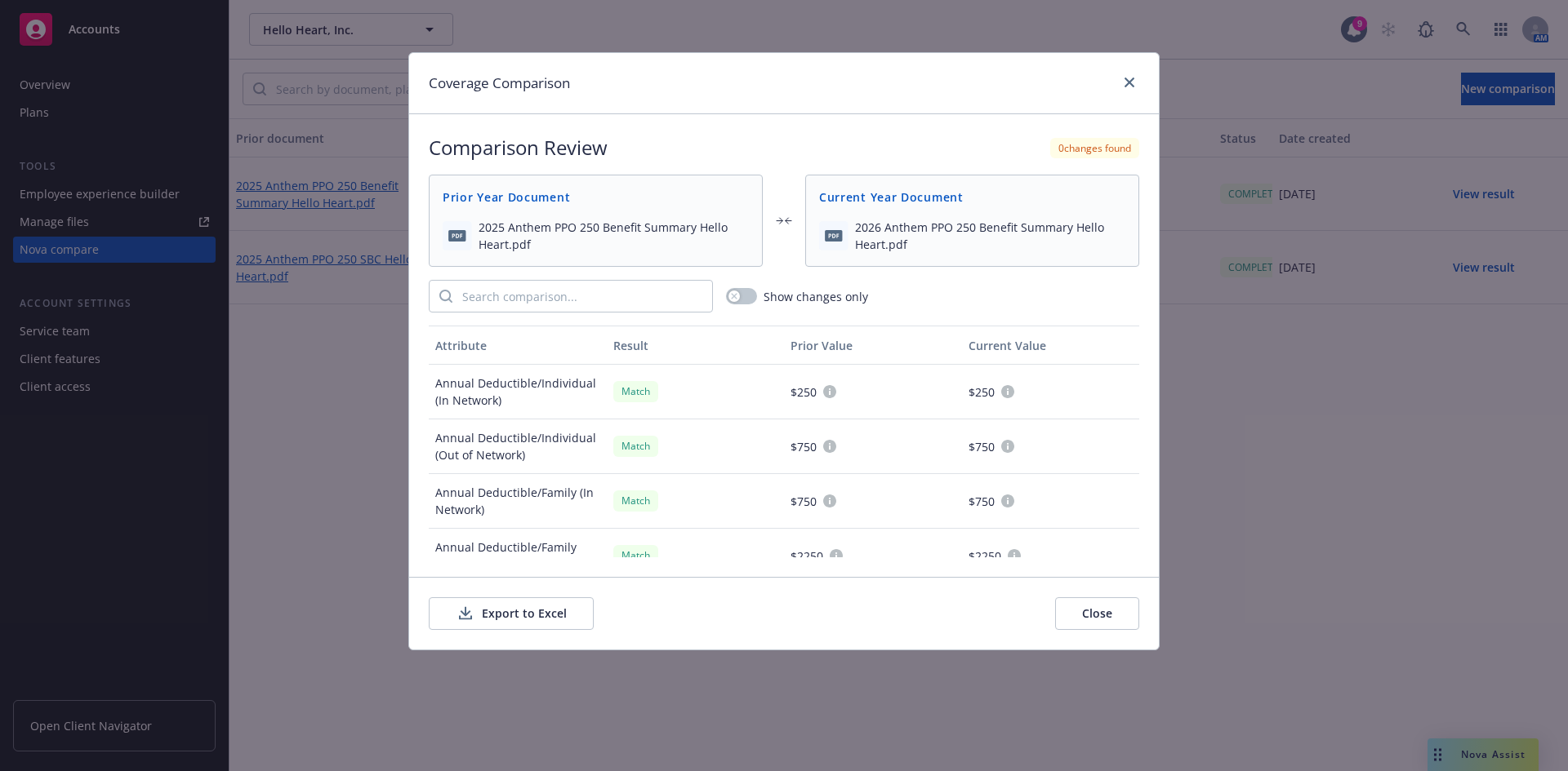
click at [489, 618] on button "Export to Excel" at bounding box center [512, 614] width 165 height 32
click at [1136, 84] on link "close" at bounding box center [1129, 82] width 20 height 20
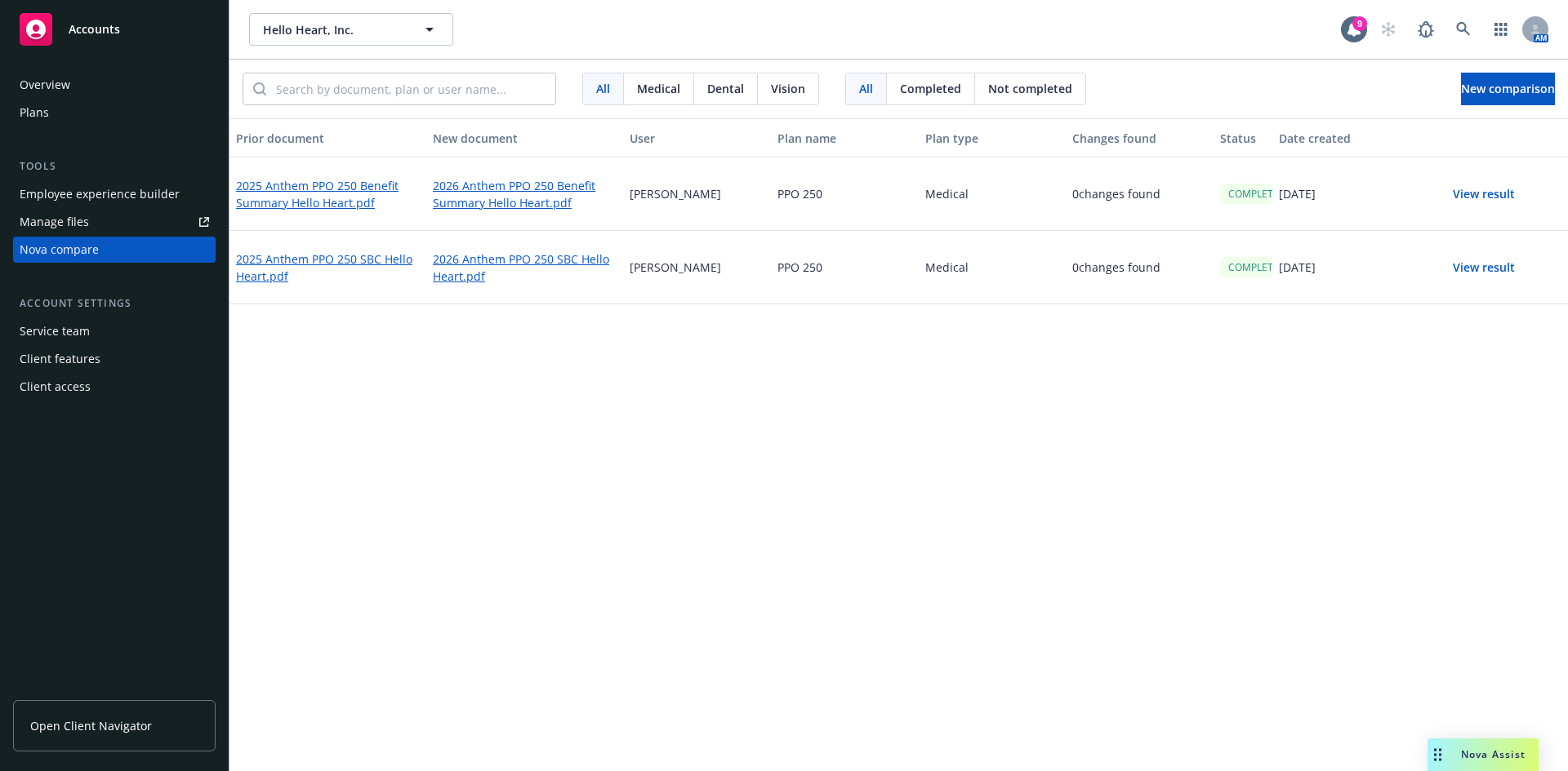
click at [1038, 500] on div "Prior document New document User Plan name Plan type Changes found Status Date …" at bounding box center [899, 444] width 1338 height 653
click at [1461, 90] on span "New comparison" at bounding box center [1508, 89] width 94 height 15
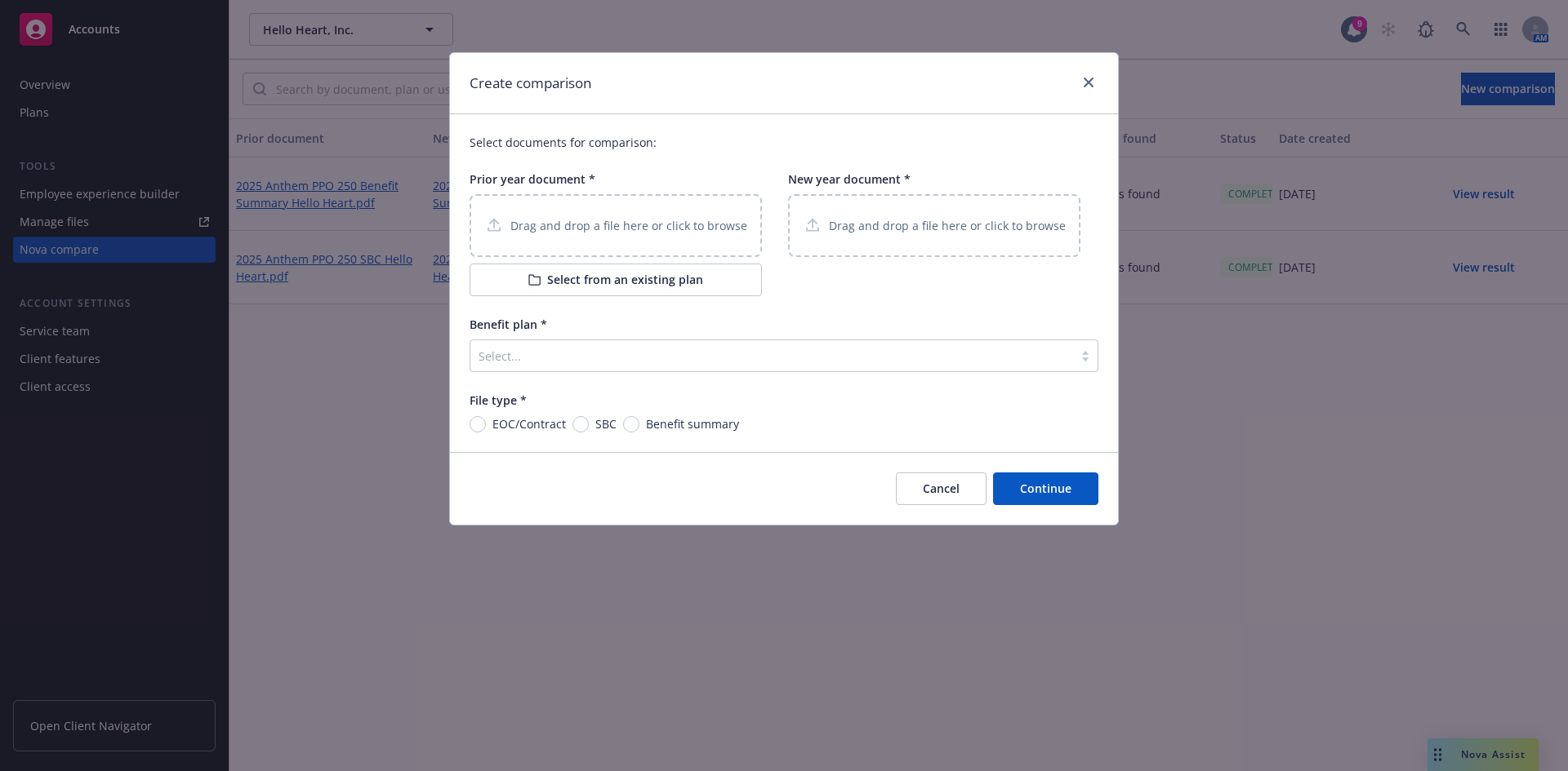
click at [529, 208] on div "Drag and drop a file here or click to browse" at bounding box center [615, 226] width 292 height 63
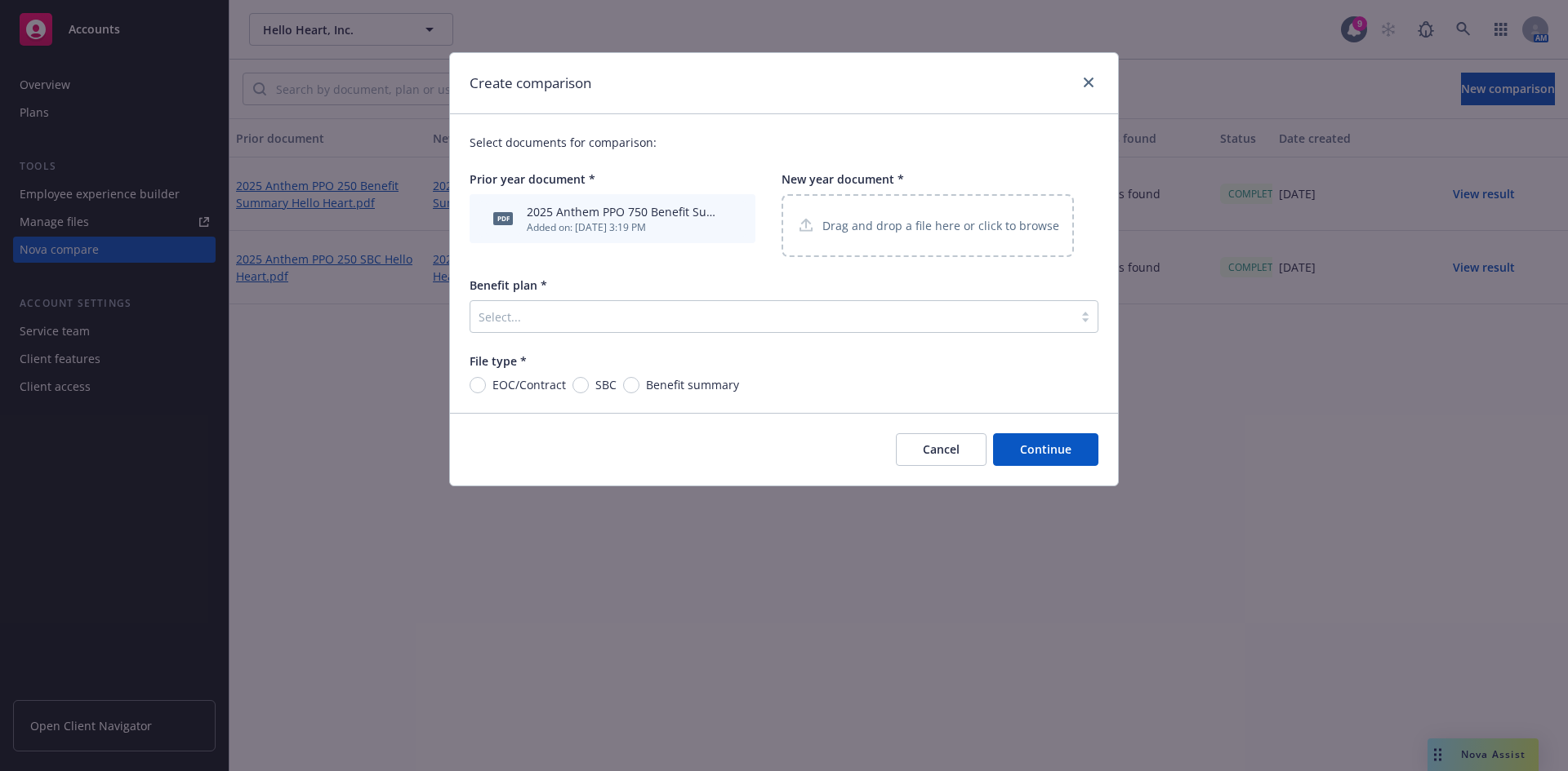
click at [847, 225] on p "Drag and drop a file here or click to browse" at bounding box center [941, 226] width 237 height 17
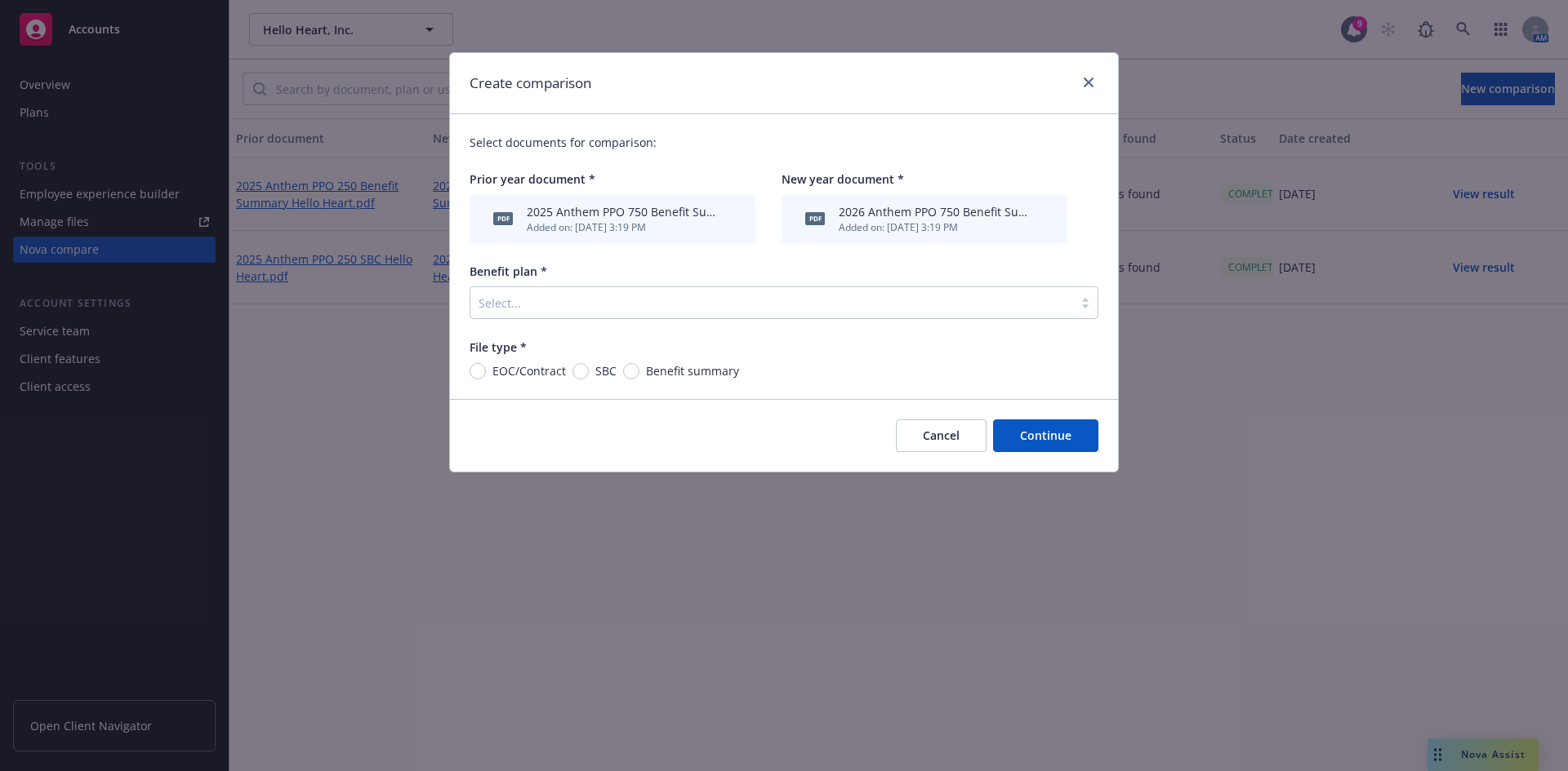
click at [651, 314] on div "Select..." at bounding box center [771, 302] width 603 height 26
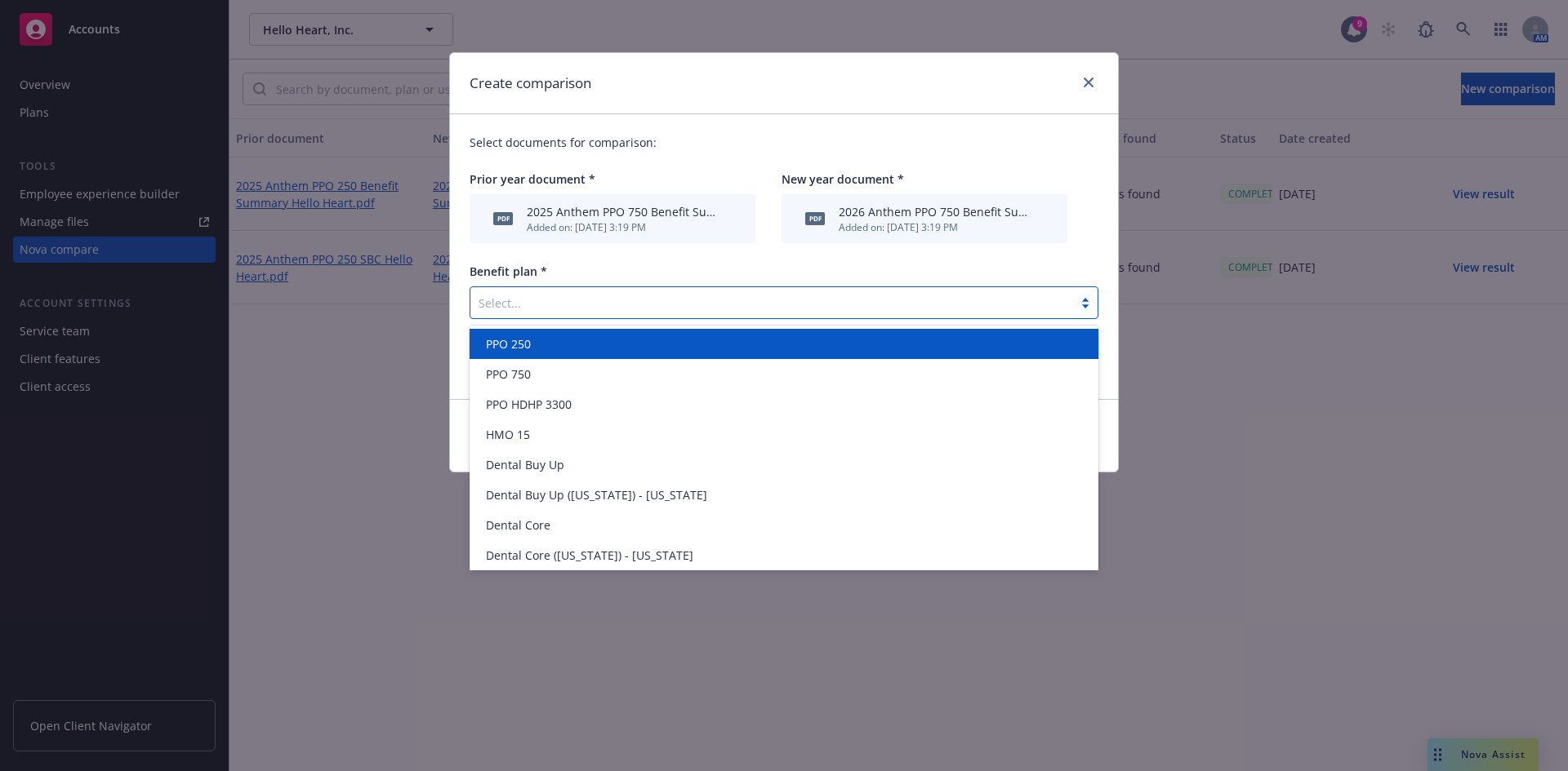
click at [533, 274] on span "Benefit plan *" at bounding box center [508, 271] width 77 height 15
click at [550, 295] on div at bounding box center [771, 302] width 587 height 20
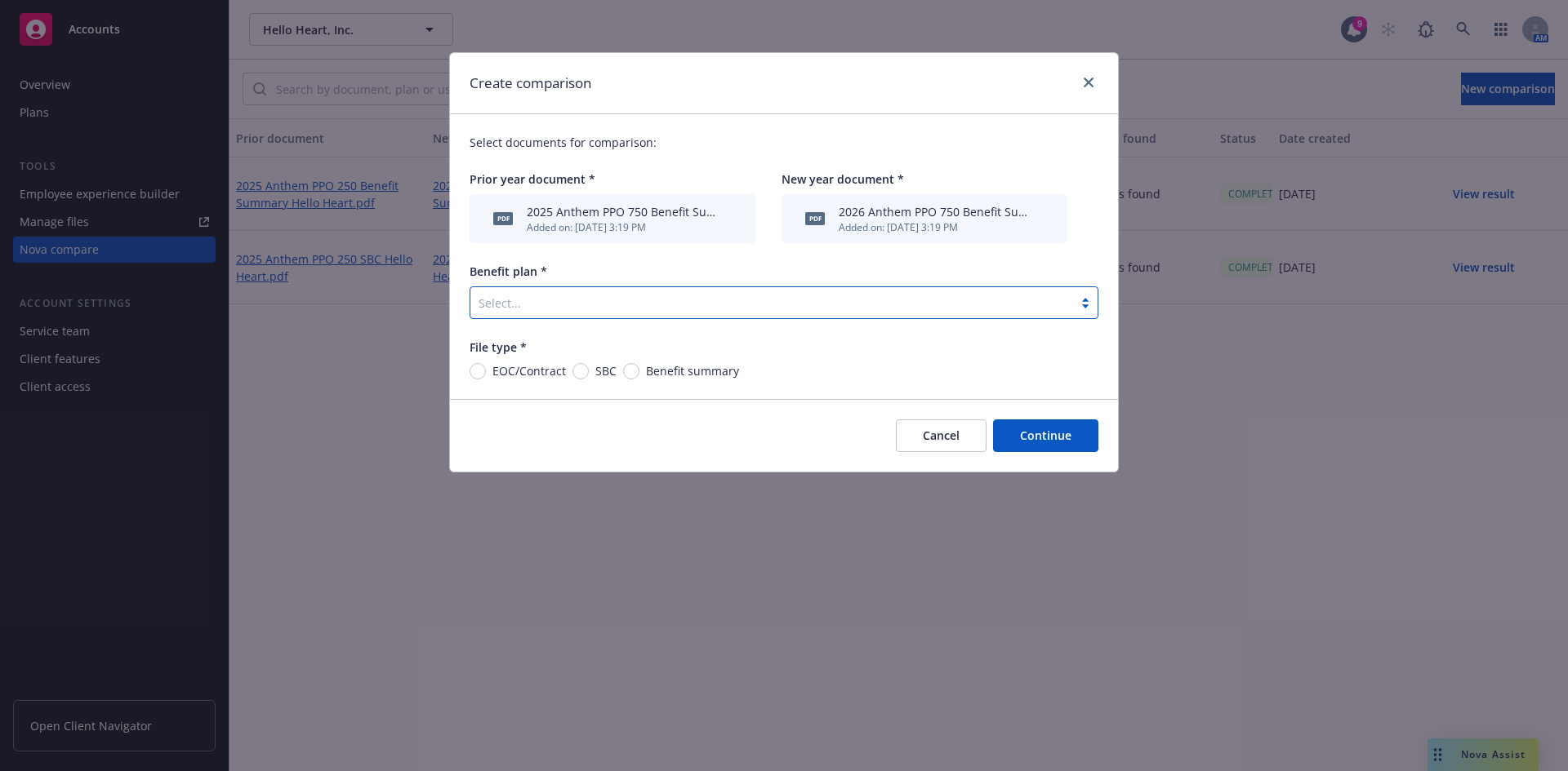
click at [550, 295] on div at bounding box center [771, 302] width 587 height 20
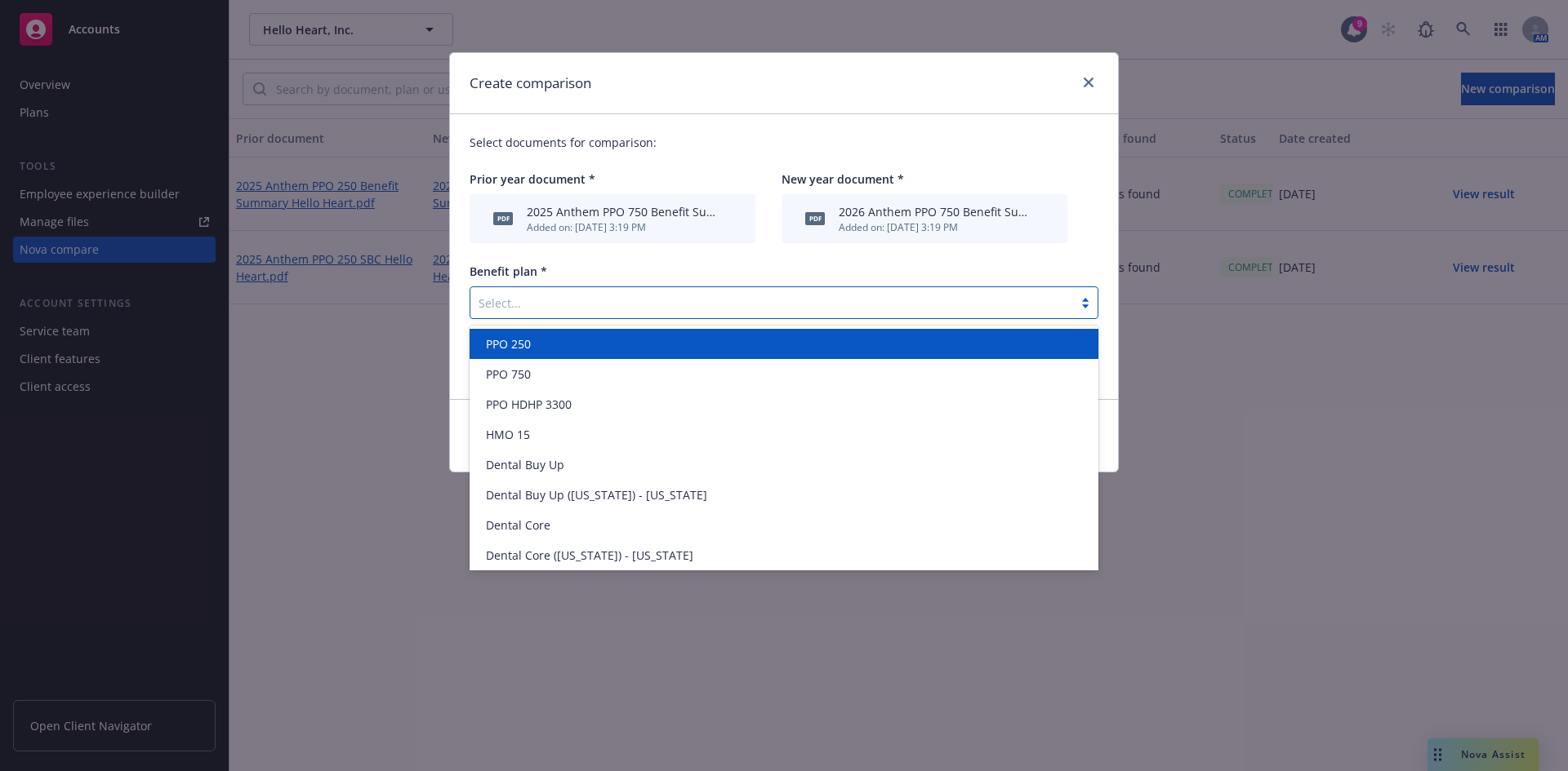
click at [550, 295] on div at bounding box center [771, 302] width 587 height 20
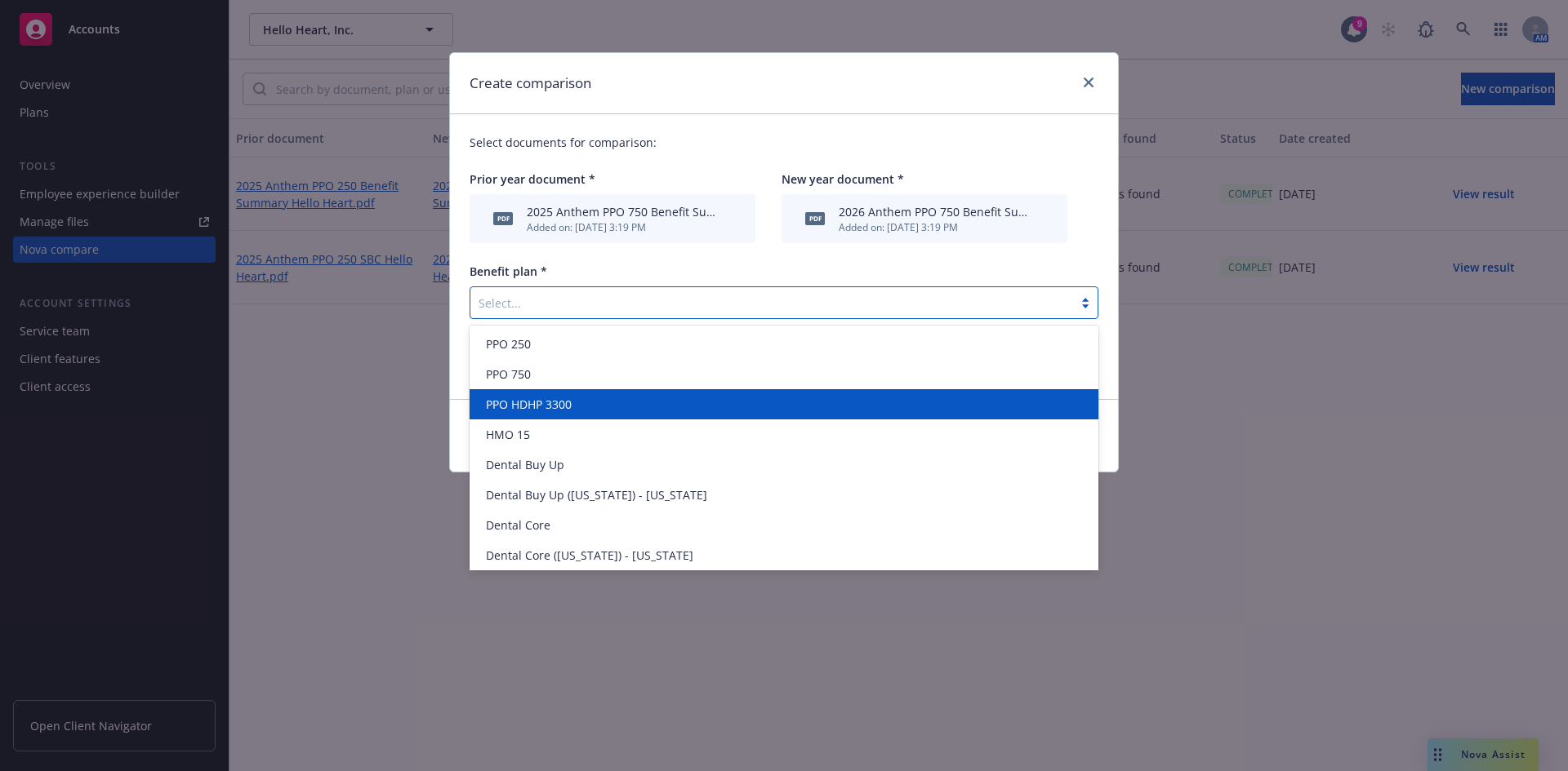
click at [541, 391] on div "PPO HDHP 3300" at bounding box center [784, 404] width 629 height 30
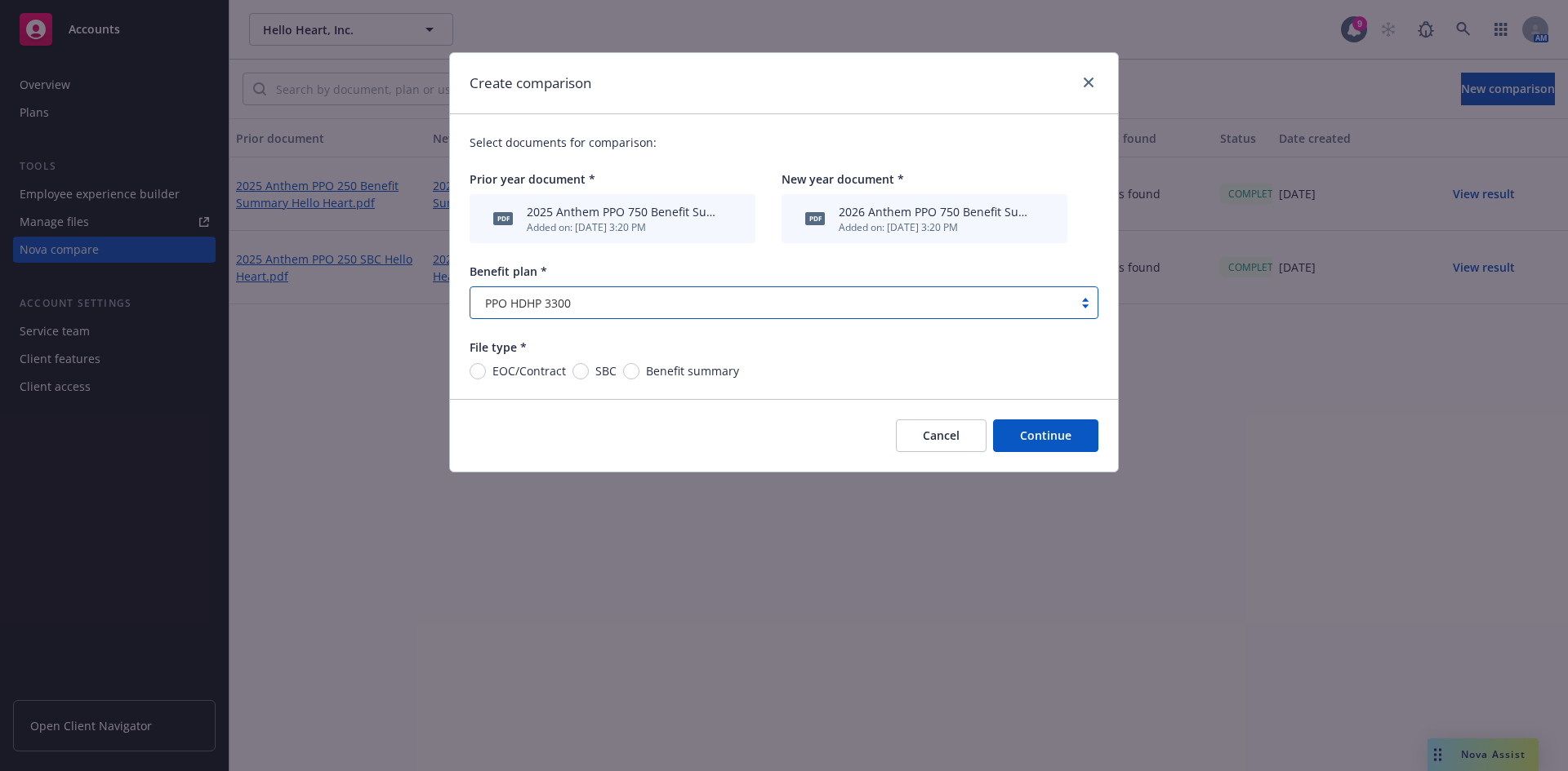
click at [535, 306] on span "PPO HDHP 3300" at bounding box center [528, 303] width 86 height 17
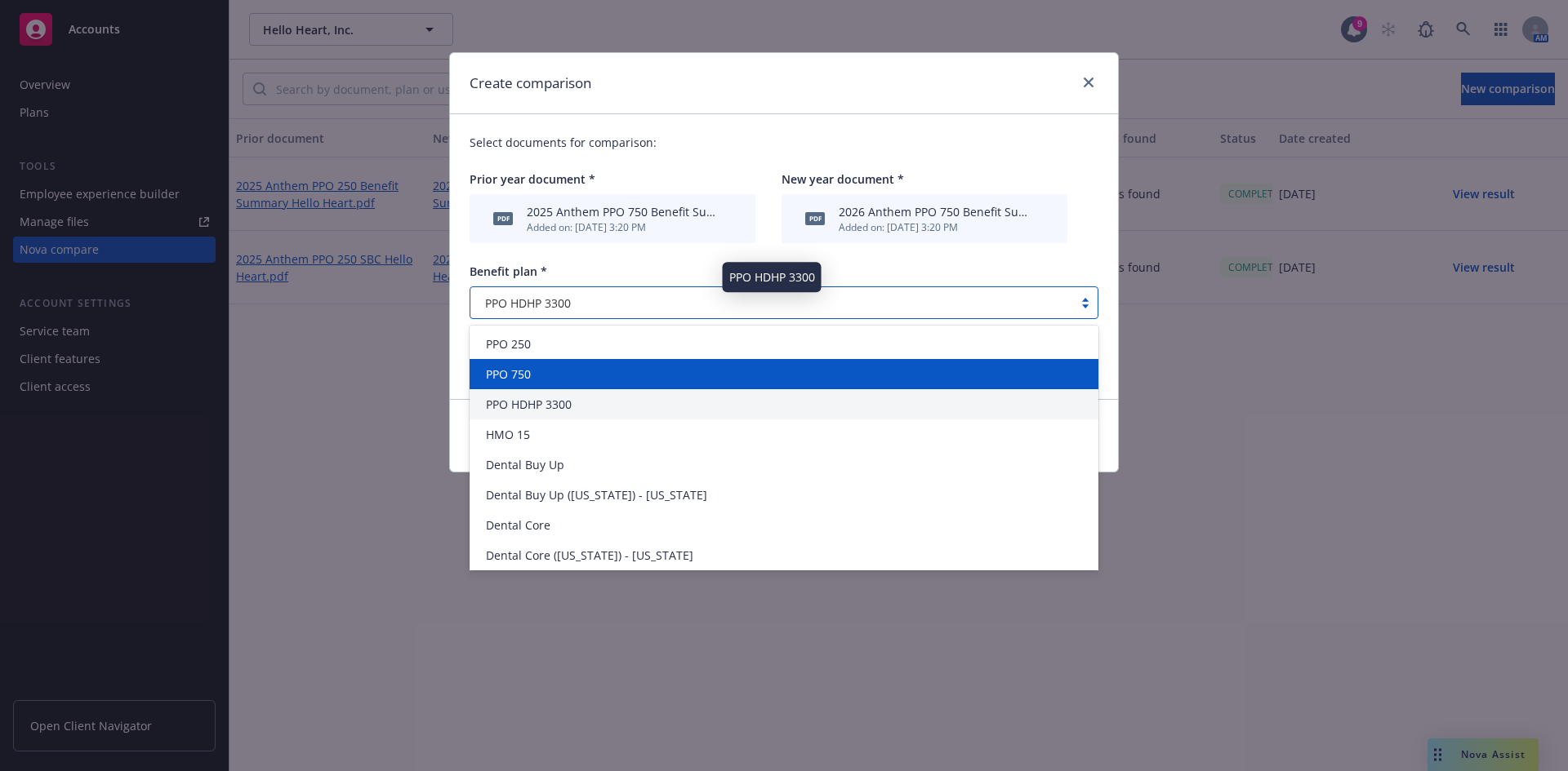
click at [536, 368] on div "PPO 750" at bounding box center [784, 374] width 609 height 17
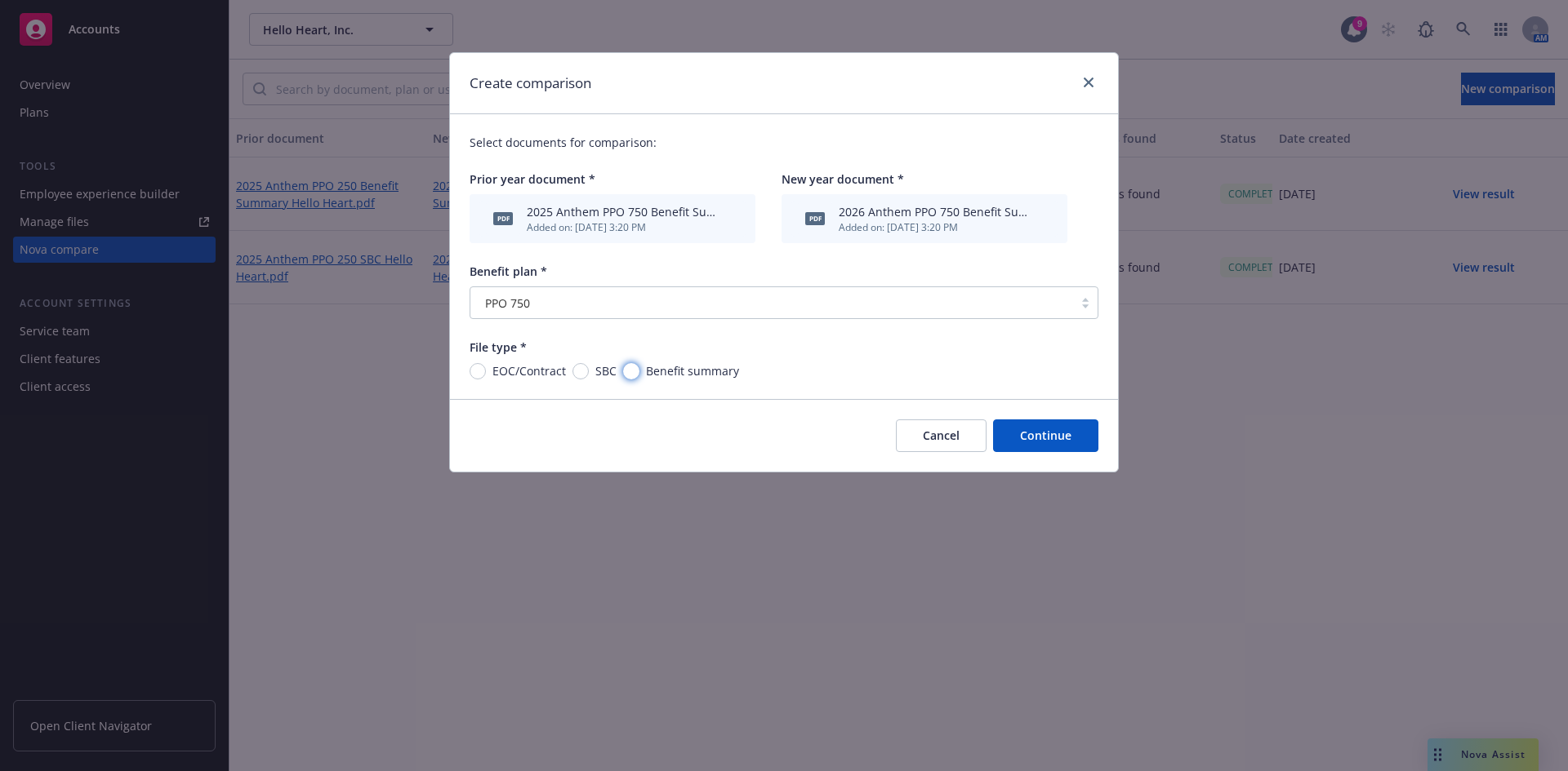
click at [636, 376] on input "Benefit summary" at bounding box center [631, 371] width 16 height 16
radio input "true"
click at [1028, 434] on button "Continue" at bounding box center [1045, 436] width 106 height 32
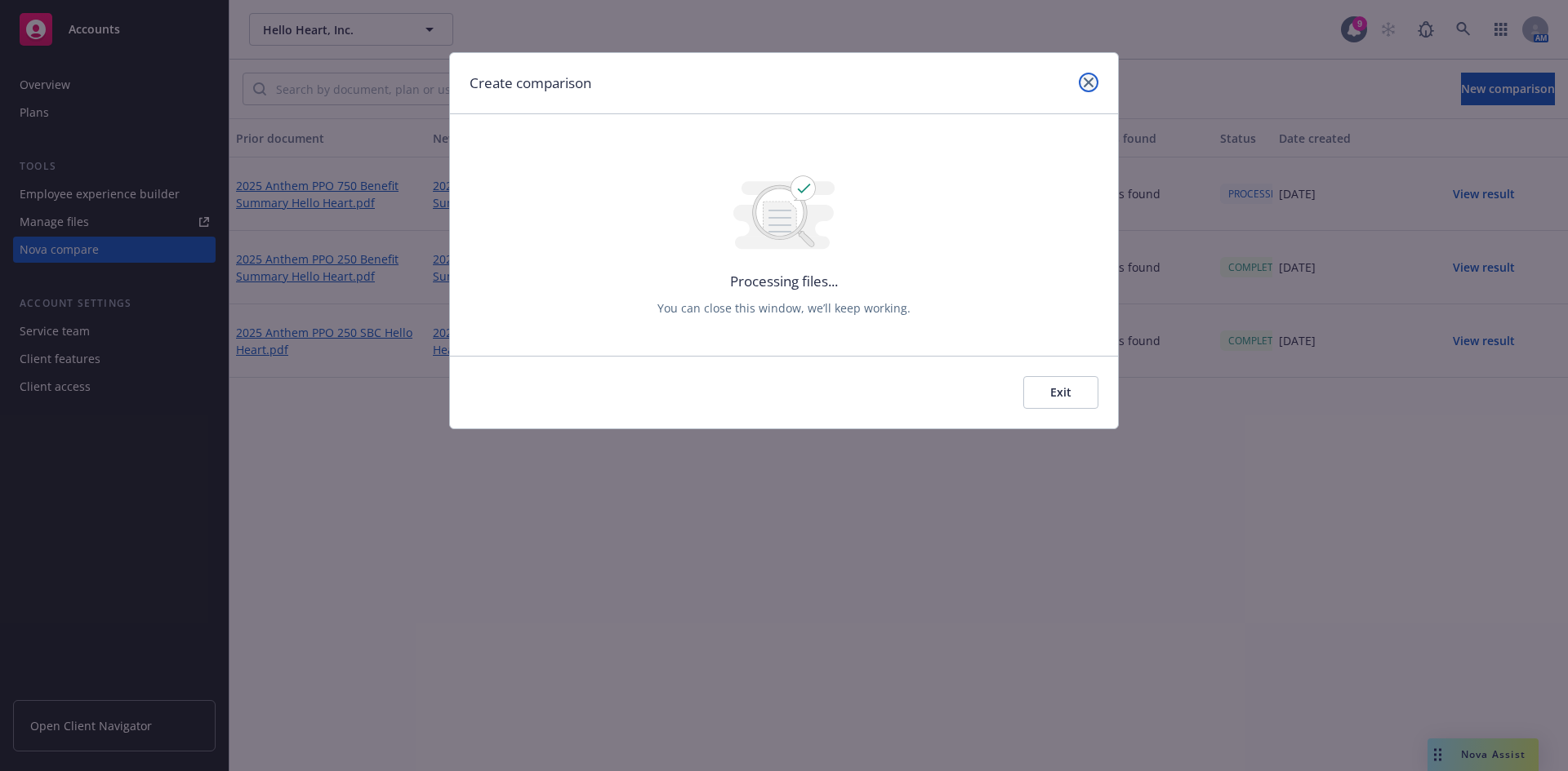
click at [1081, 78] on link "close" at bounding box center [1088, 82] width 20 height 20
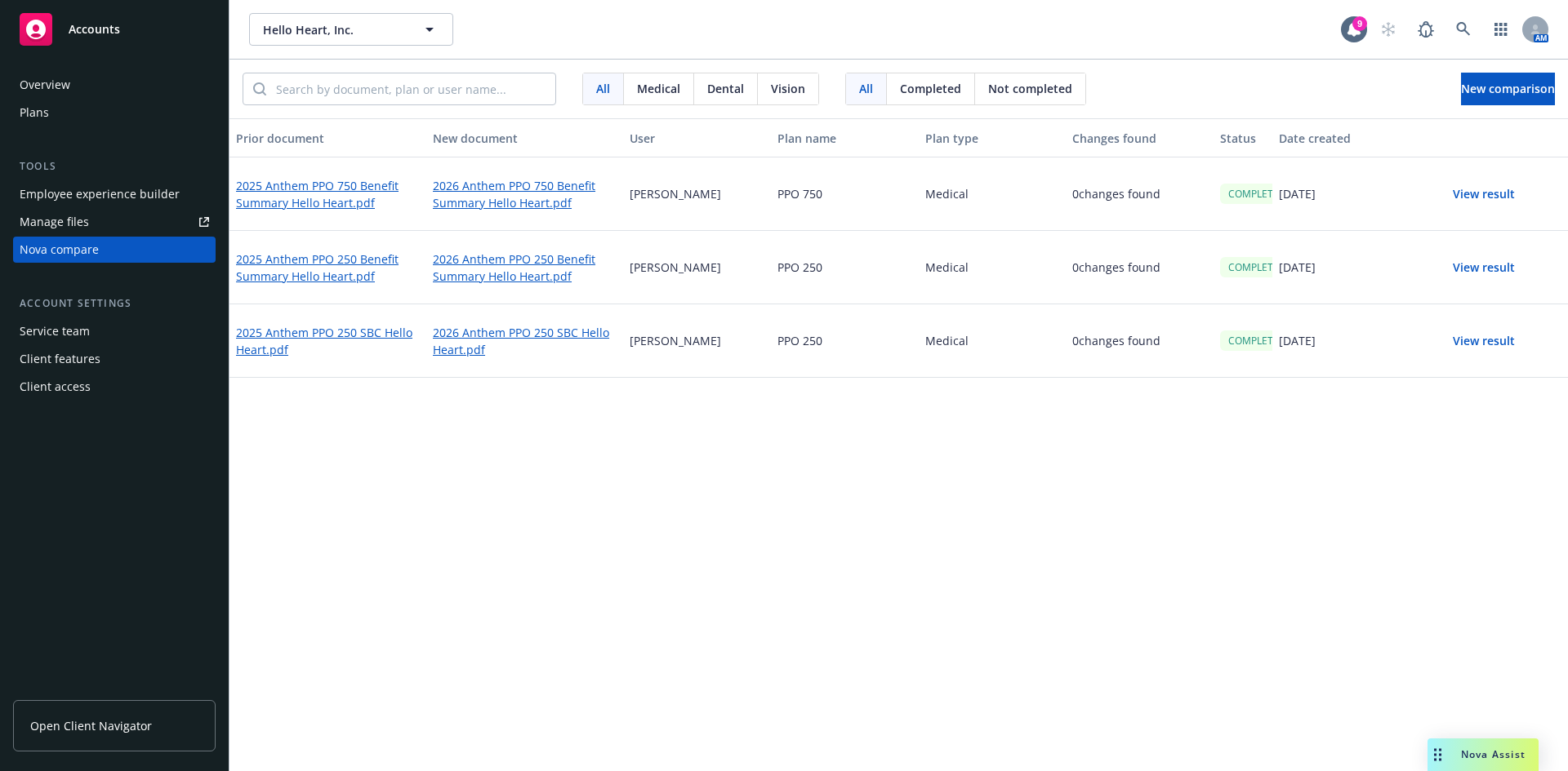
click at [1477, 191] on button "View result" at bounding box center [1484, 194] width 114 height 32
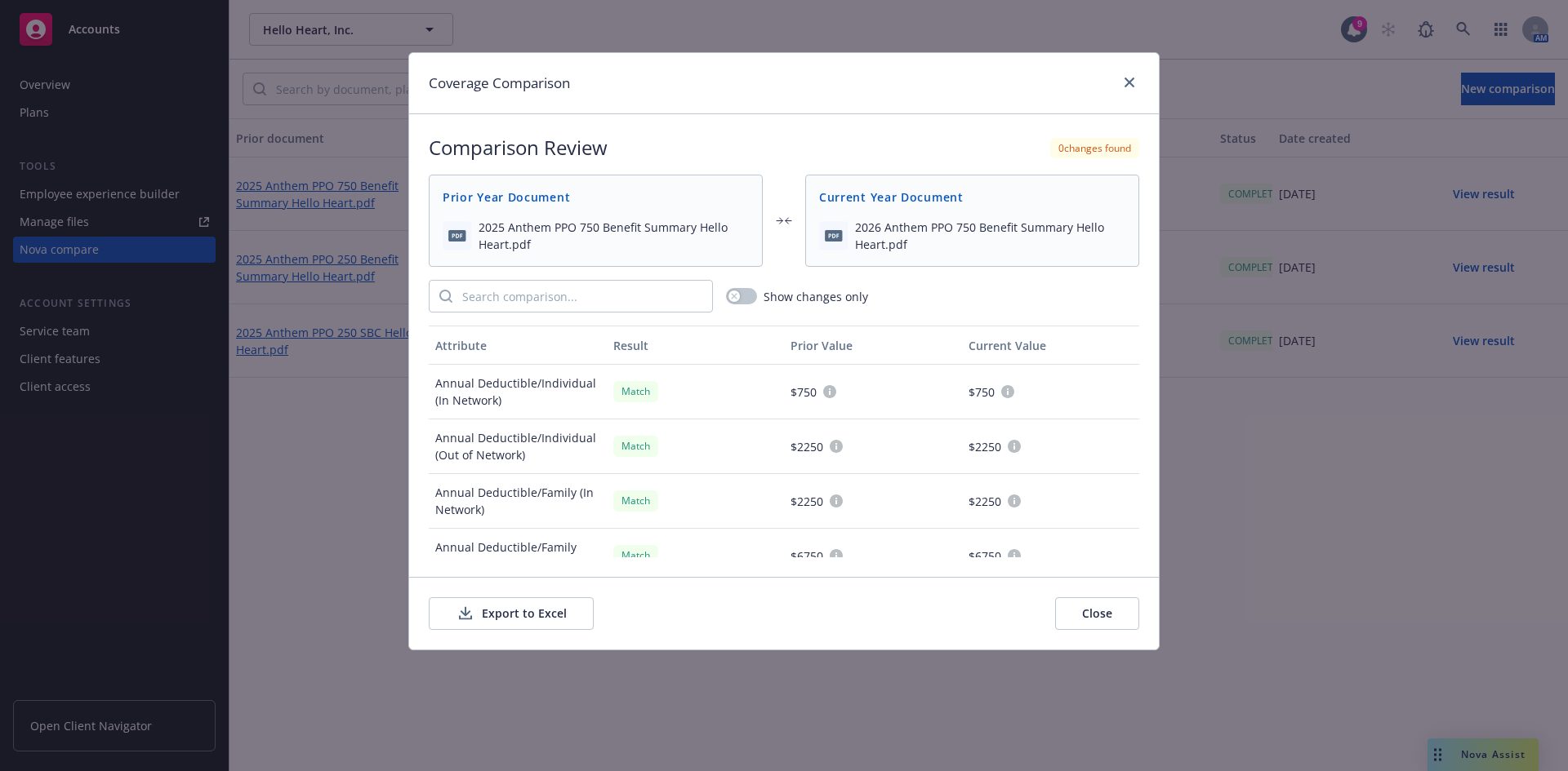
click at [541, 615] on button "Export to Excel" at bounding box center [512, 614] width 165 height 32
click at [1130, 81] on icon "close" at bounding box center [1130, 83] width 10 height 10
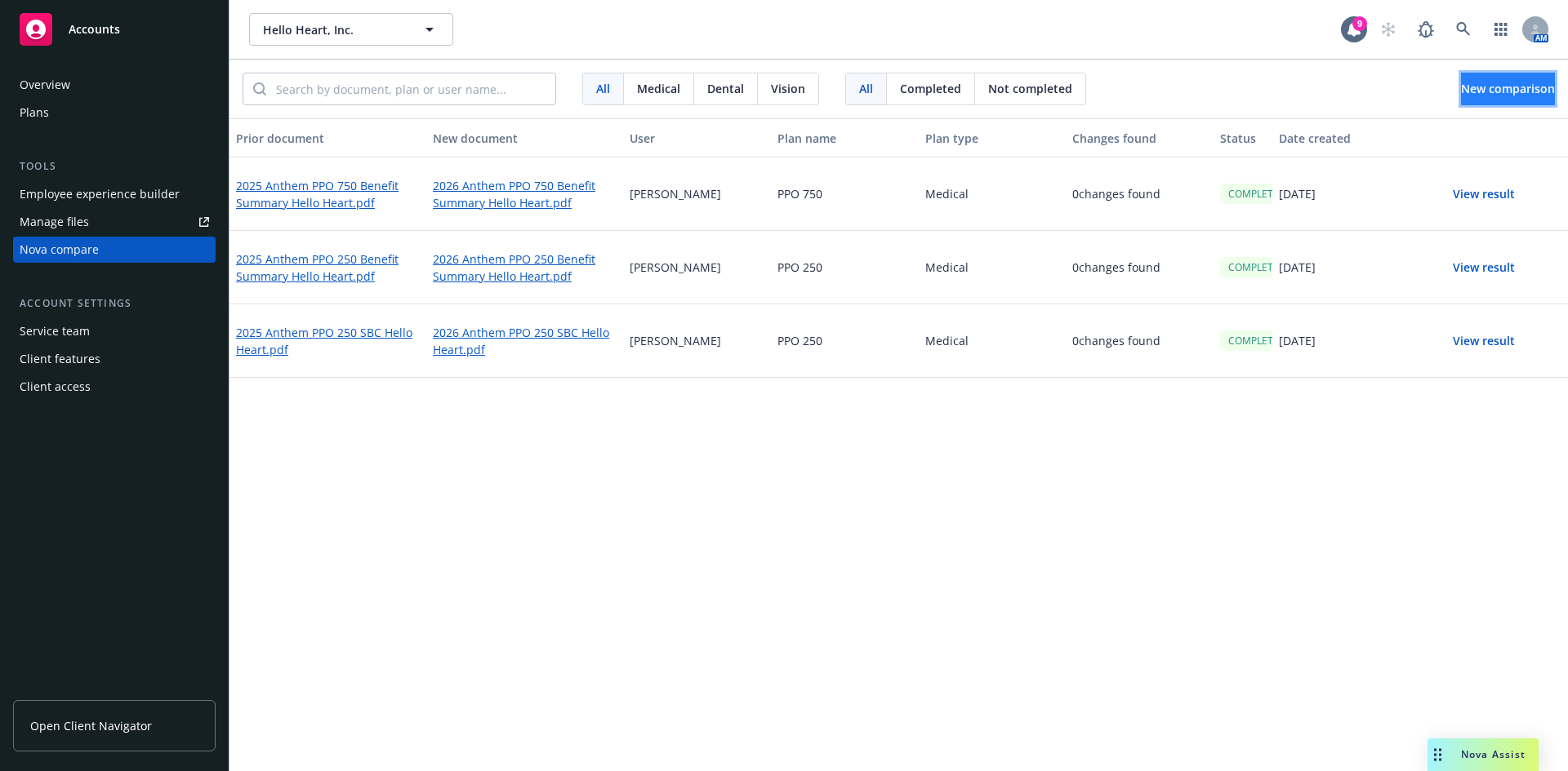
click at [1461, 78] on button "New comparison" at bounding box center [1508, 89] width 94 height 32
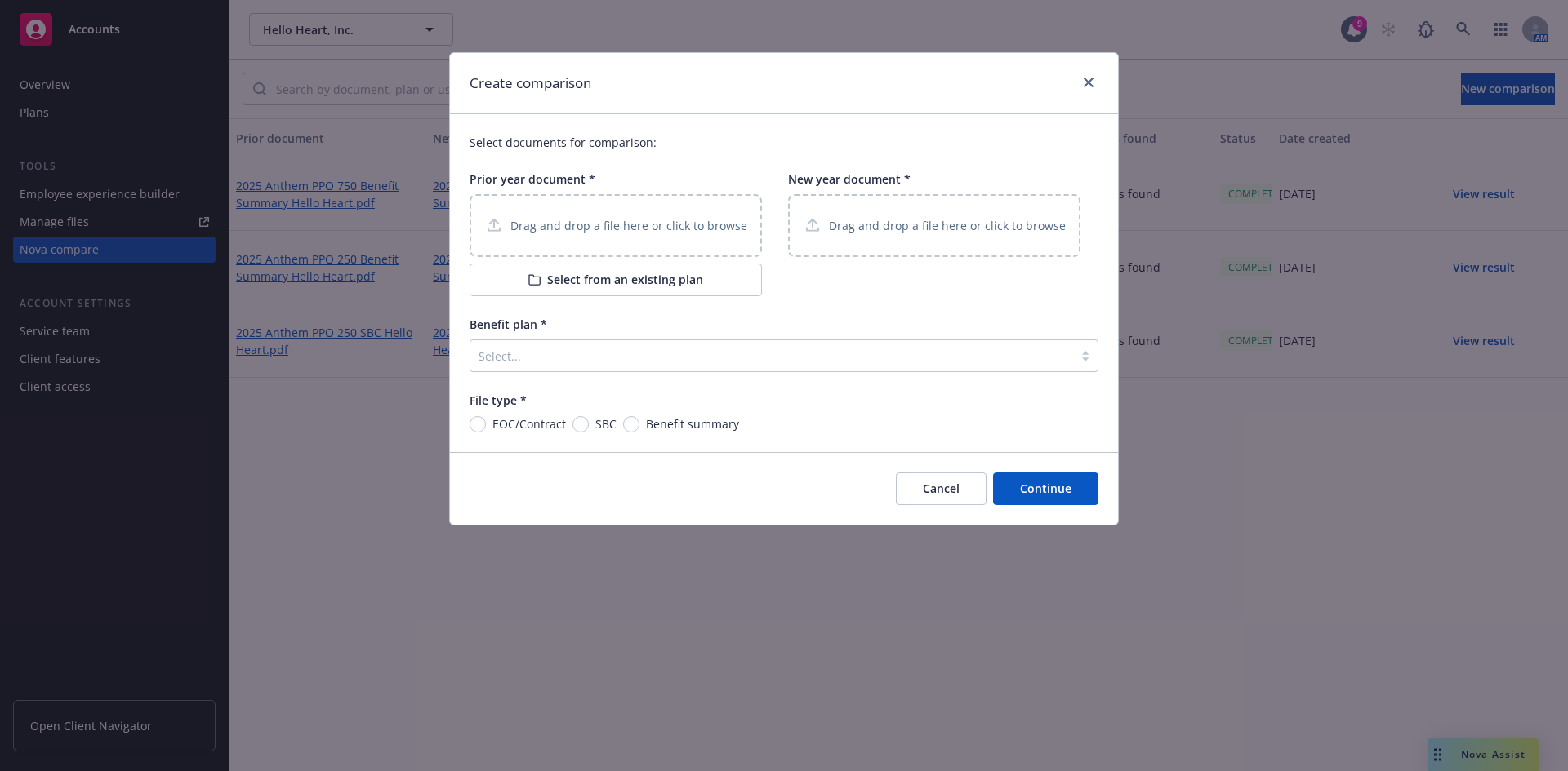
click at [719, 215] on div "Drag and drop a file here or click to browse" at bounding box center [615, 226] width 263 height 20
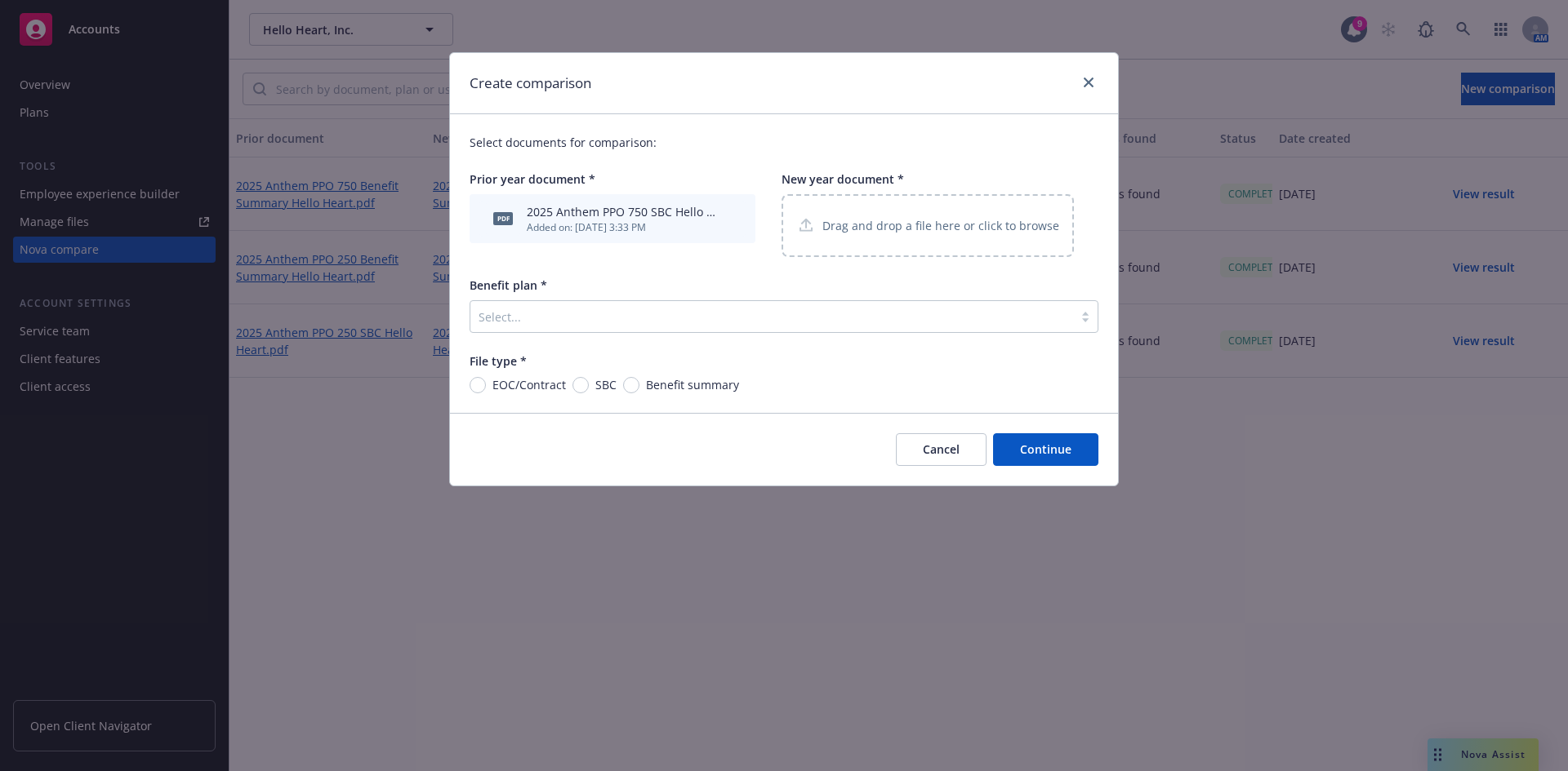
click at [824, 220] on p "Drag and drop a file here or click to browse" at bounding box center [941, 226] width 237 height 17
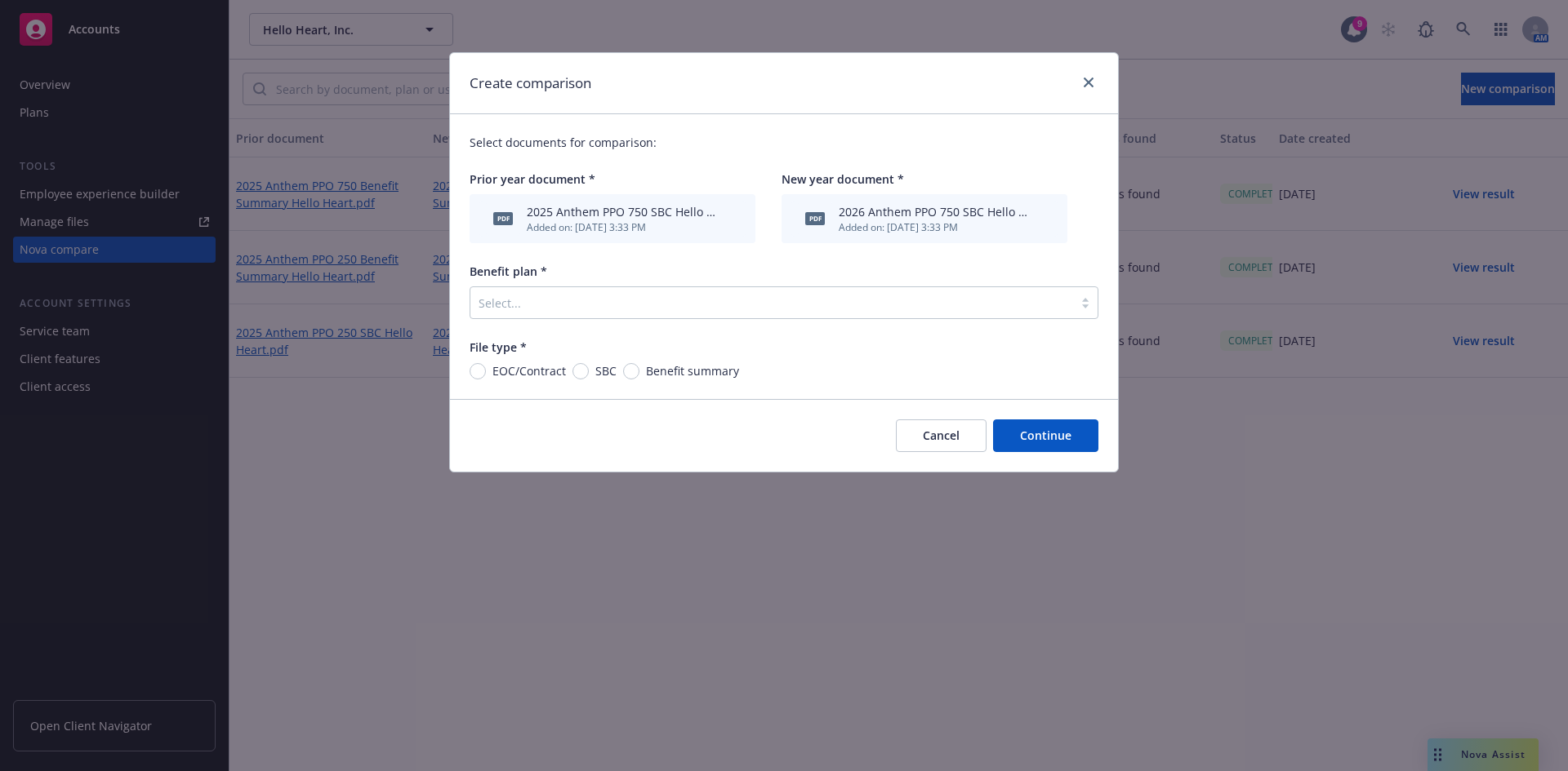
click at [678, 298] on div at bounding box center [771, 302] width 587 height 20
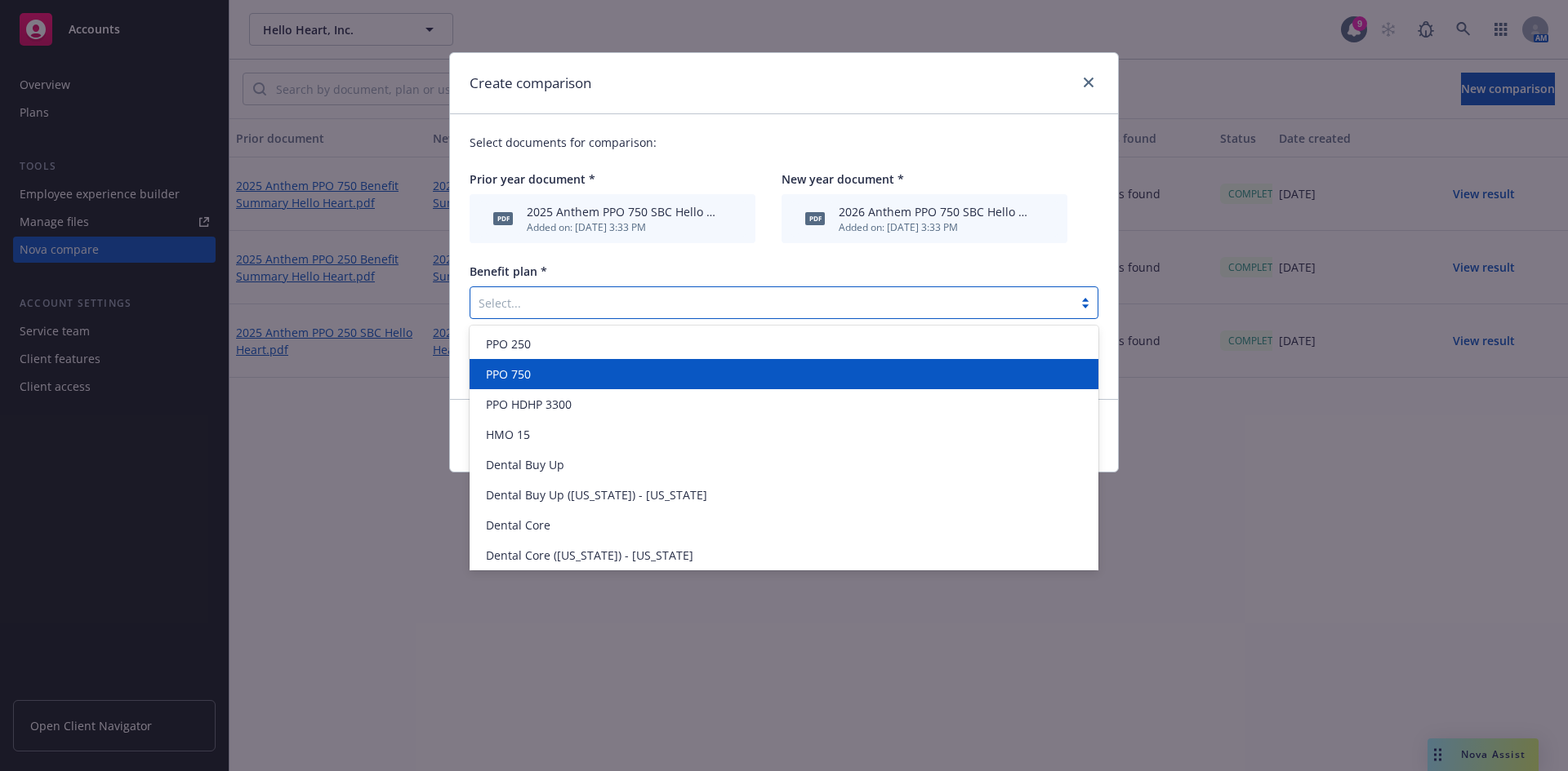
click at [534, 364] on div "PPO 750" at bounding box center [784, 374] width 629 height 30
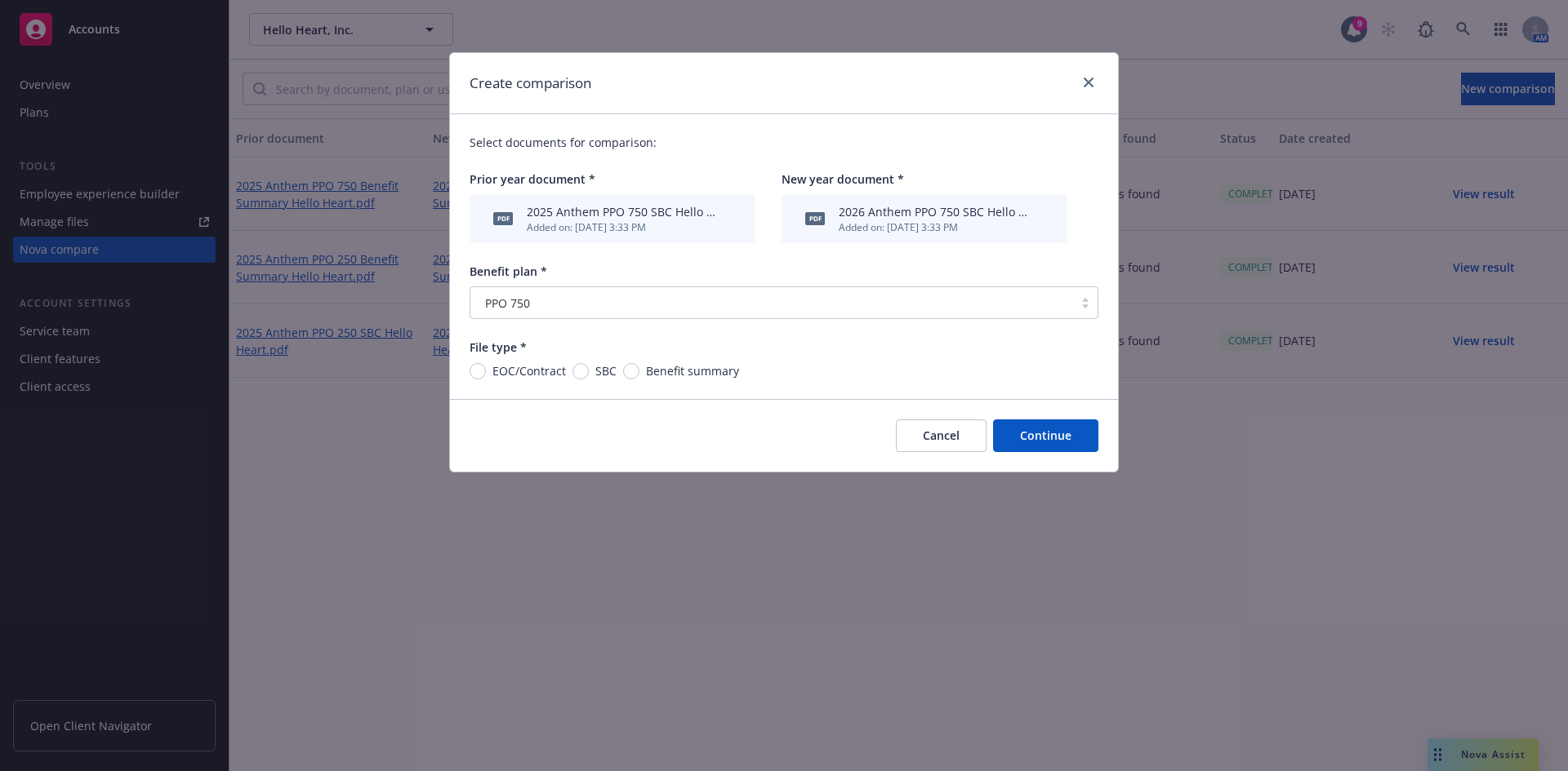
click at [589, 371] on span "SBC" at bounding box center [603, 371] width 28 height 17
click at [587, 371] on input "SBC" at bounding box center [580, 371] width 16 height 16
radio input "true"
click at [1048, 442] on button "Continue" at bounding box center [1045, 436] width 106 height 32
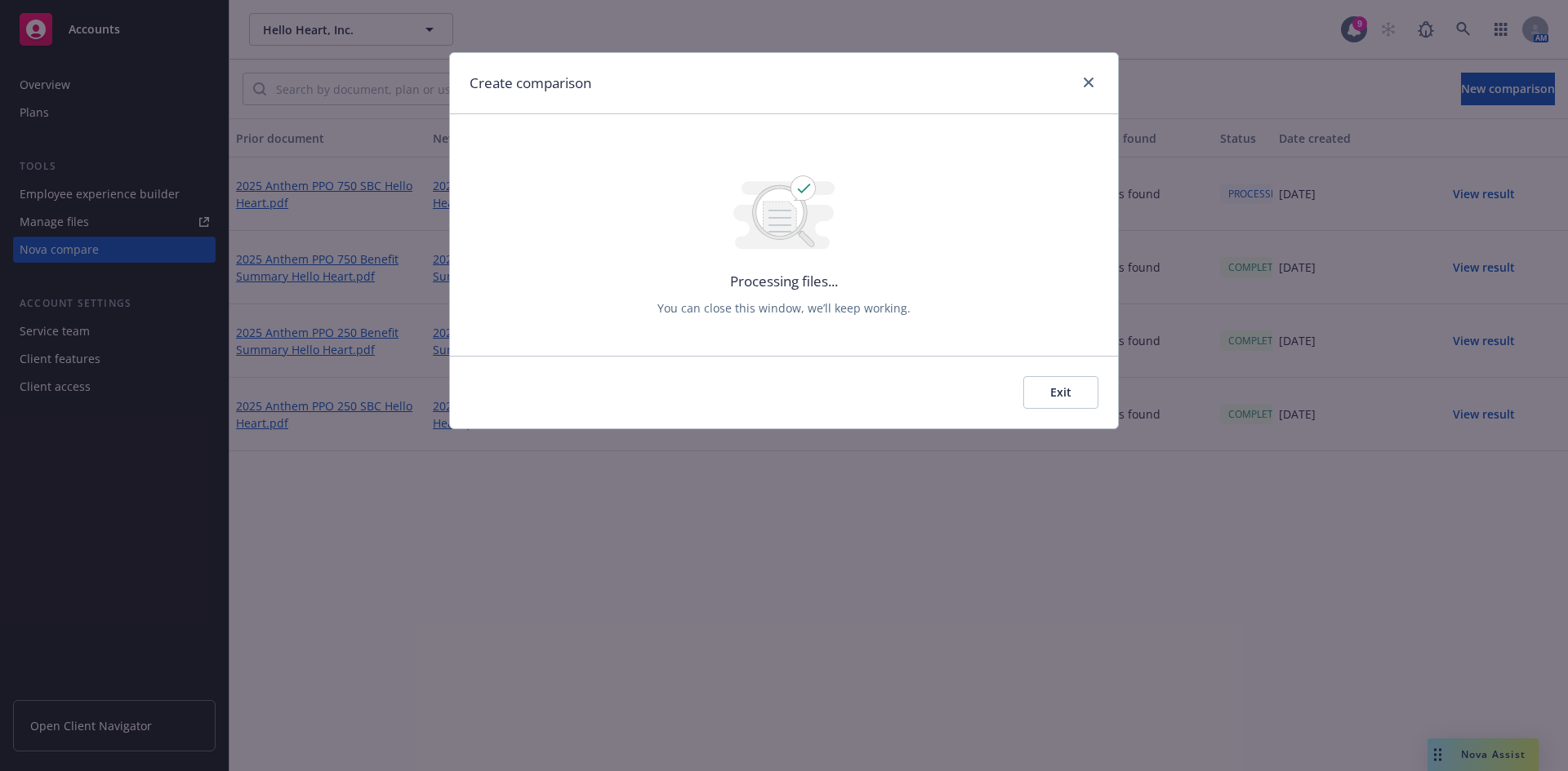
click at [1096, 89] on div at bounding box center [1084, 83] width 26 height 21
click at [1083, 80] on link "close" at bounding box center [1088, 82] width 20 height 20
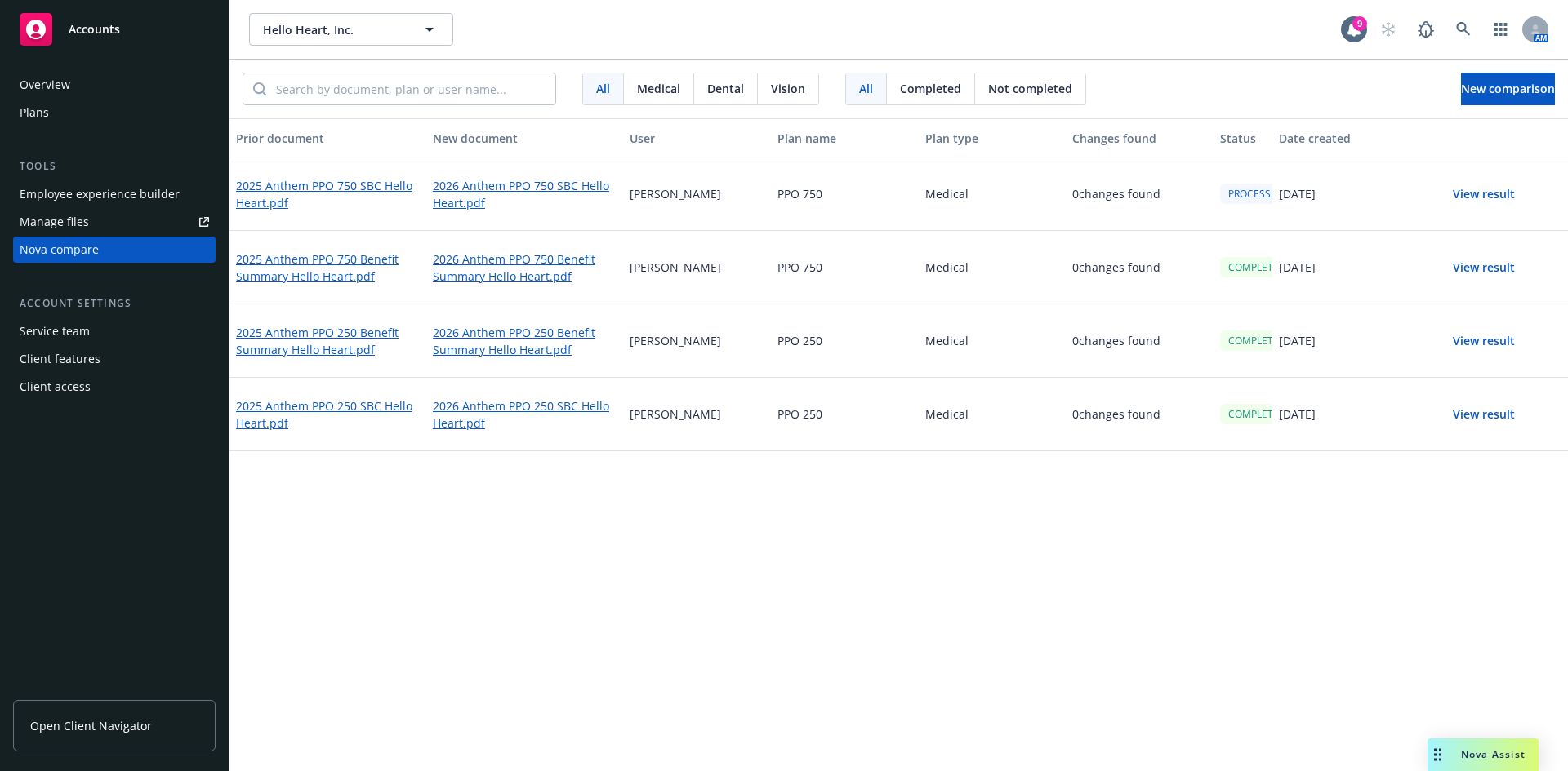
click at [809, 694] on div "Prior document New document User Plan name Plan type Changes found Status Date …" at bounding box center [899, 444] width 1338 height 653
click at [1475, 196] on button "View result" at bounding box center [1484, 194] width 114 height 32
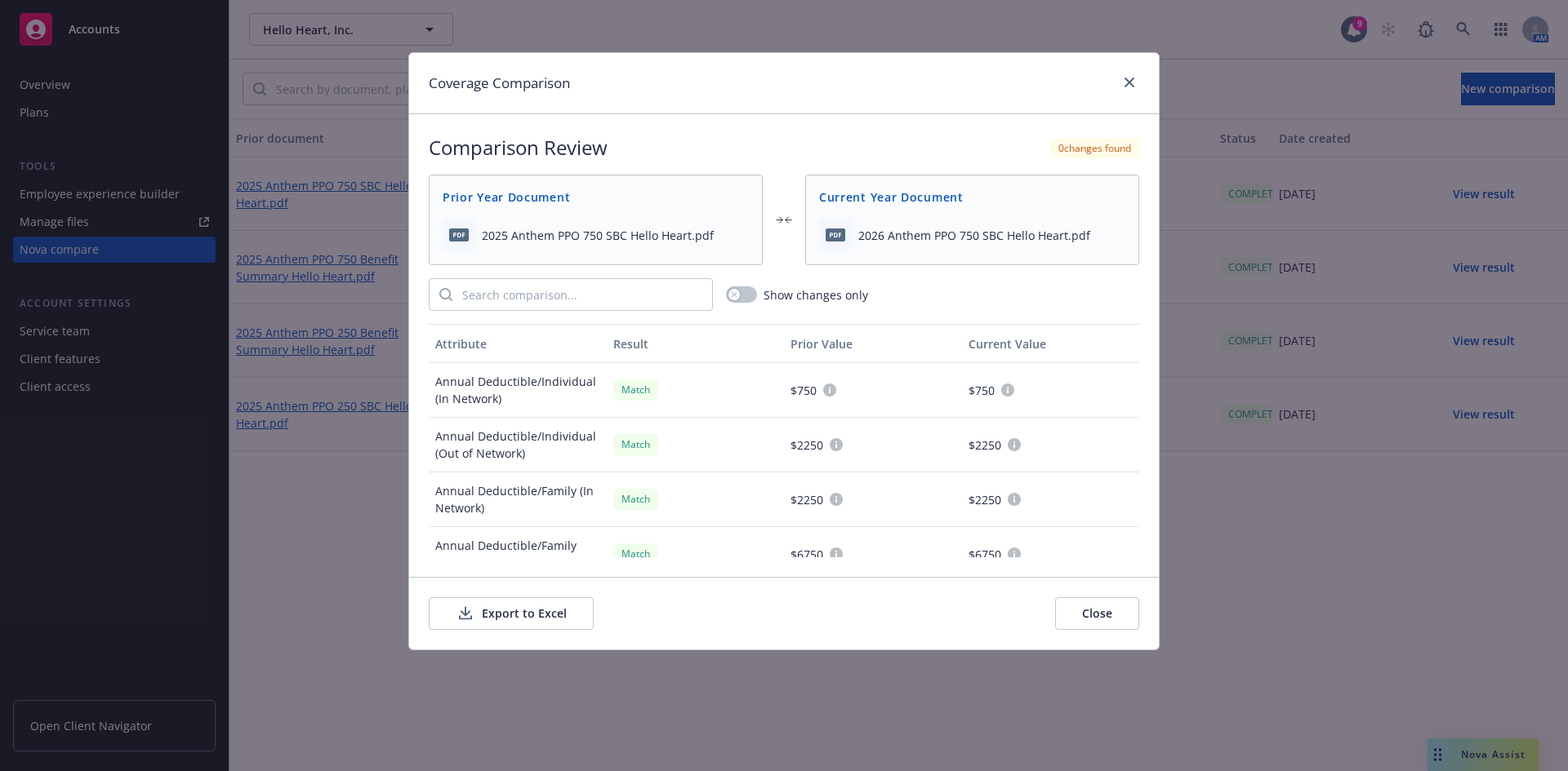
click at [525, 621] on button "Export to Excel" at bounding box center [512, 614] width 165 height 32
click at [1135, 85] on link "close" at bounding box center [1129, 82] width 20 height 20
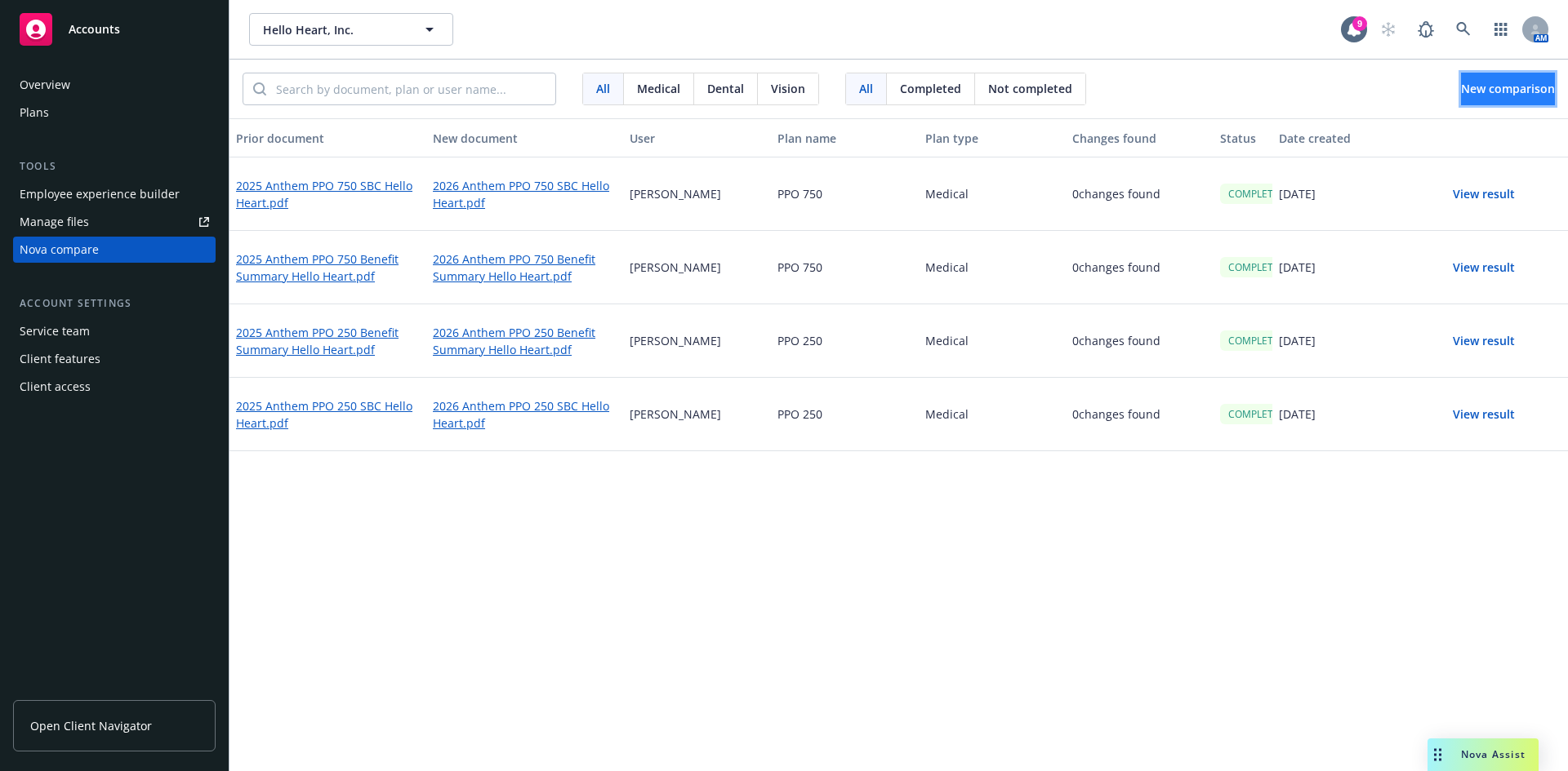
click at [1461, 84] on button "New comparison" at bounding box center [1508, 89] width 94 height 32
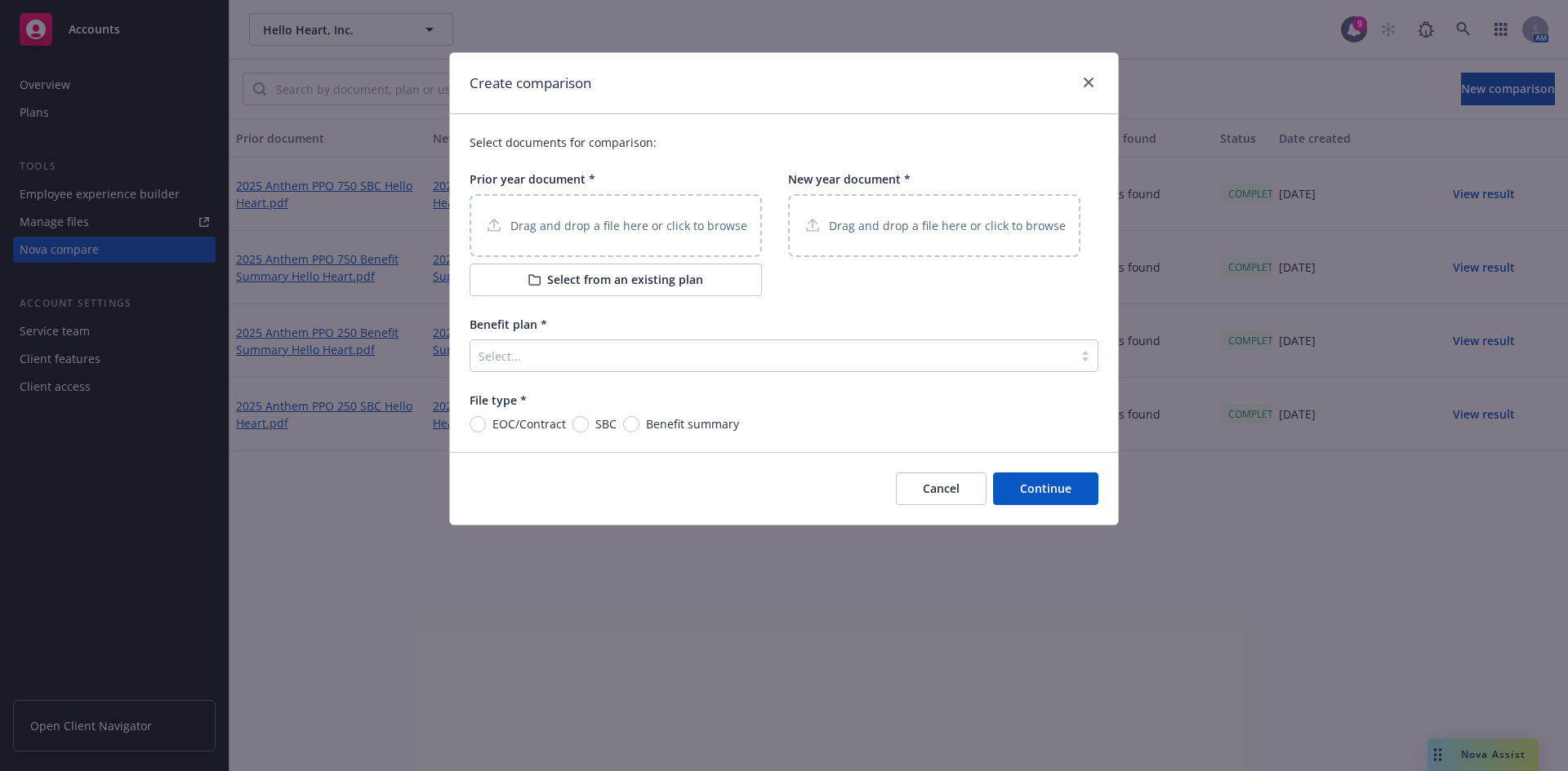
click at [703, 234] on p "Drag and drop a file here or click to browse" at bounding box center [628, 226] width 237 height 17
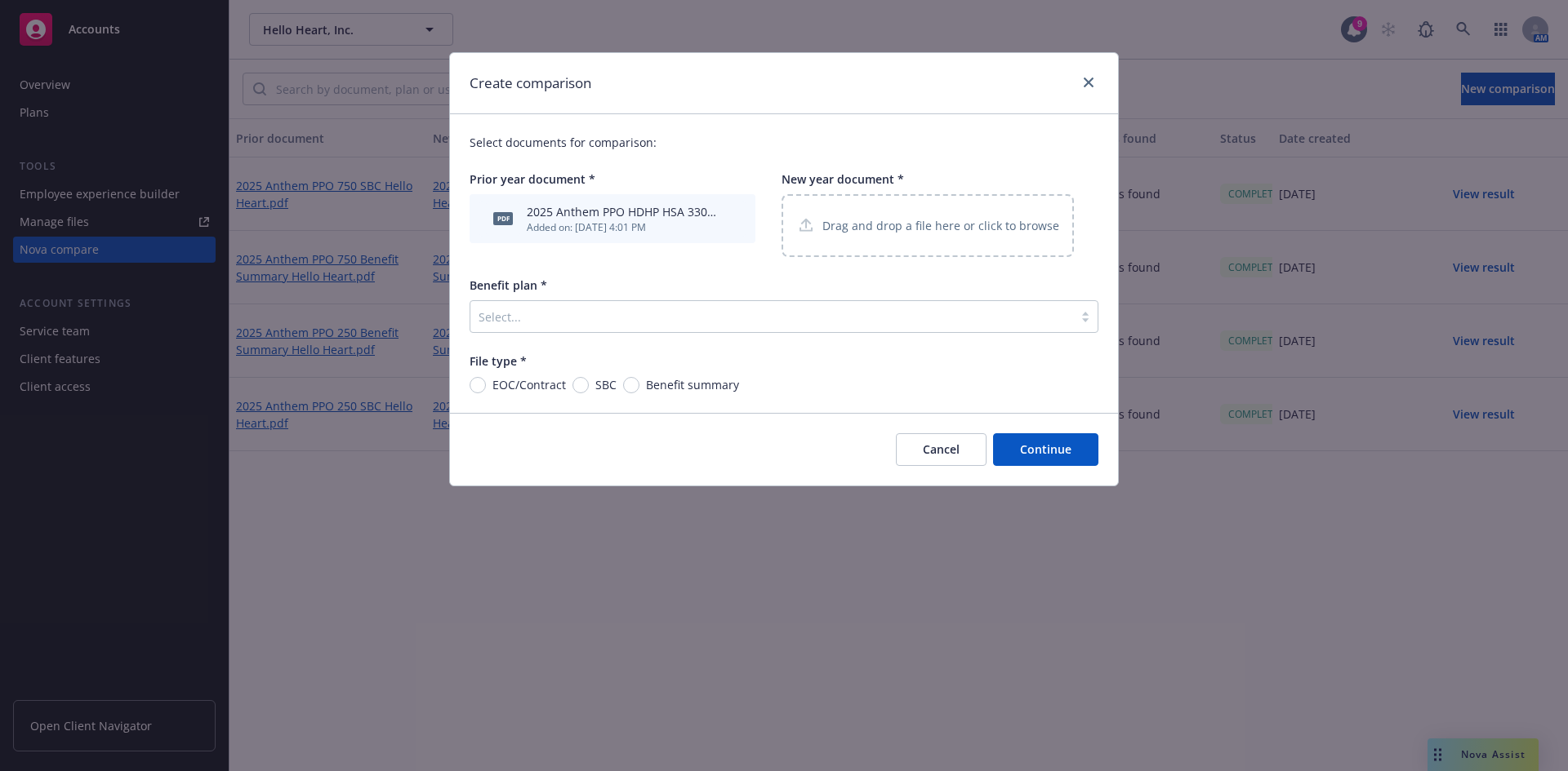
click at [890, 230] on p "Drag and drop a file here or click to browse" at bounding box center [941, 226] width 237 height 17
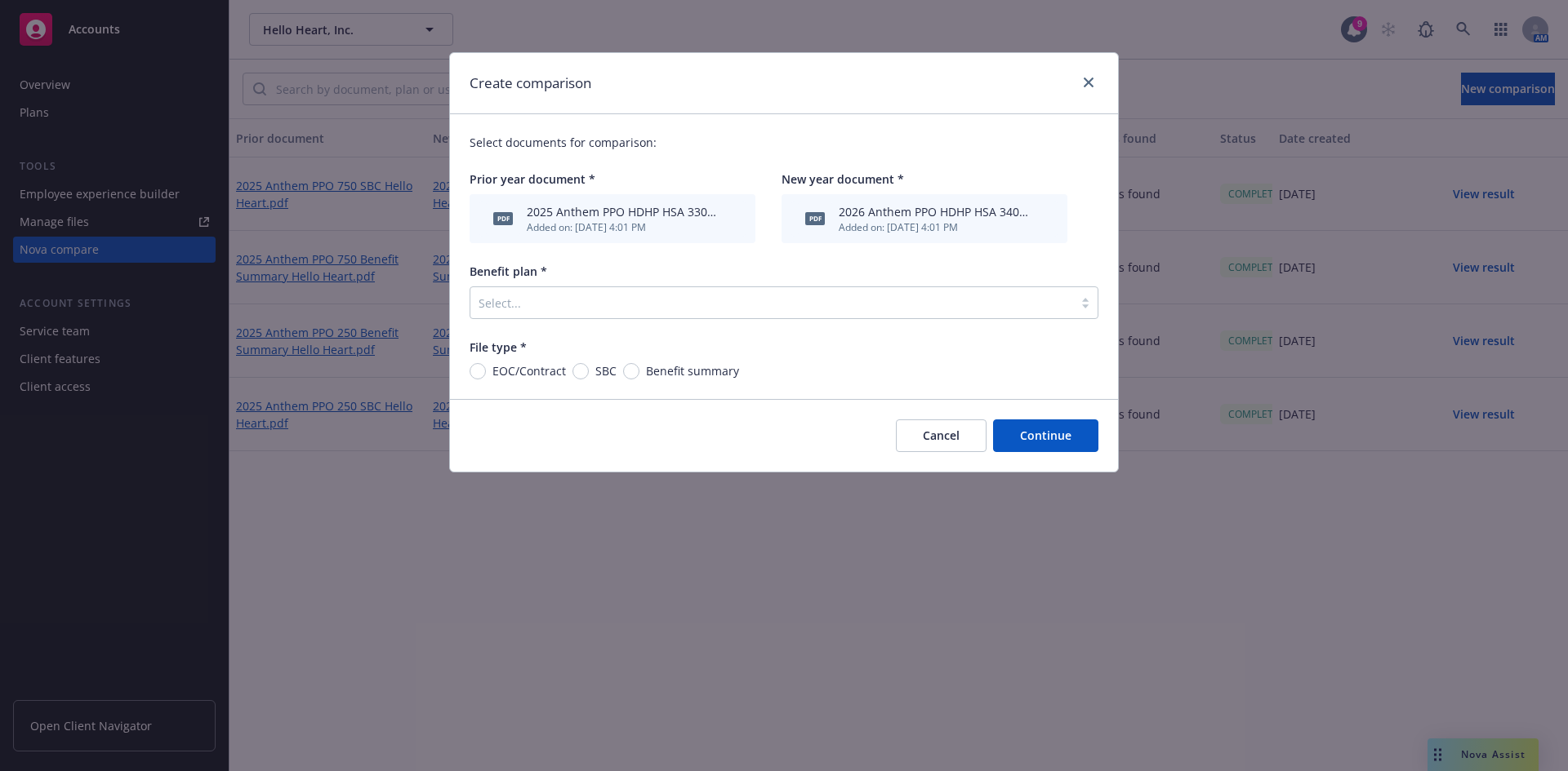
click at [526, 306] on div at bounding box center [771, 302] width 587 height 20
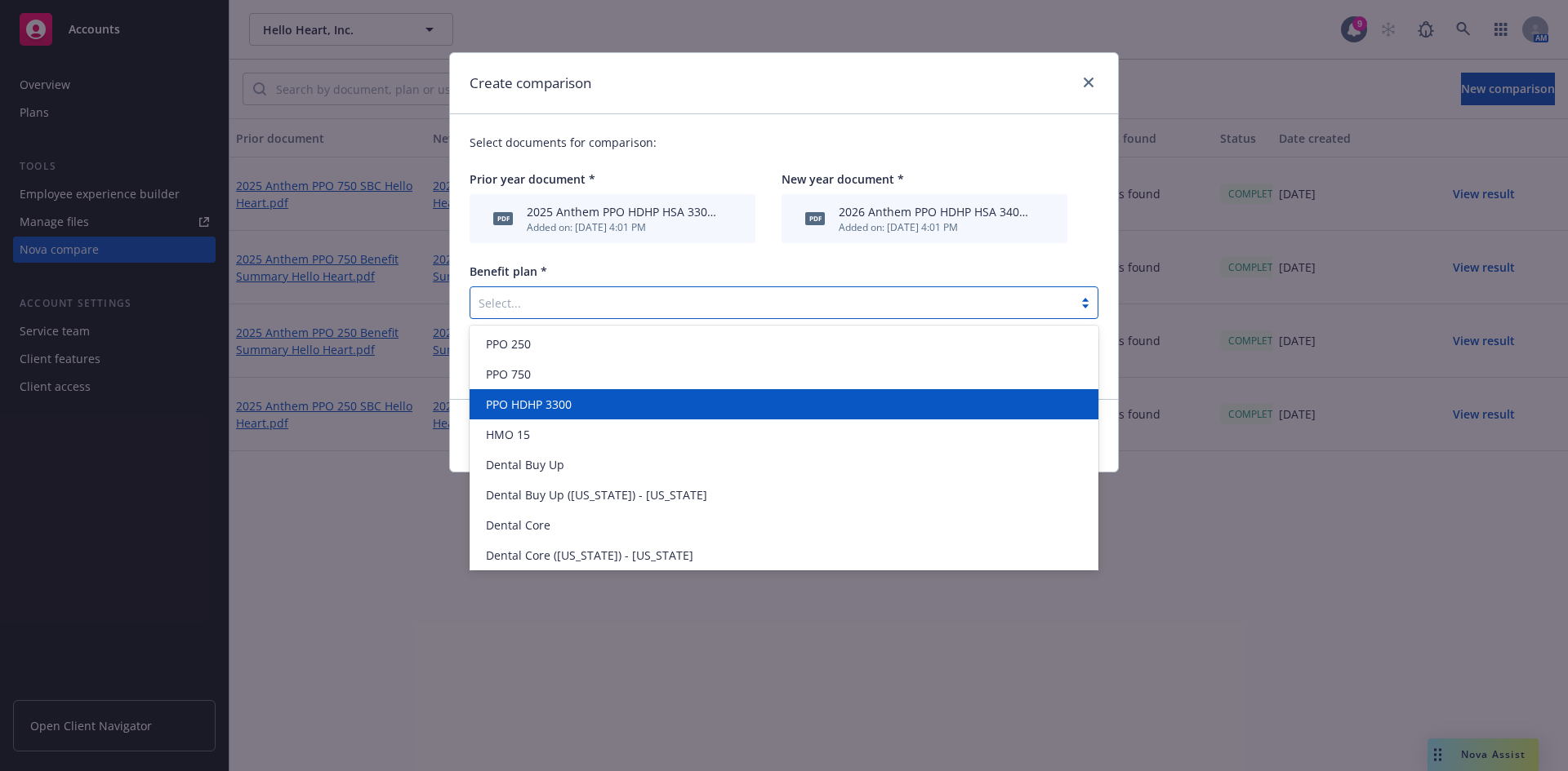
click at [544, 410] on span "PPO HDHP 3300" at bounding box center [529, 404] width 86 height 17
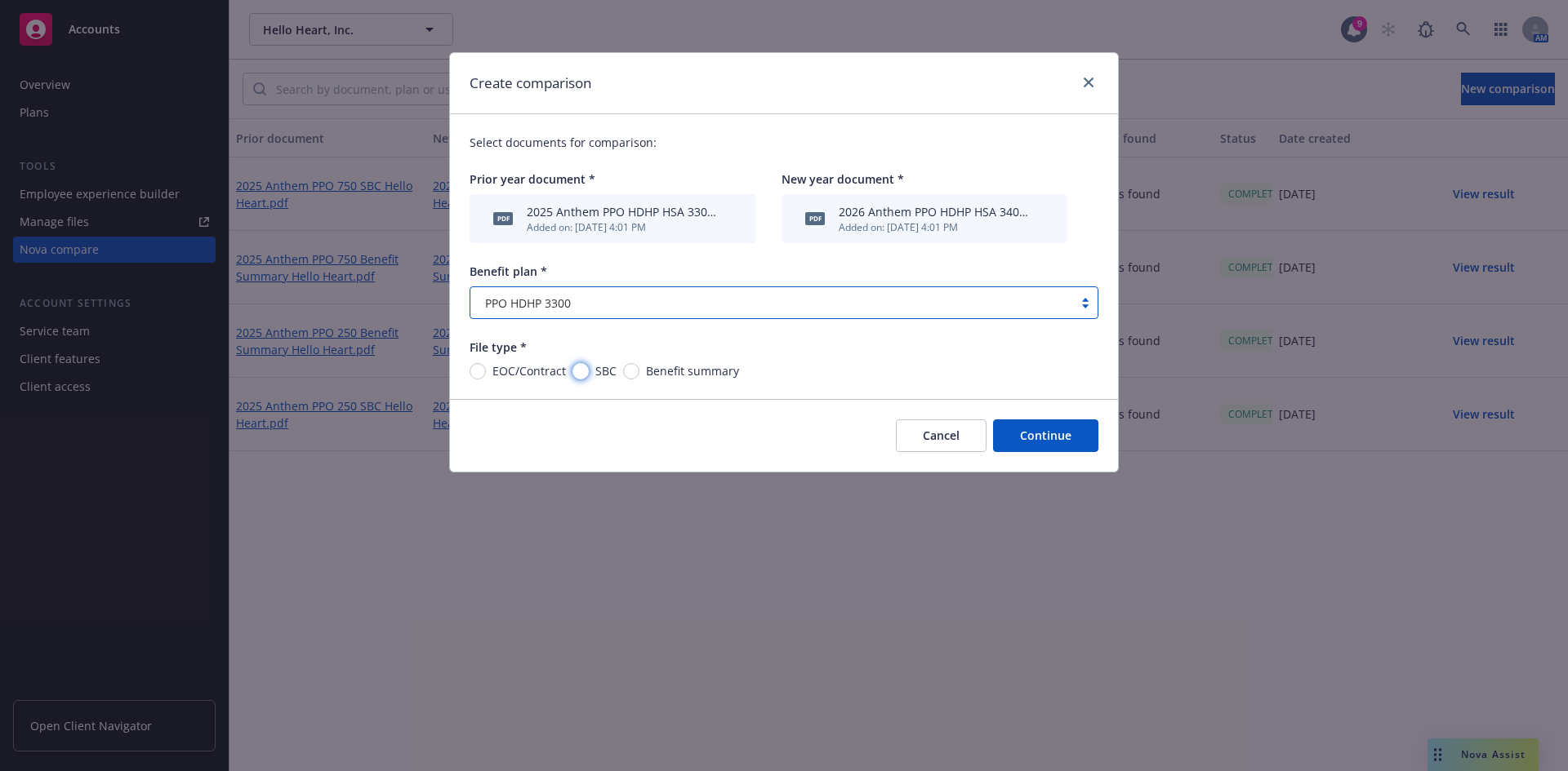
click at [584, 372] on input "SBC" at bounding box center [580, 371] width 16 height 16
radio input "true"
click at [1079, 440] on button "Continue" at bounding box center [1045, 436] width 106 height 32
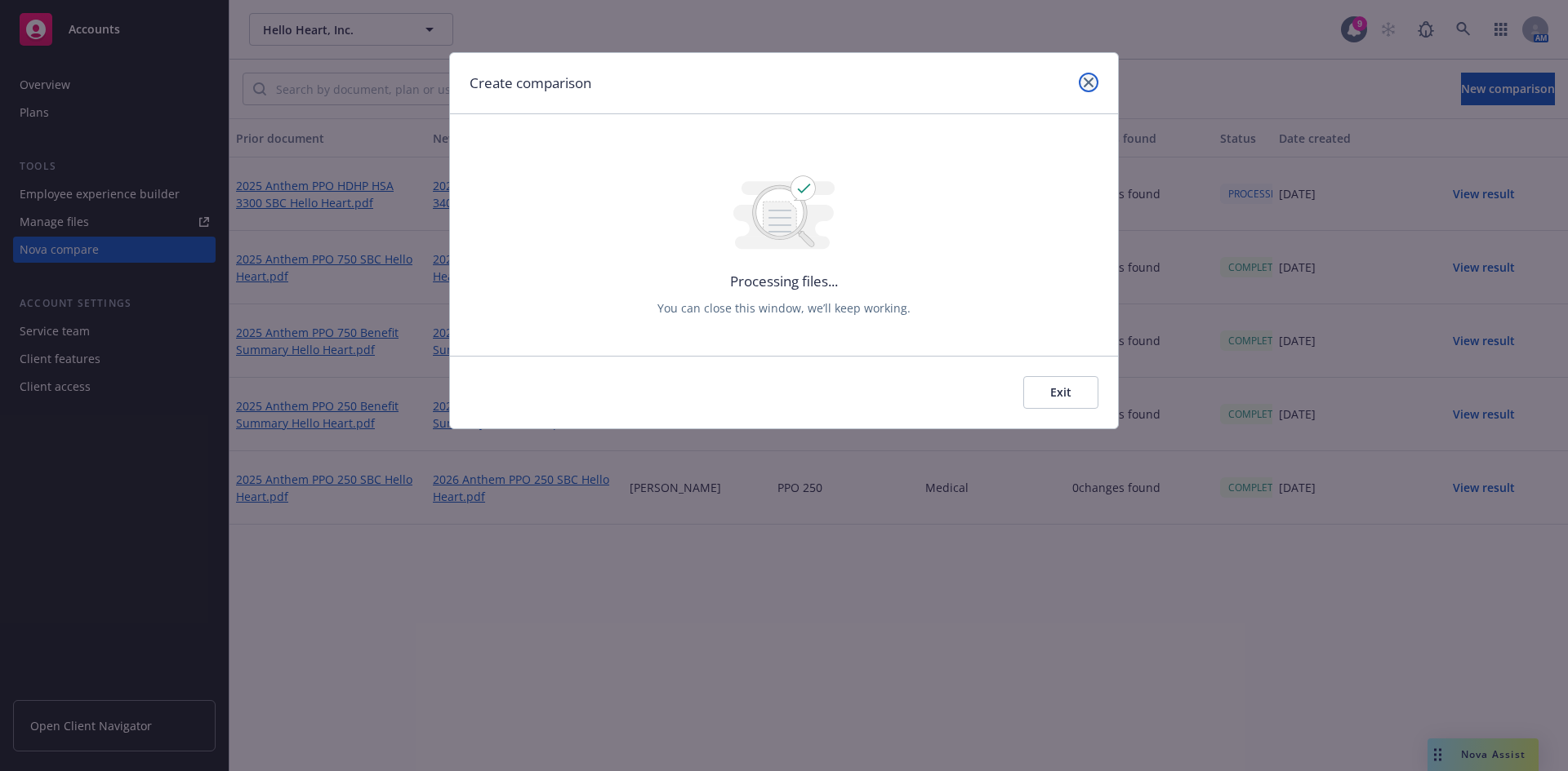
click at [1096, 78] on link "close" at bounding box center [1088, 82] width 20 height 20
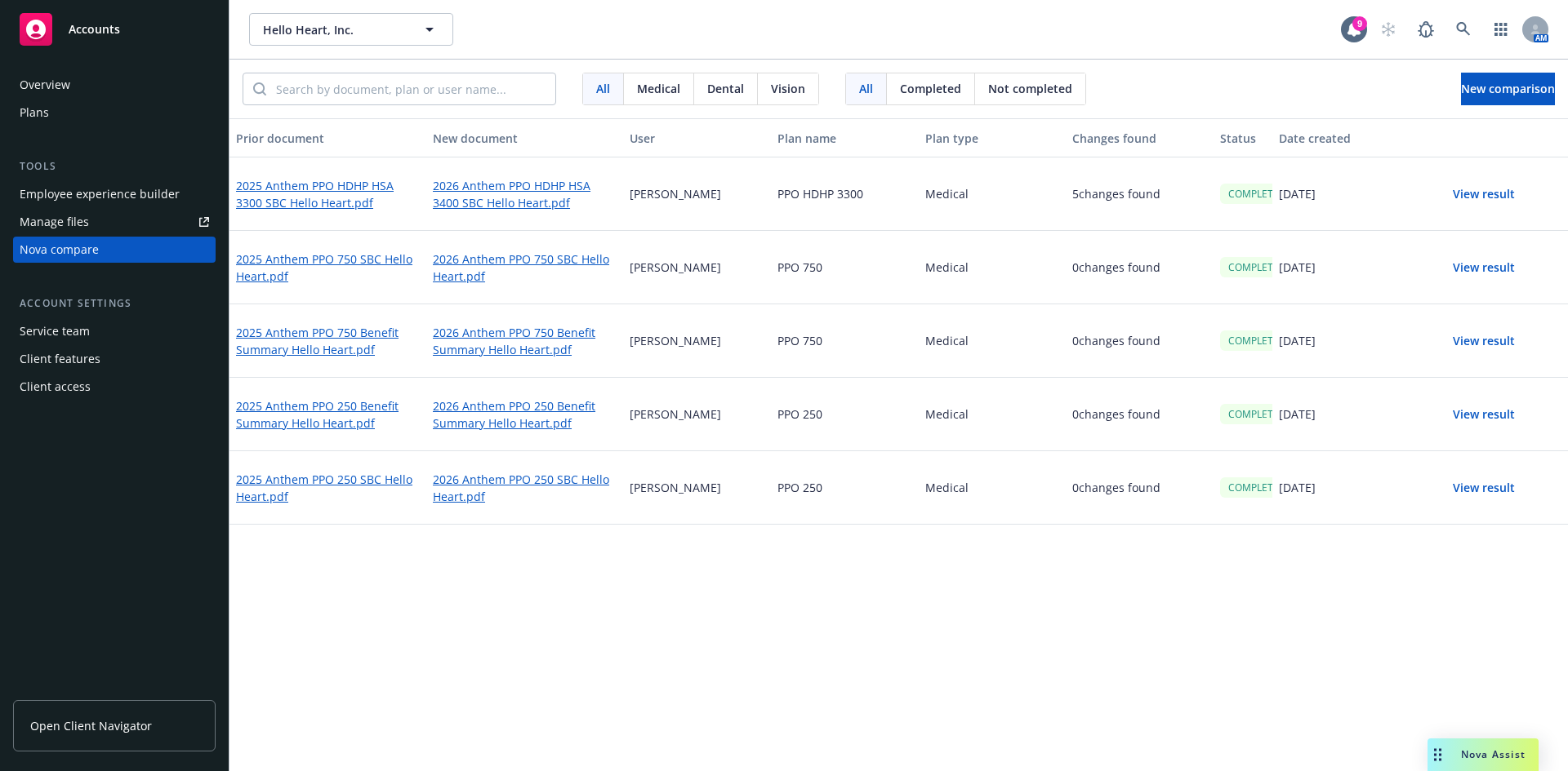
click at [1485, 187] on button "View result" at bounding box center [1484, 194] width 114 height 32
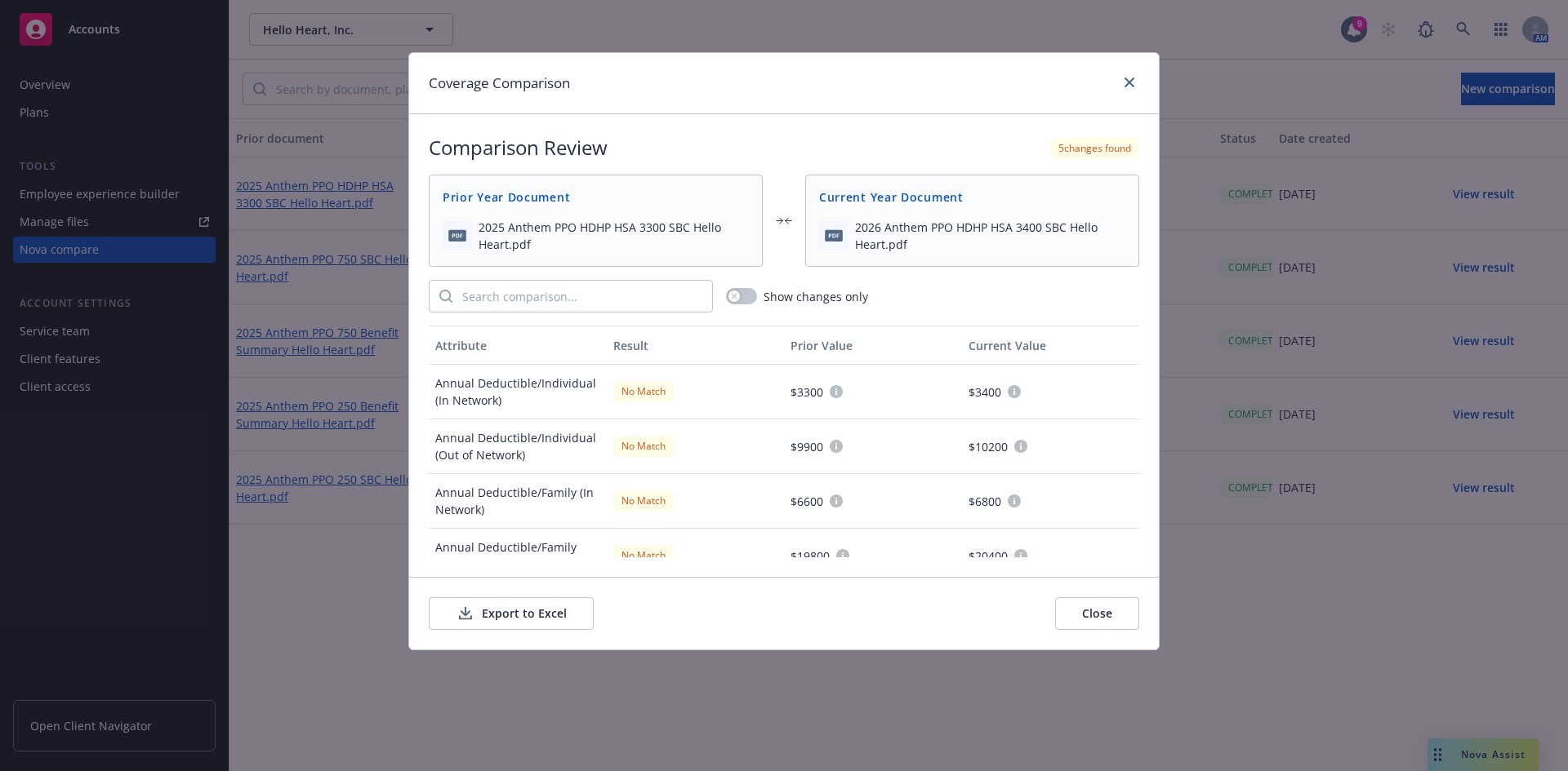
click at [478, 608] on button "Export to Excel" at bounding box center [512, 614] width 165 height 32
